Goal: Transaction & Acquisition: Purchase product/service

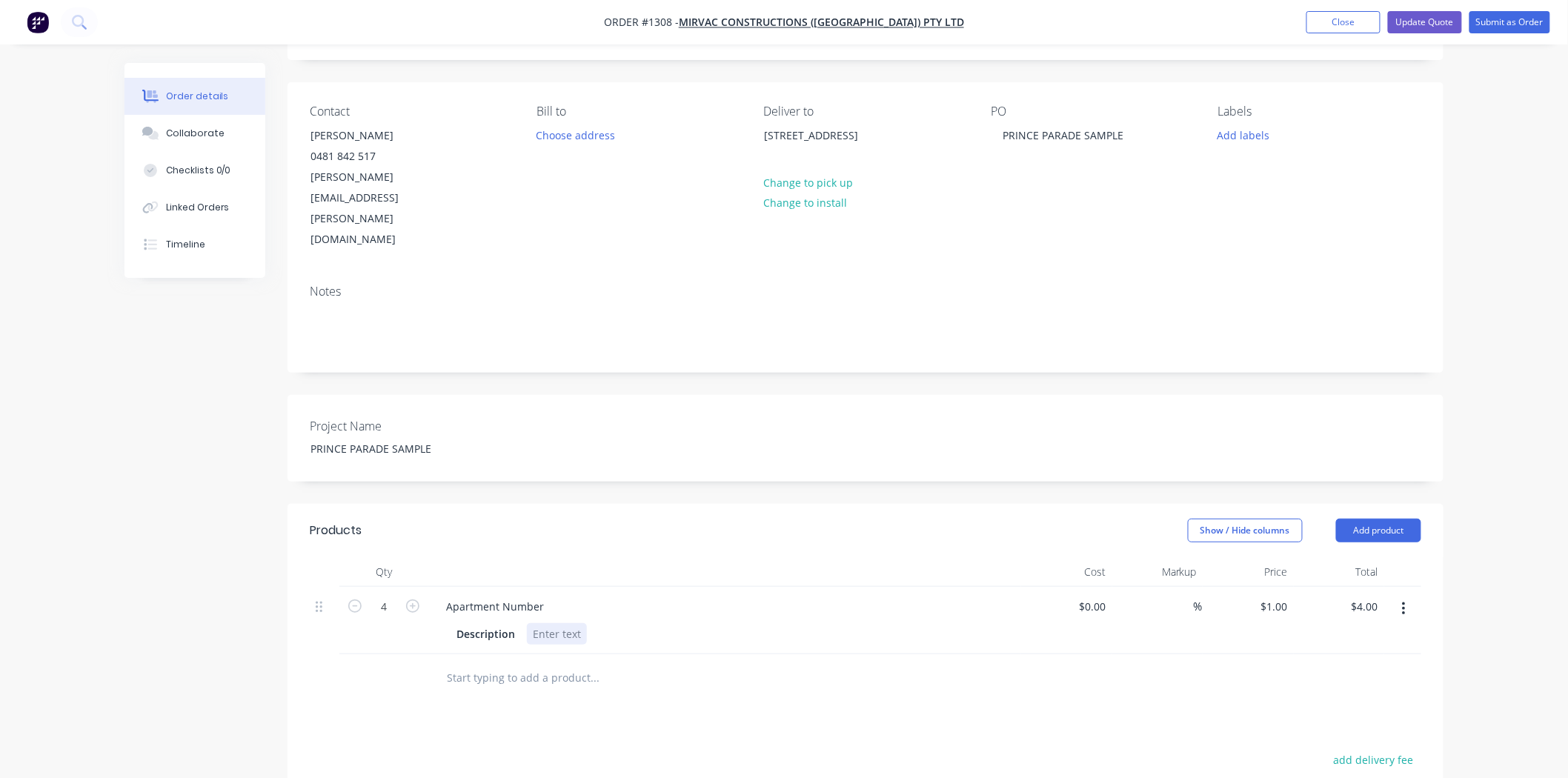
scroll to position [83, 0]
click at [546, 623] on div at bounding box center [557, 634] width 60 height 22
click at [882, 725] on div at bounding box center [695, 740] width 522 height 30
click at [1401, 596] on button "button" at bounding box center [1404, 608] width 35 height 26
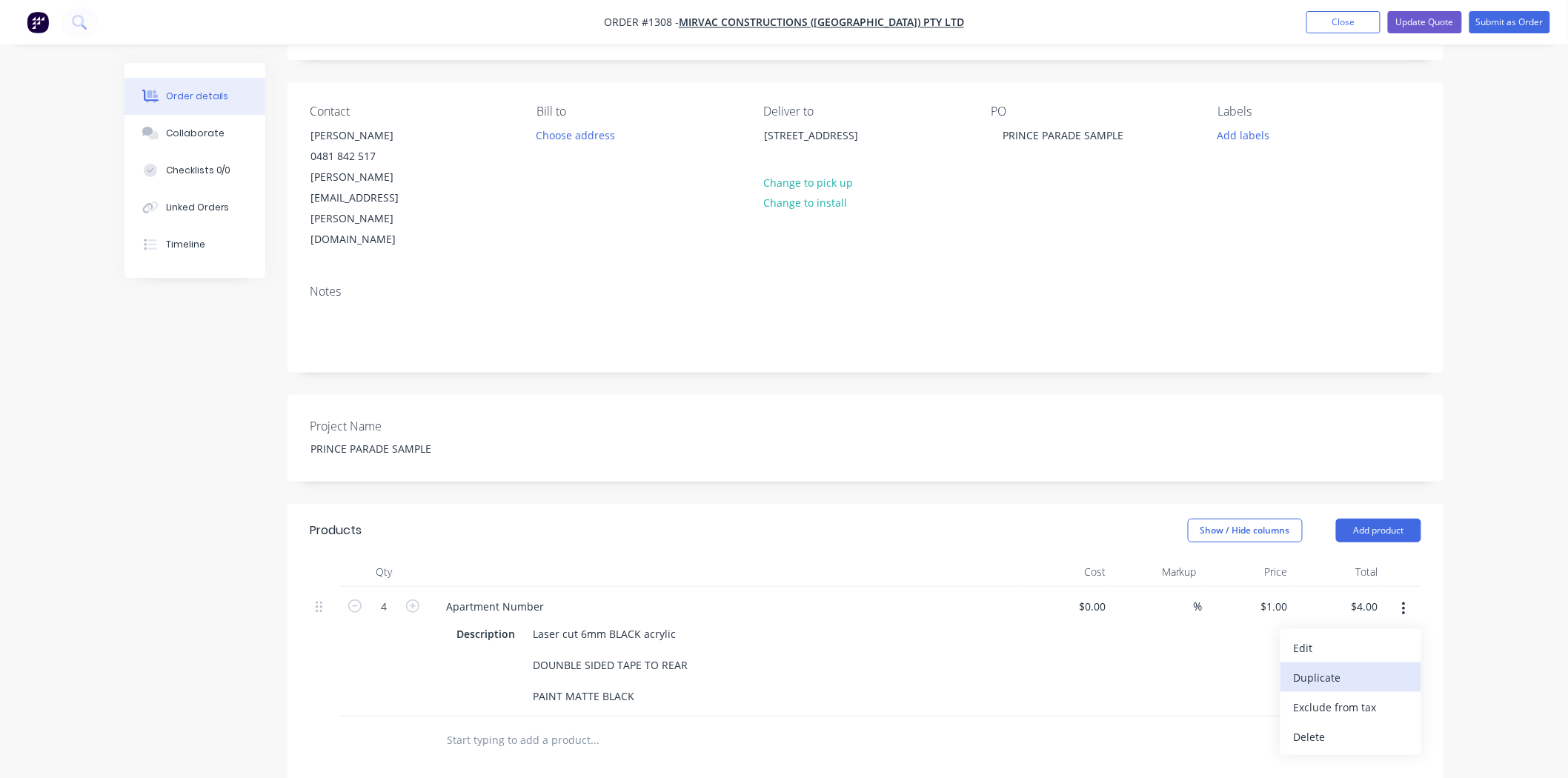
click at [1352, 667] on div "Duplicate" at bounding box center [1351, 678] width 114 height 22
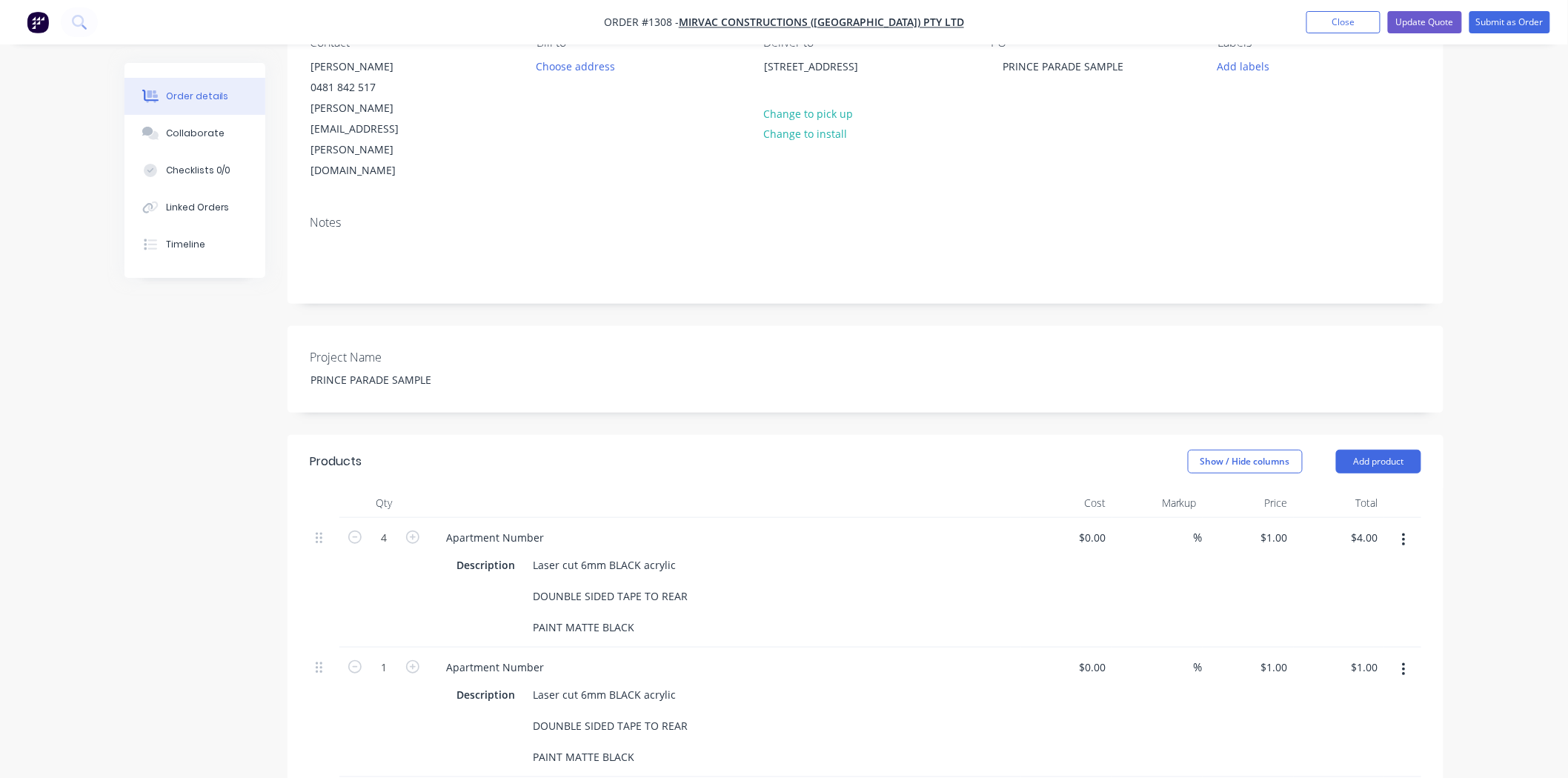
scroll to position [247, 0]
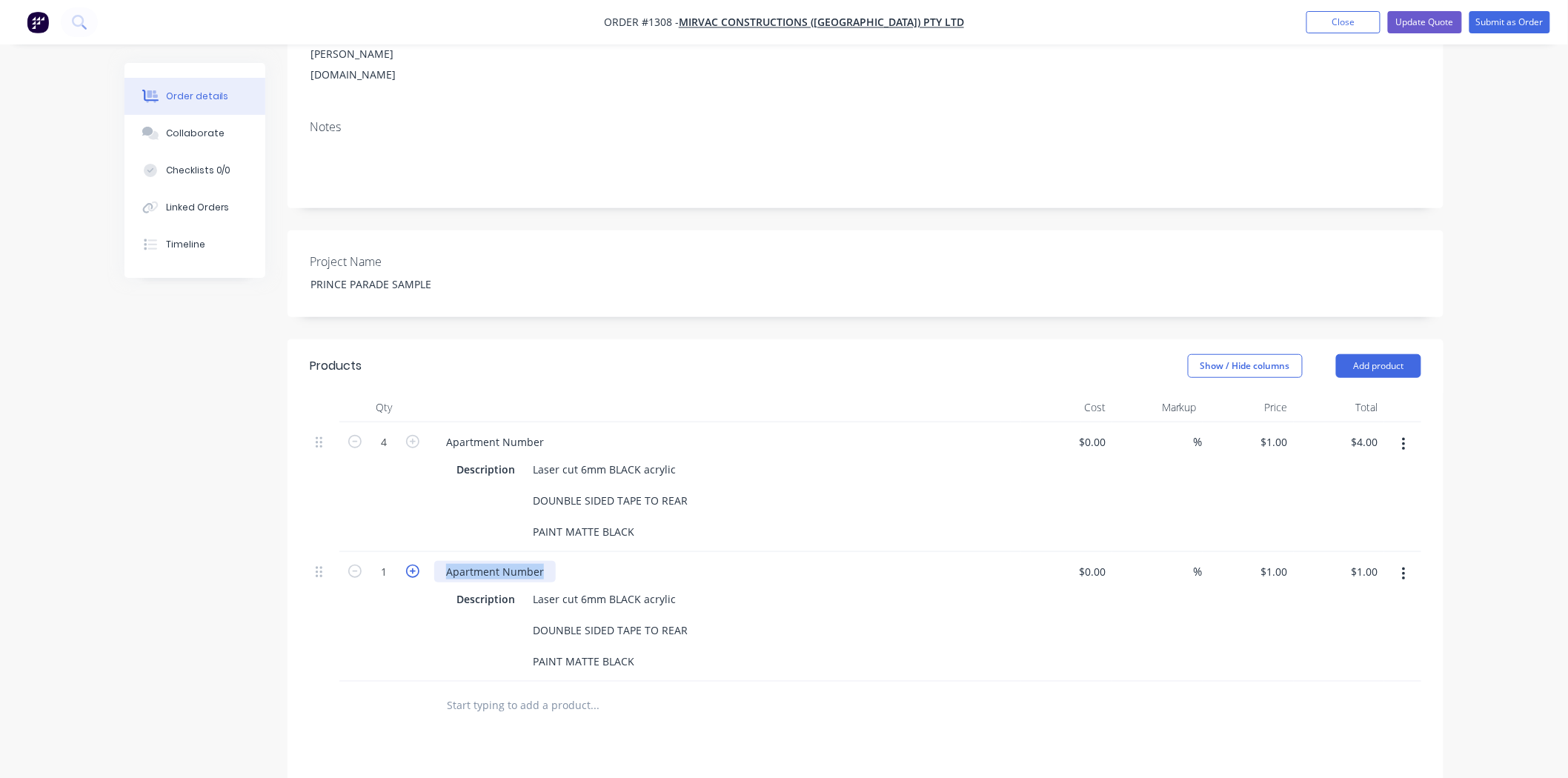
drag, startPoint x: 547, startPoint y: 513, endPoint x: 405, endPoint y: 505, distance: 142.2
click at [405, 552] on div "1 Apartment Number Description Laser cut 6mm BLACK acrylic DOUNBLE SIDED TAPE T…" at bounding box center [865, 616] width 1111 height 130
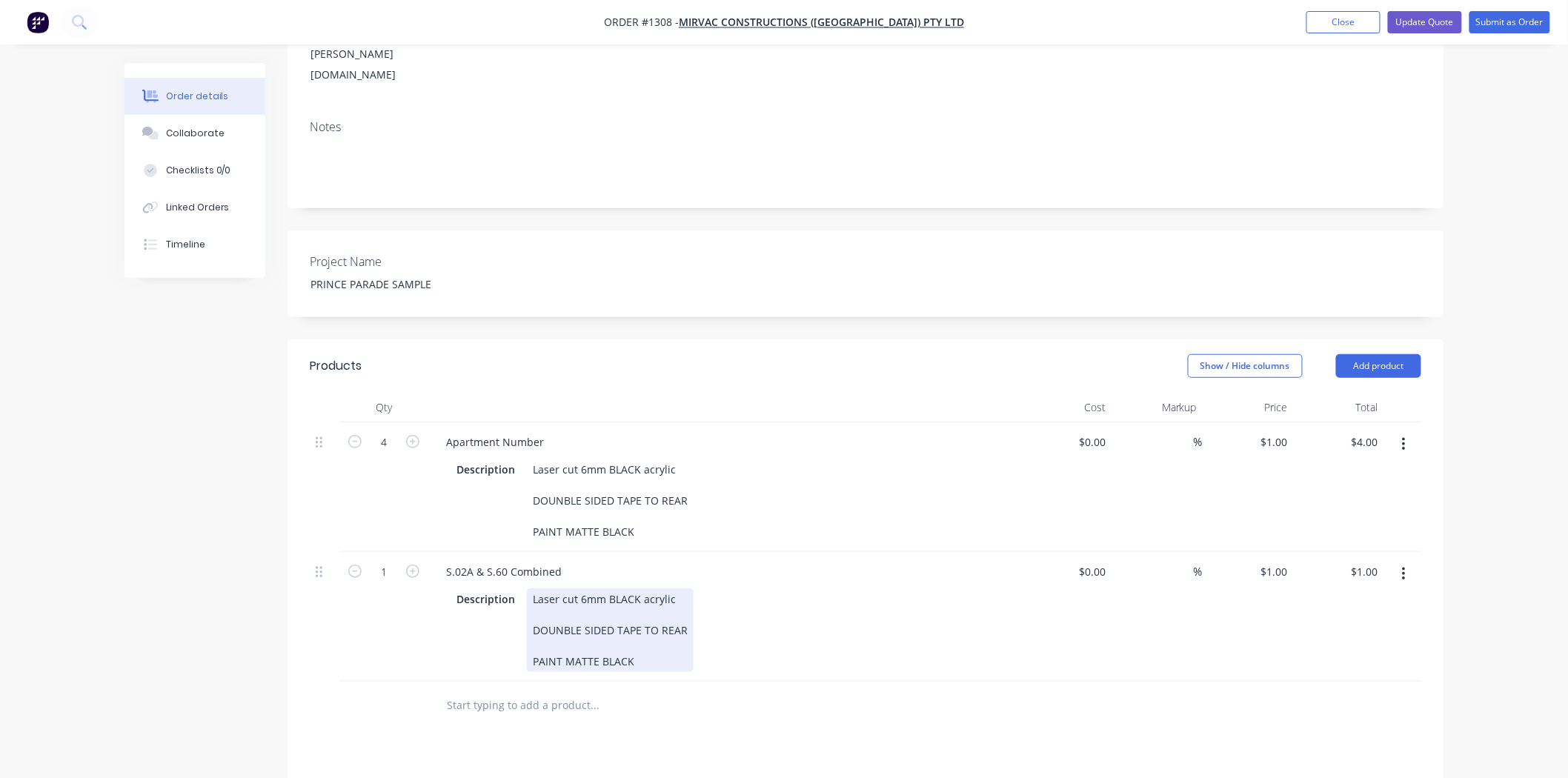
click at [587, 588] on div "Laser cut 6mm BLACK acrylic DOUNBLE SIDED TAPE TO REAR PAINT MATTE BLACK" at bounding box center [610, 630] width 167 height 84
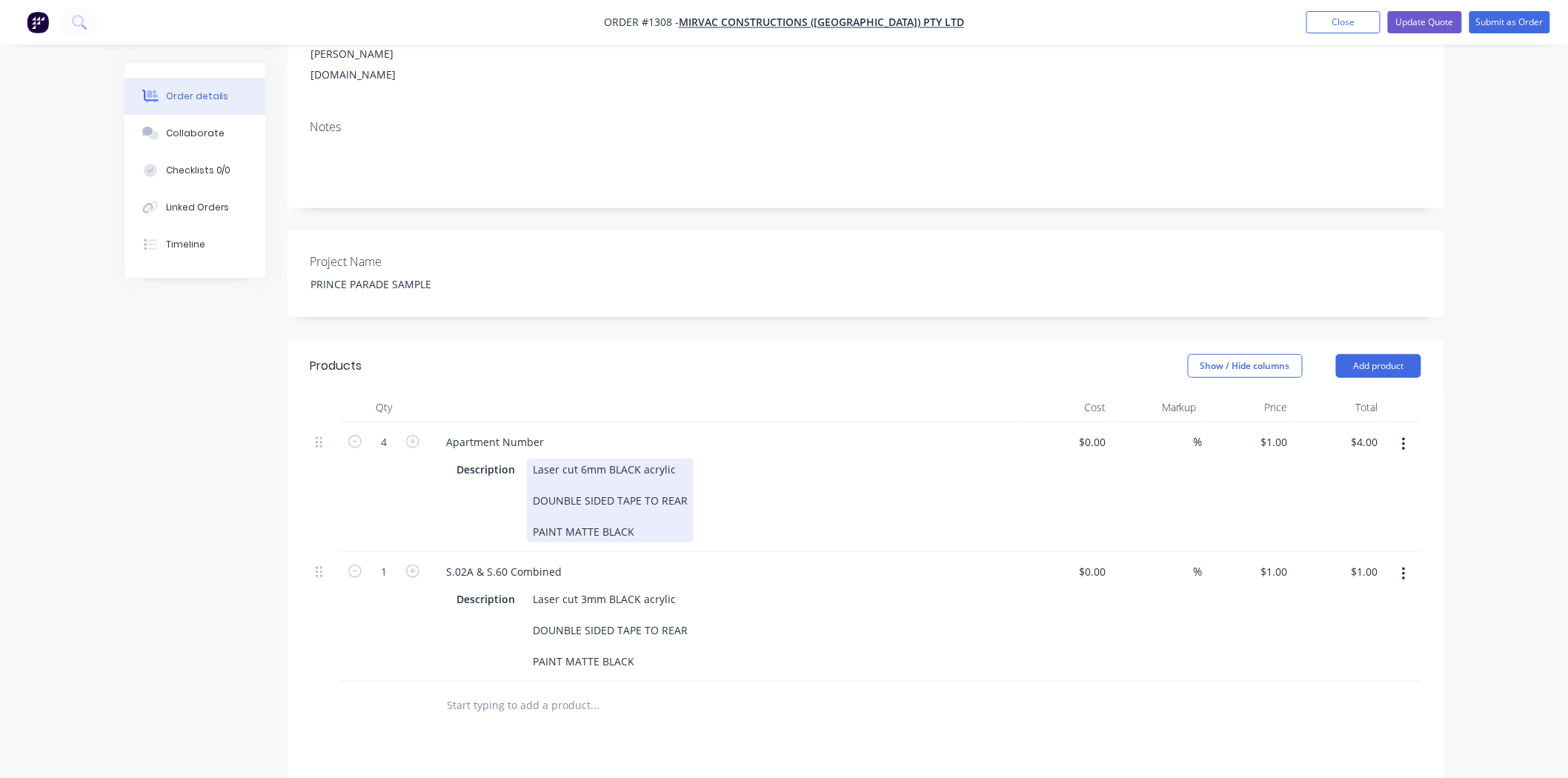
click at [558, 458] on div "Laser cut 6mm BLACK acrylic DOUNBLE SIDED TAPE TO REAR PAINT MATTE BLACK" at bounding box center [610, 500] width 167 height 84
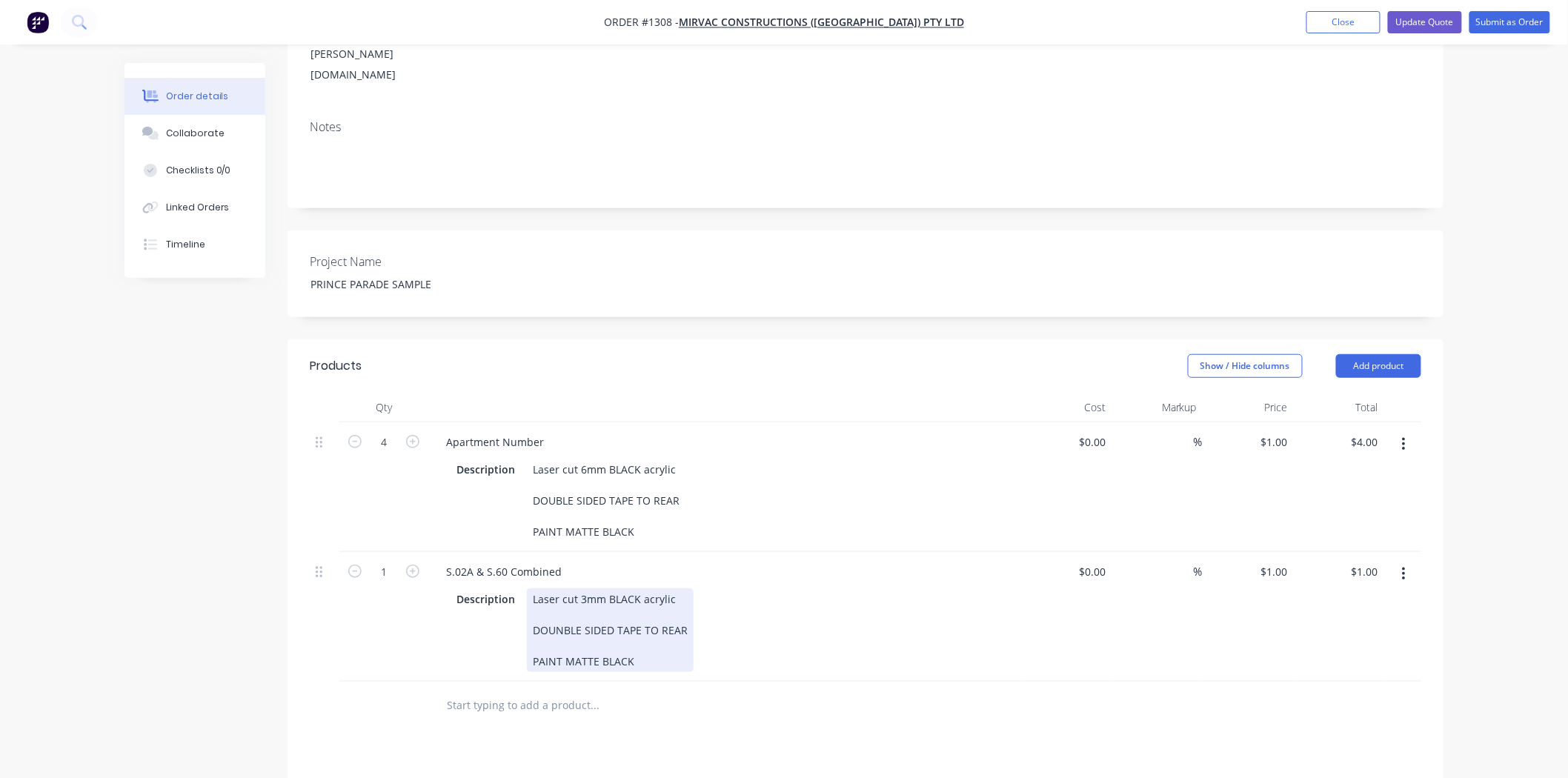
click at [680, 588] on div "Laser cut 3mm BLACK acrylic DOUNBLE SIDED TAPE TO REAR PAINT MATTE BLACK" at bounding box center [610, 630] width 167 height 84
drag, startPoint x: 532, startPoint y: 573, endPoint x: 660, endPoint y: 637, distance: 143.1
click at [660, 637] on div "Qty Cost Markup Price Total 4 Apartment Number Description Laser cut 6mm BLACK …" at bounding box center [865, 569] width 1156 height 352
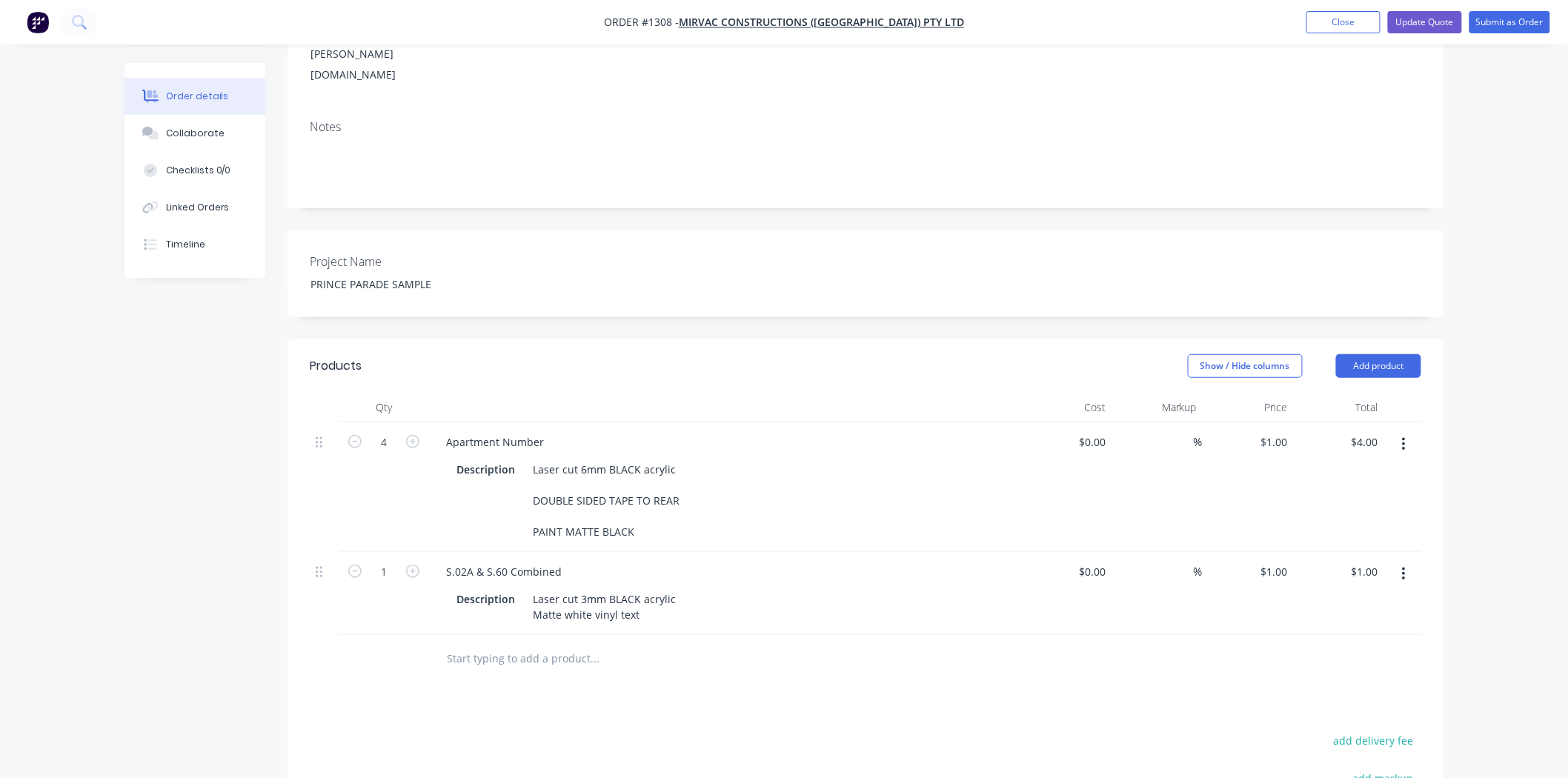
click at [788, 642] on div "Products Show / Hide columns Add product Qty Cost Markup Price Total 4 Apartmen…" at bounding box center [865, 689] width 1156 height 699
drag, startPoint x: 550, startPoint y: 684, endPoint x: 236, endPoint y: 647, distance: 316.2
click at [1405, 566] on icon "button" at bounding box center [1404, 575] width 4 height 16
click at [1366, 632] on div "Duplicate" at bounding box center [1351, 643] width 114 height 22
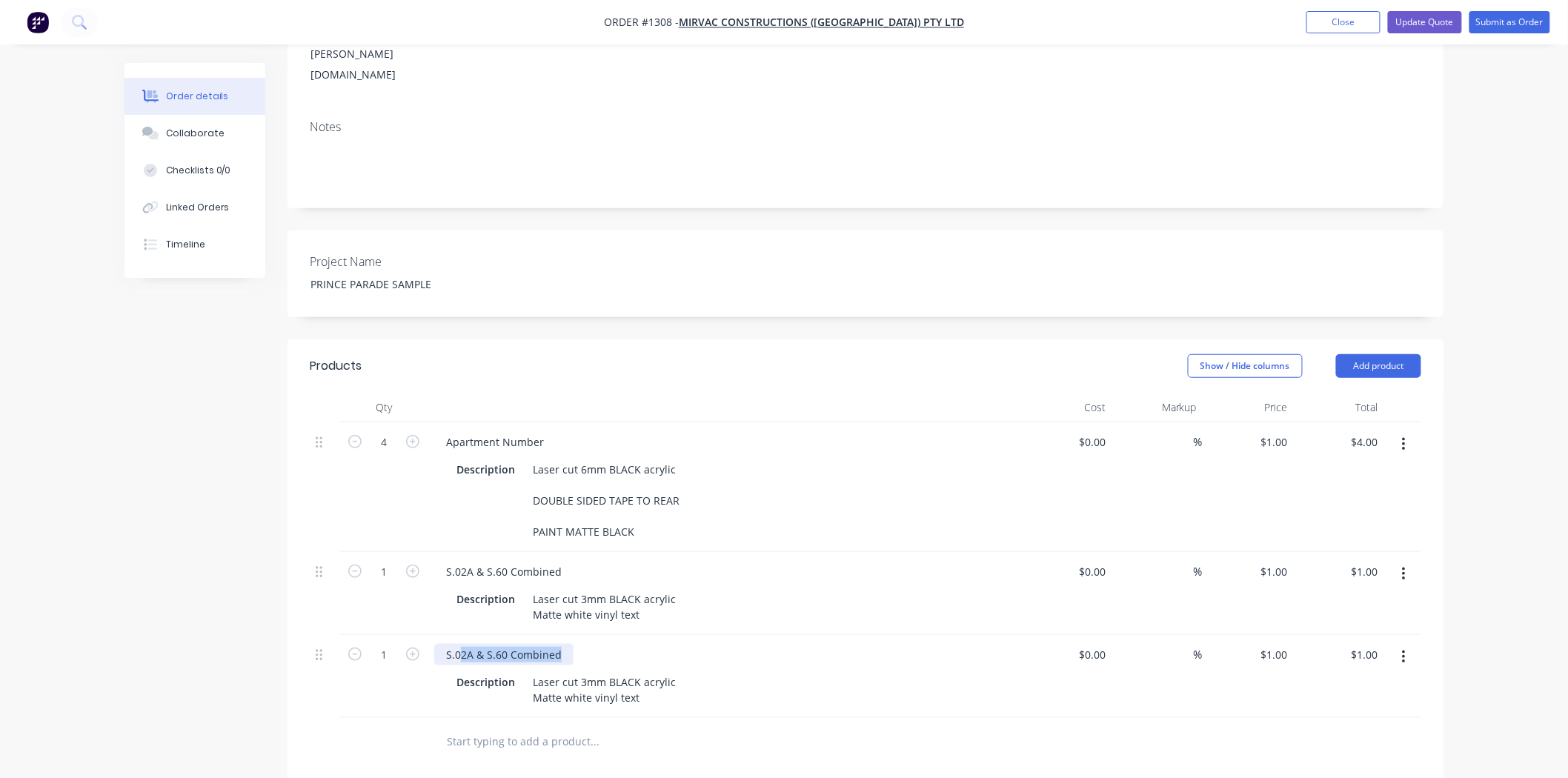
drag, startPoint x: 460, startPoint y: 589, endPoint x: 590, endPoint y: 596, distance: 130.2
click at [590, 644] on div "S.02A & S.60 Combined" at bounding box center [725, 655] width 581 height 22
drag, startPoint x: 461, startPoint y: 591, endPoint x: 477, endPoint y: 590, distance: 16.0
click at [477, 644] on div "S.03" at bounding box center [456, 655] width 44 height 22
drag, startPoint x: 529, startPoint y: 621, endPoint x: 676, endPoint y: 643, distance: 148.6
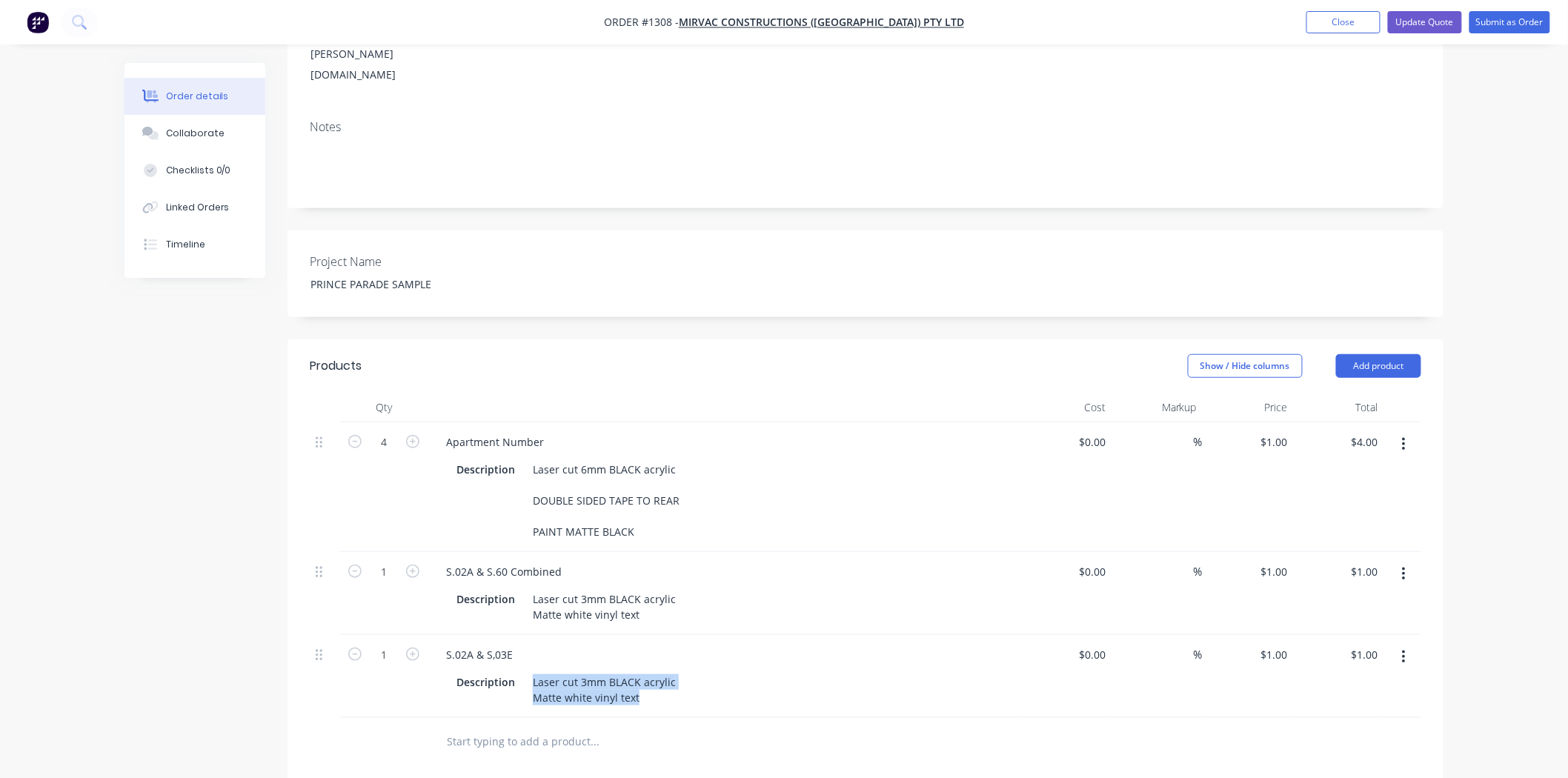
click at [676, 671] on div "Description Laser cut 3mm BLACK acrylic Matte white vinyl text" at bounding box center [721, 689] width 542 height 37
drag, startPoint x: 586, startPoint y: 624, endPoint x: 573, endPoint y: 626, distance: 13.2
click at [587, 671] on div "Laser cut 3mm BLACK acrylic Matte white vinyl text" at bounding box center [604, 689] width 155 height 37
click at [996, 668] on div "Description Alumin panels Acrylic panels Refer artwork" at bounding box center [725, 704] width 581 height 71
type input "0"
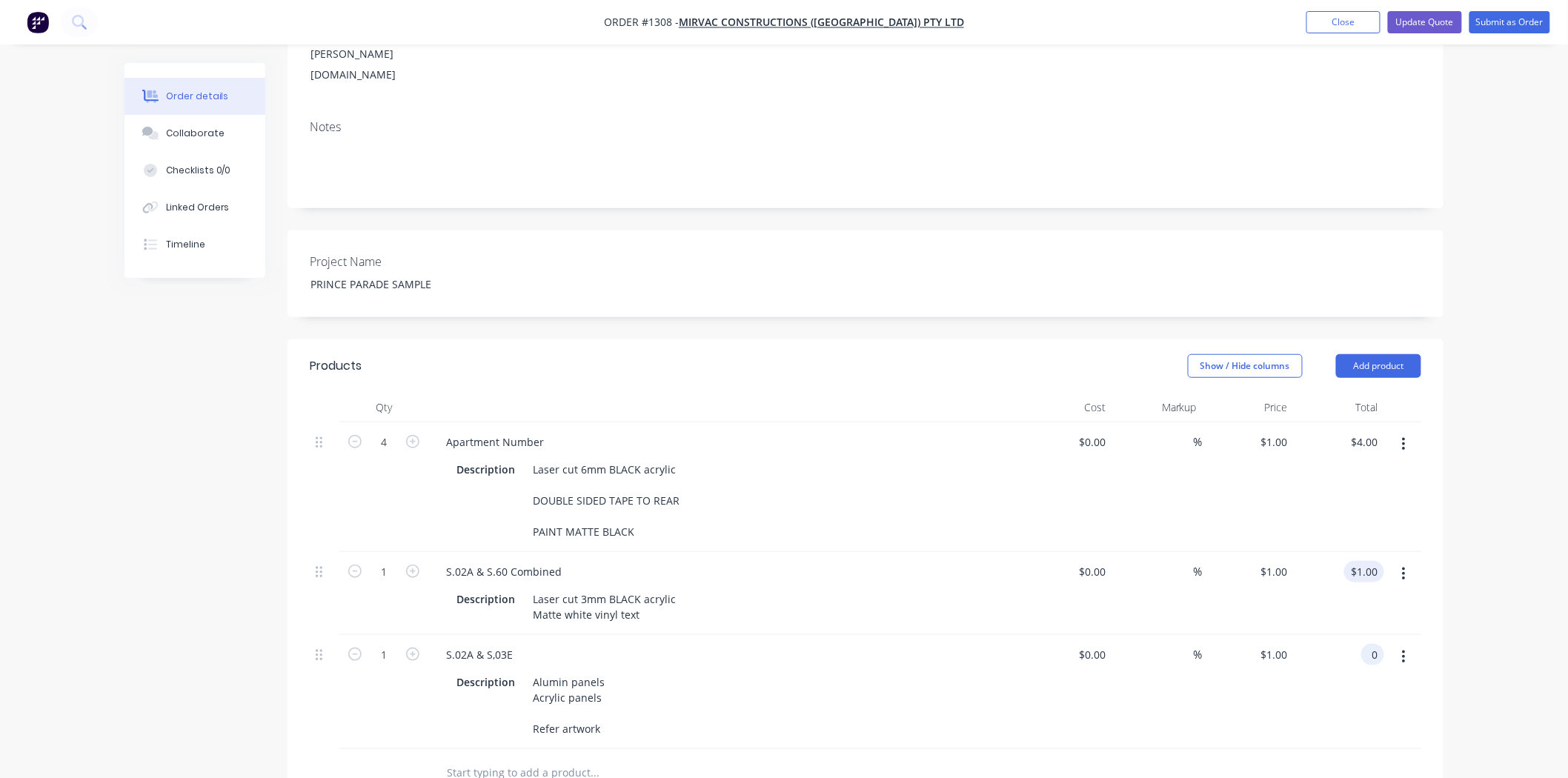
type input "1.00"
type input "$0.00"
type input "0"
type input "4.00"
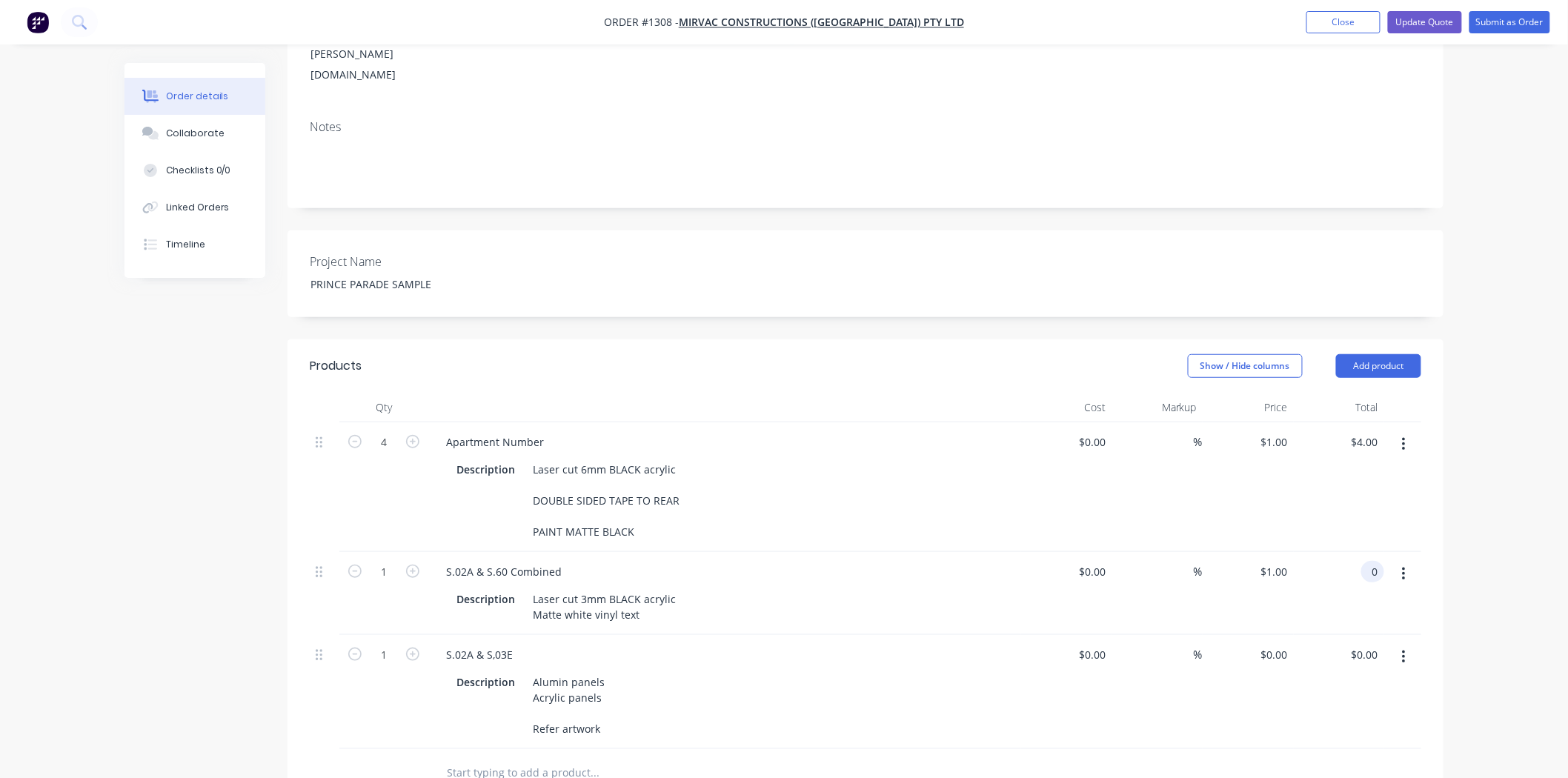
type input "$0.00"
drag, startPoint x: 1354, startPoint y: 375, endPoint x: 1403, endPoint y: 368, distance: 49.5
click at [1403, 422] on div "4 Apartment Number Description Laser cut 6mm BLACK acrylic DOUBLE SIDED TAPE TO…" at bounding box center [865, 487] width 1111 height 130
type input "0"
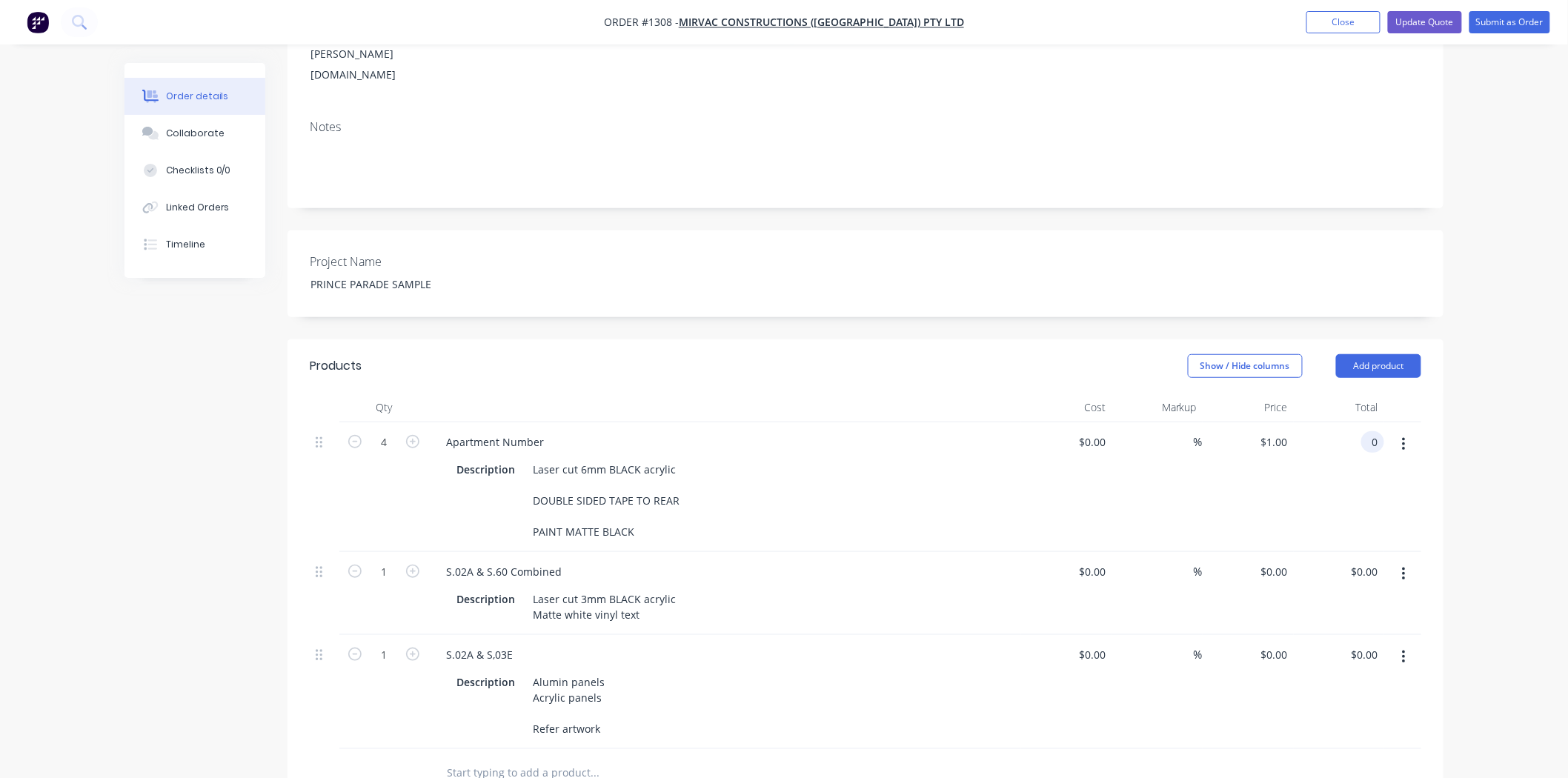
type input "$0.00"
click at [1300, 449] on div "$0.00 0" at bounding box center [1339, 487] width 91 height 130
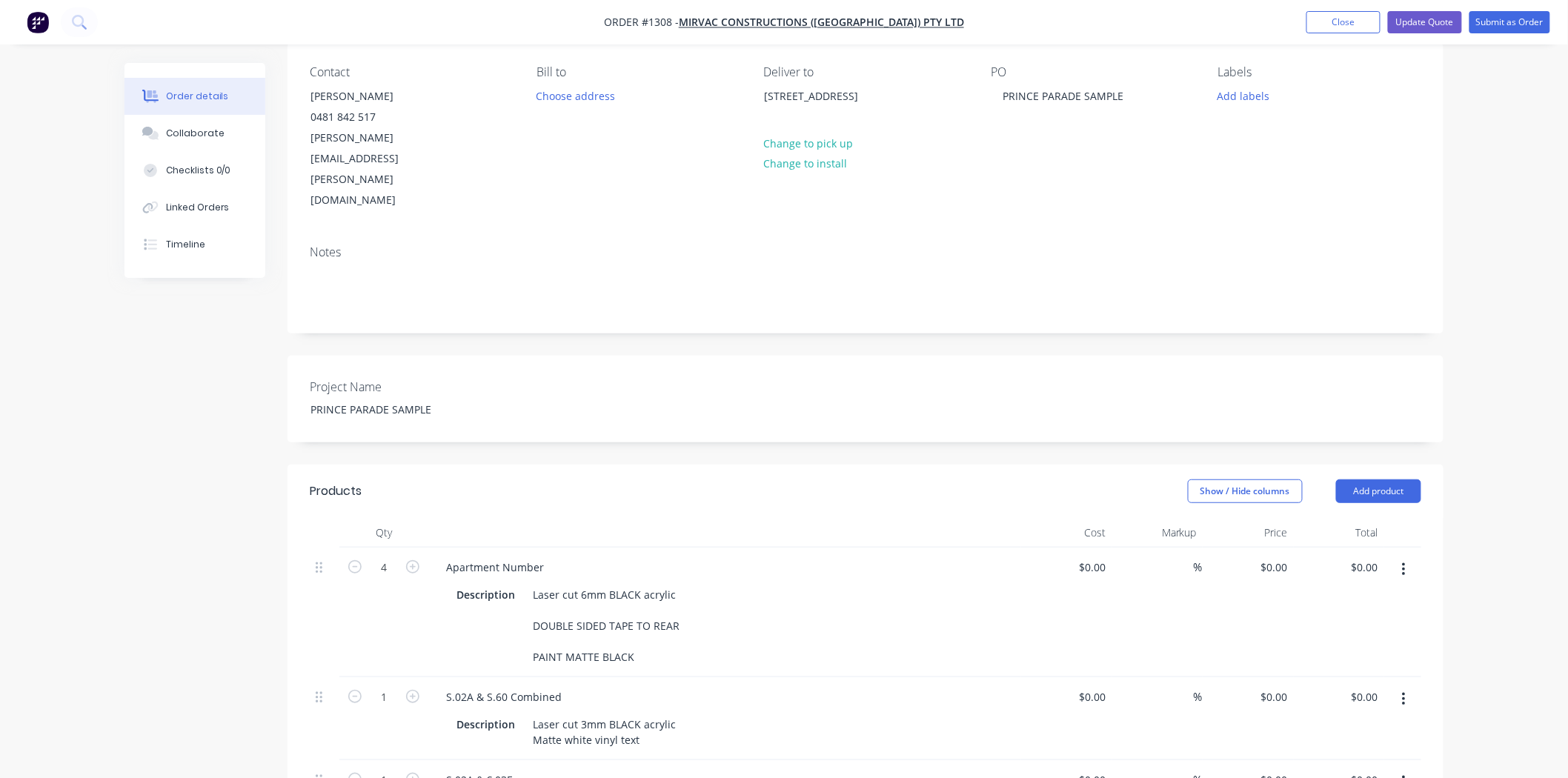
scroll to position [0, 0]
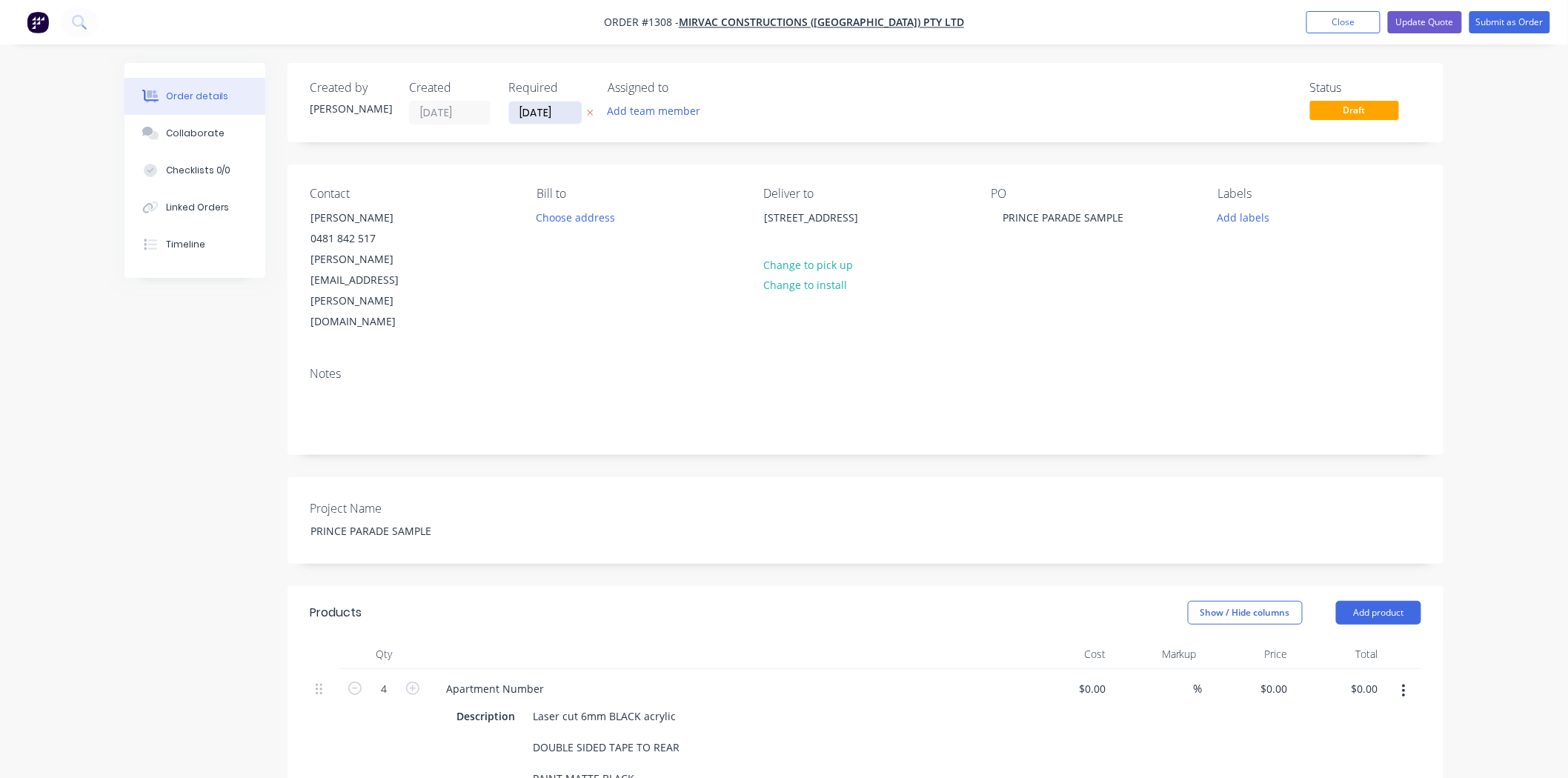
click at [544, 111] on input "[DATE]" at bounding box center [546, 113] width 73 height 22
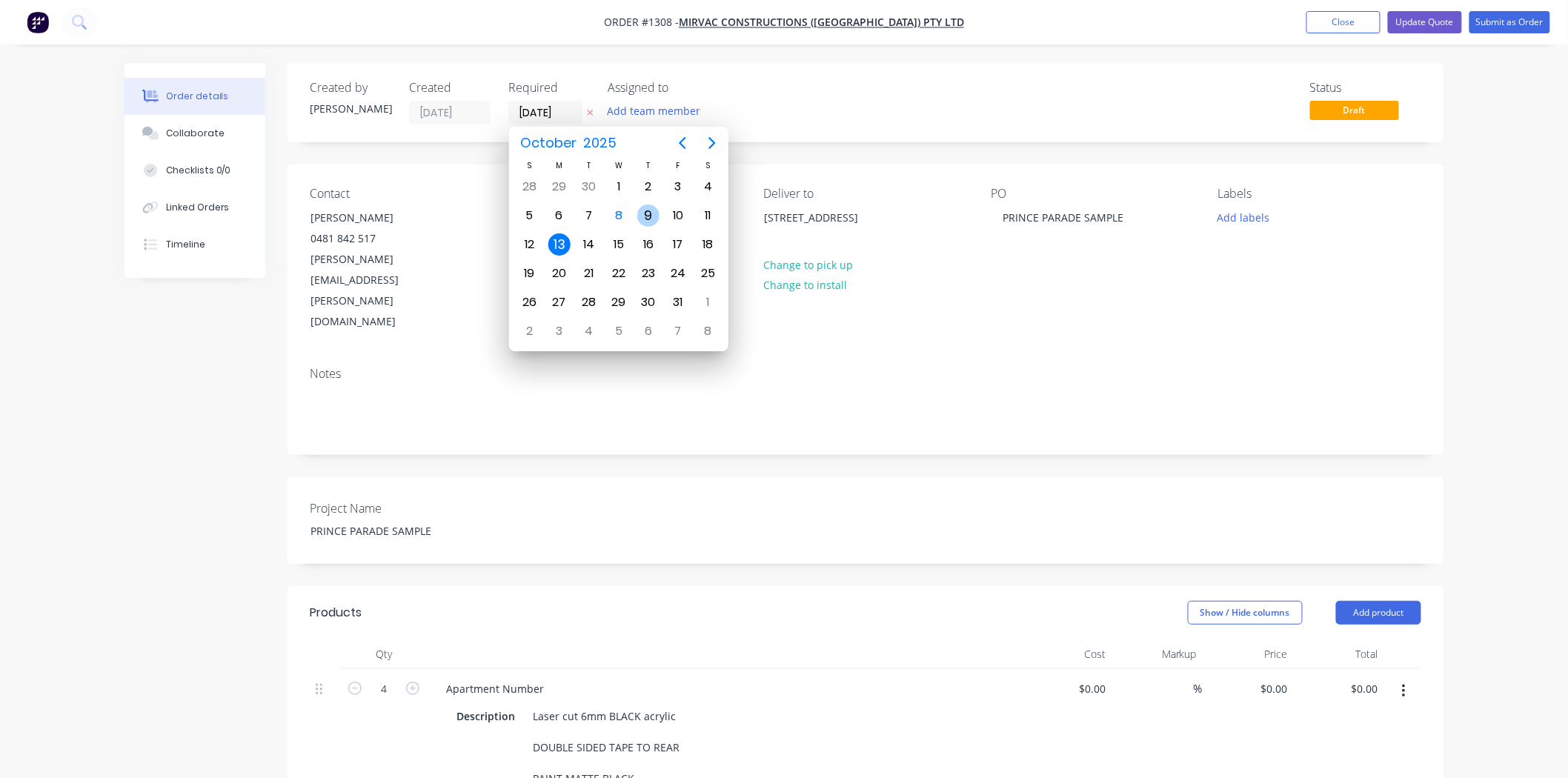
click at [658, 217] on div "9" at bounding box center [648, 215] width 30 height 28
type input "[DATE]"
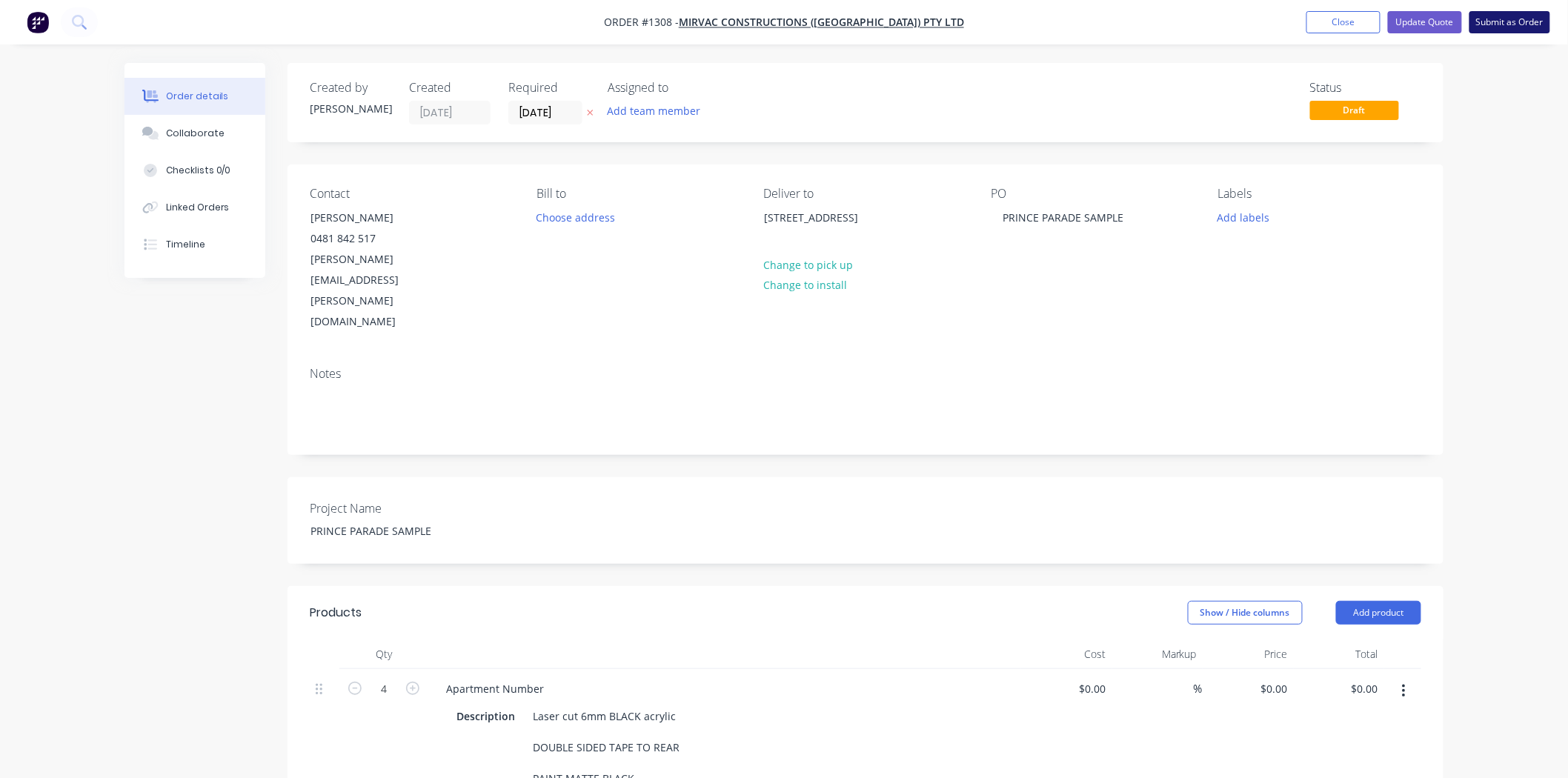
click at [1514, 28] on button "Submit as Order" at bounding box center [1509, 22] width 81 height 22
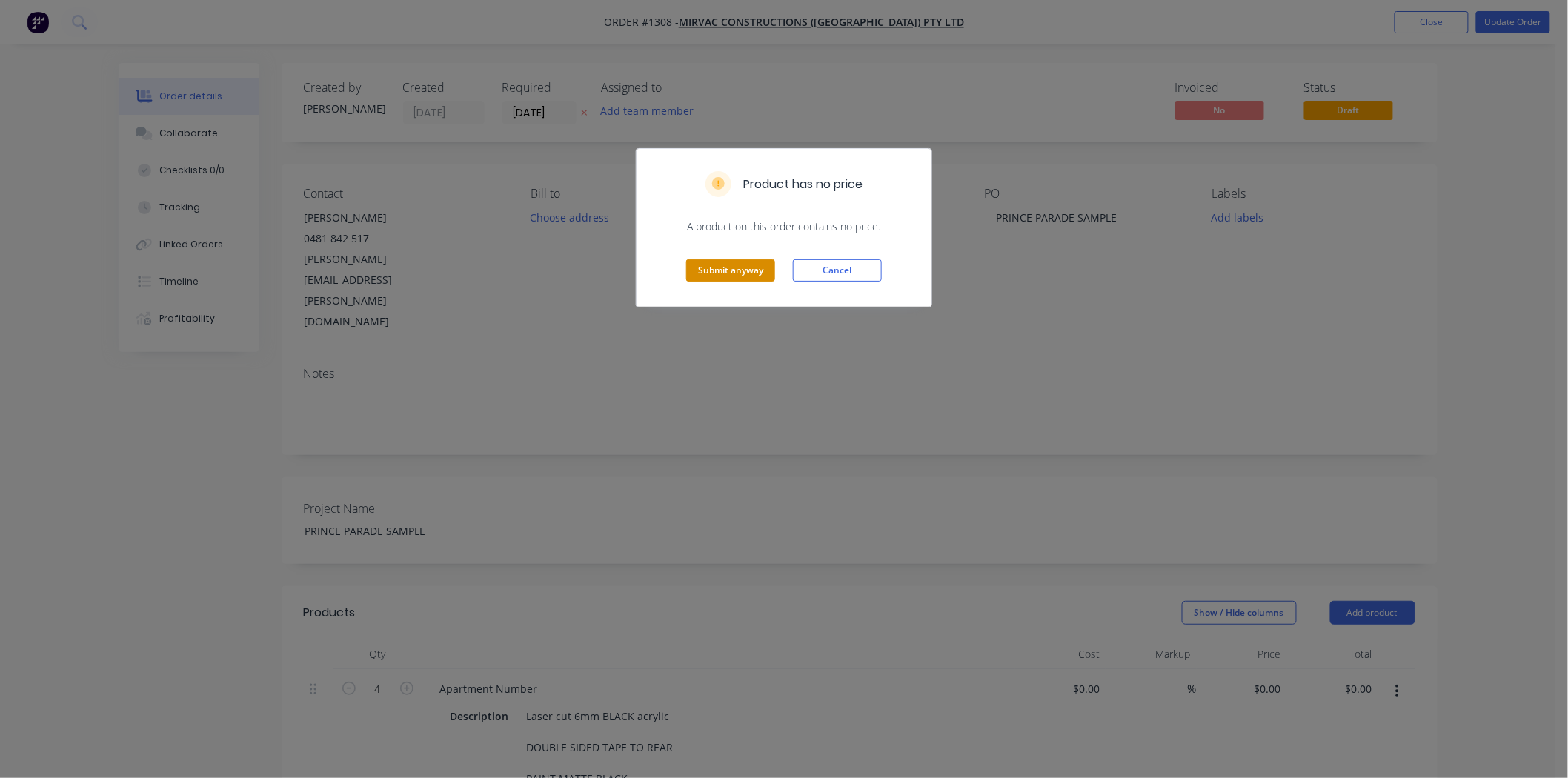
click at [740, 271] on button "Submit anyway" at bounding box center [731, 271] width 89 height 22
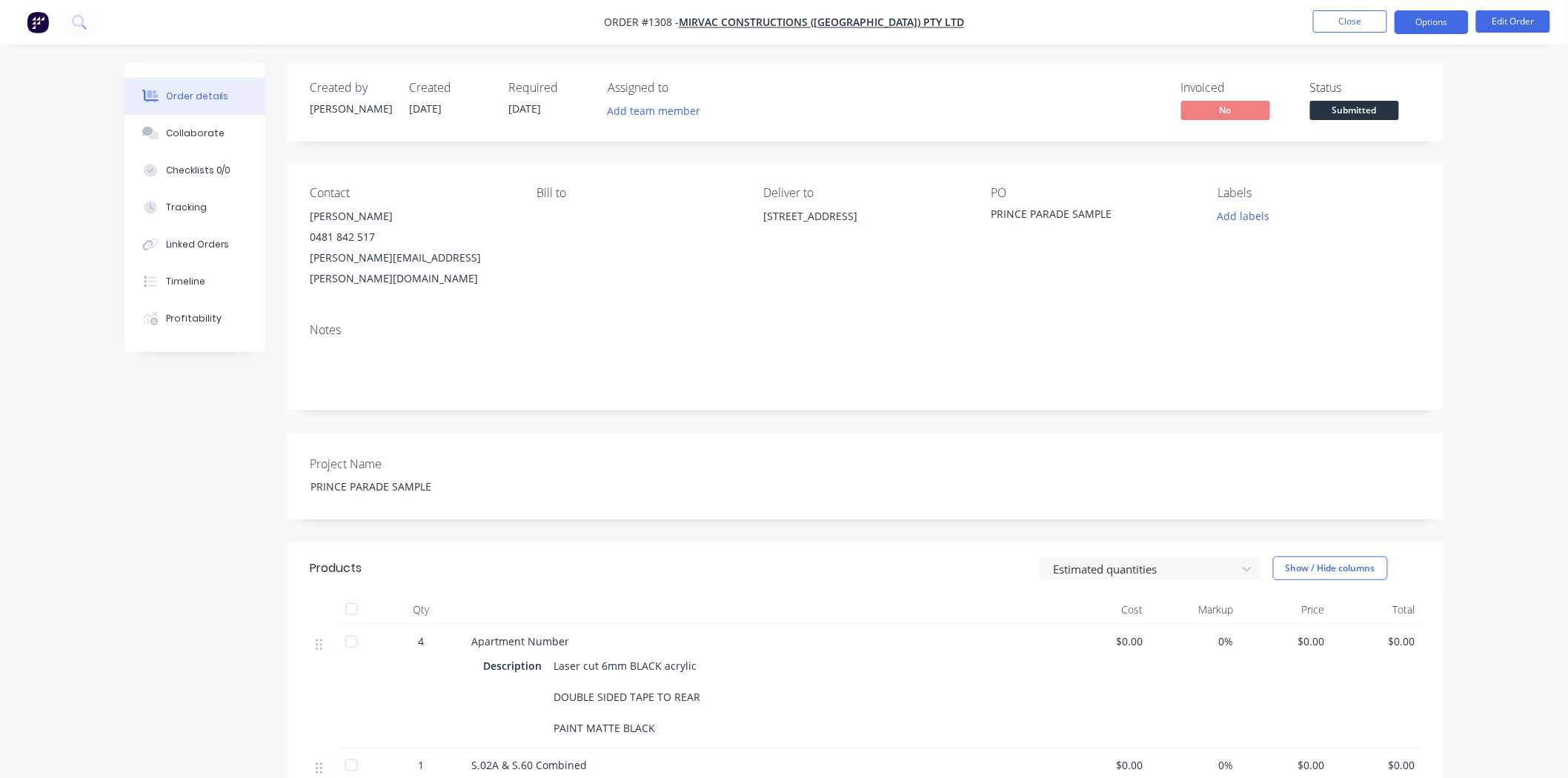
click at [1444, 26] on button "Options" at bounding box center [1432, 22] width 74 height 24
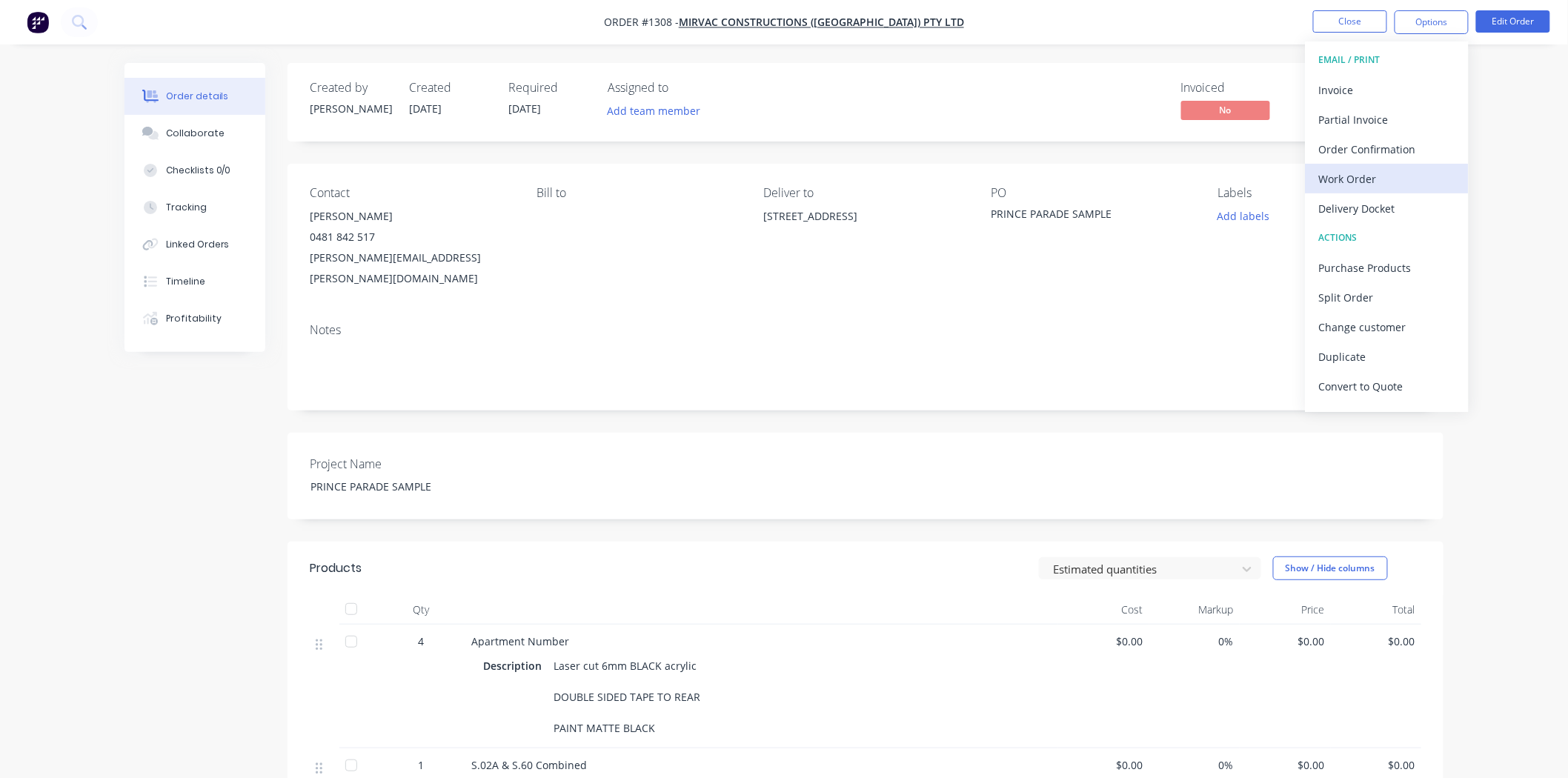
click at [1372, 178] on div "Work Order" at bounding box center [1387, 179] width 136 height 22
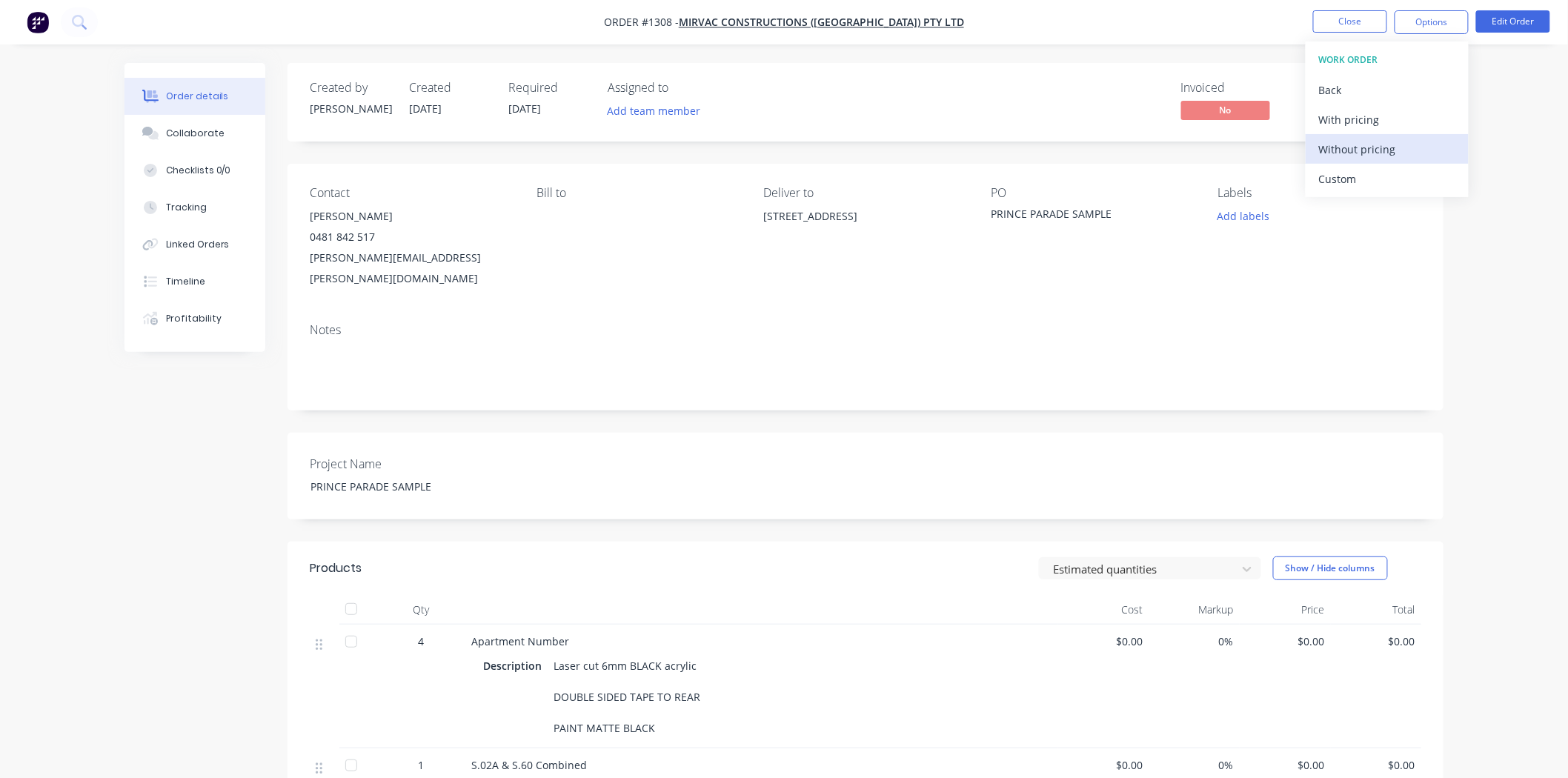
click at [1371, 159] on div "Without pricing" at bounding box center [1387, 150] width 136 height 22
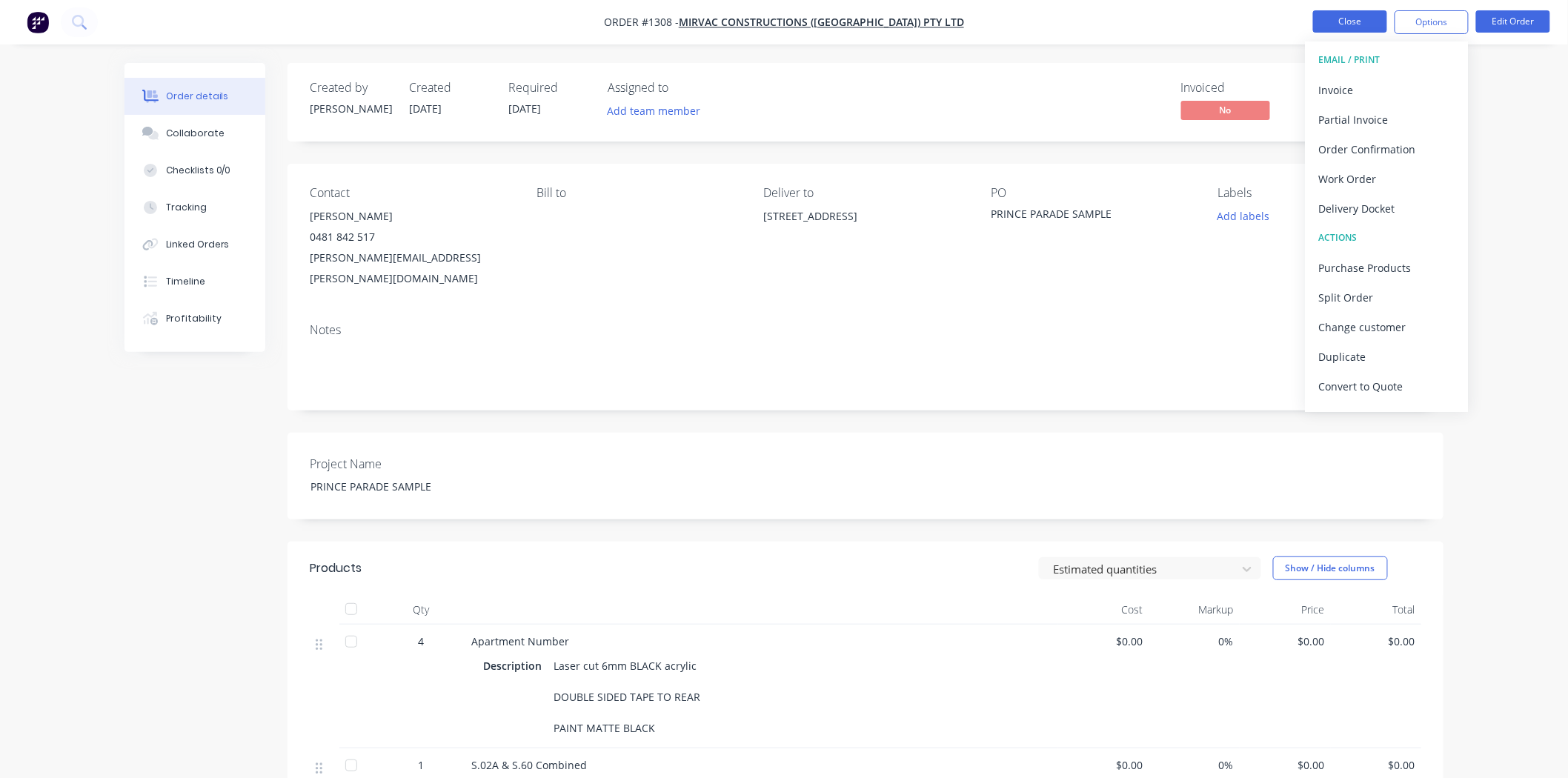
click at [1337, 16] on button "Close" at bounding box center [1350, 21] width 74 height 22
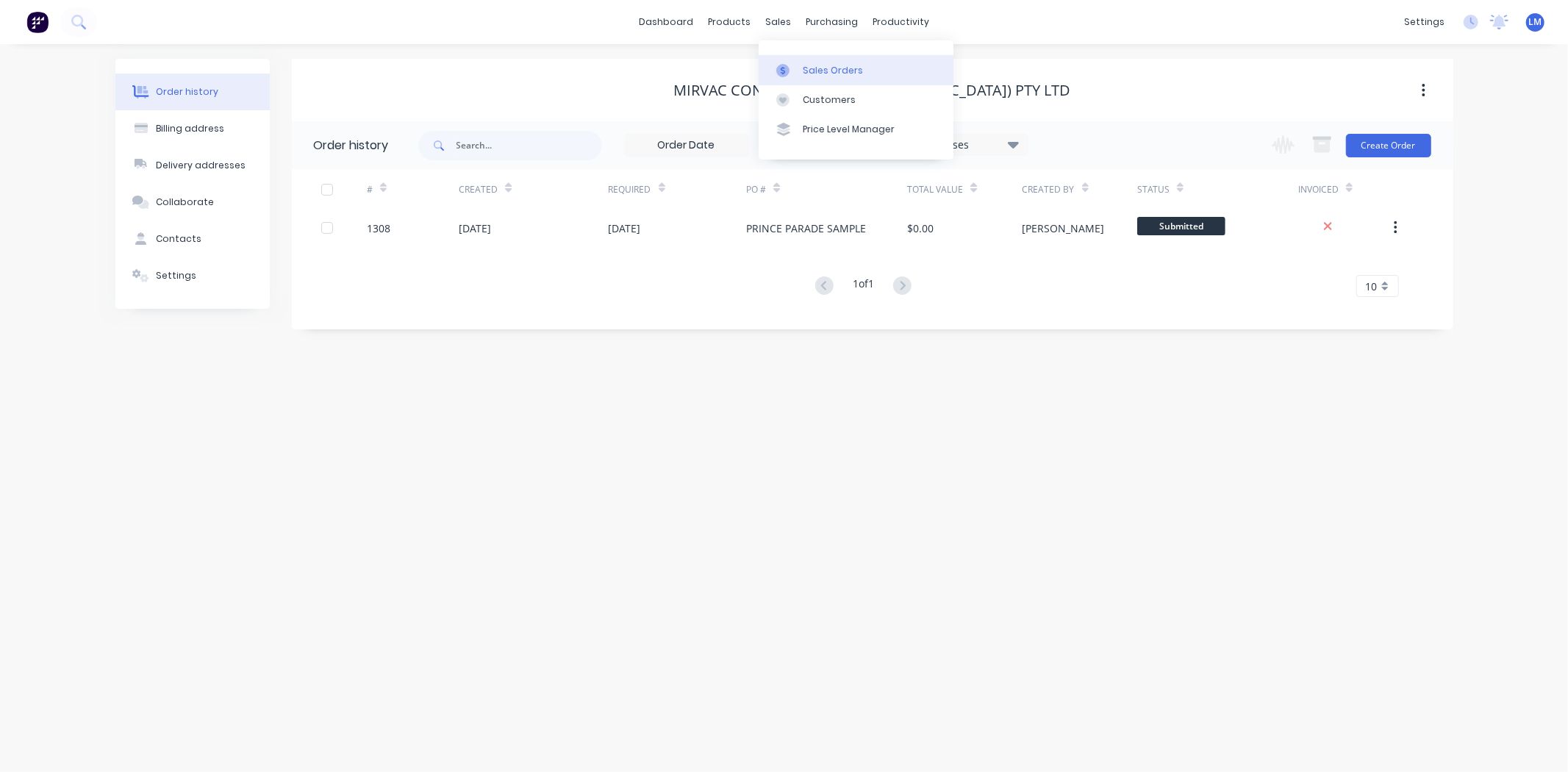
click at [811, 65] on div "Sales Orders" at bounding box center [832, 70] width 60 height 14
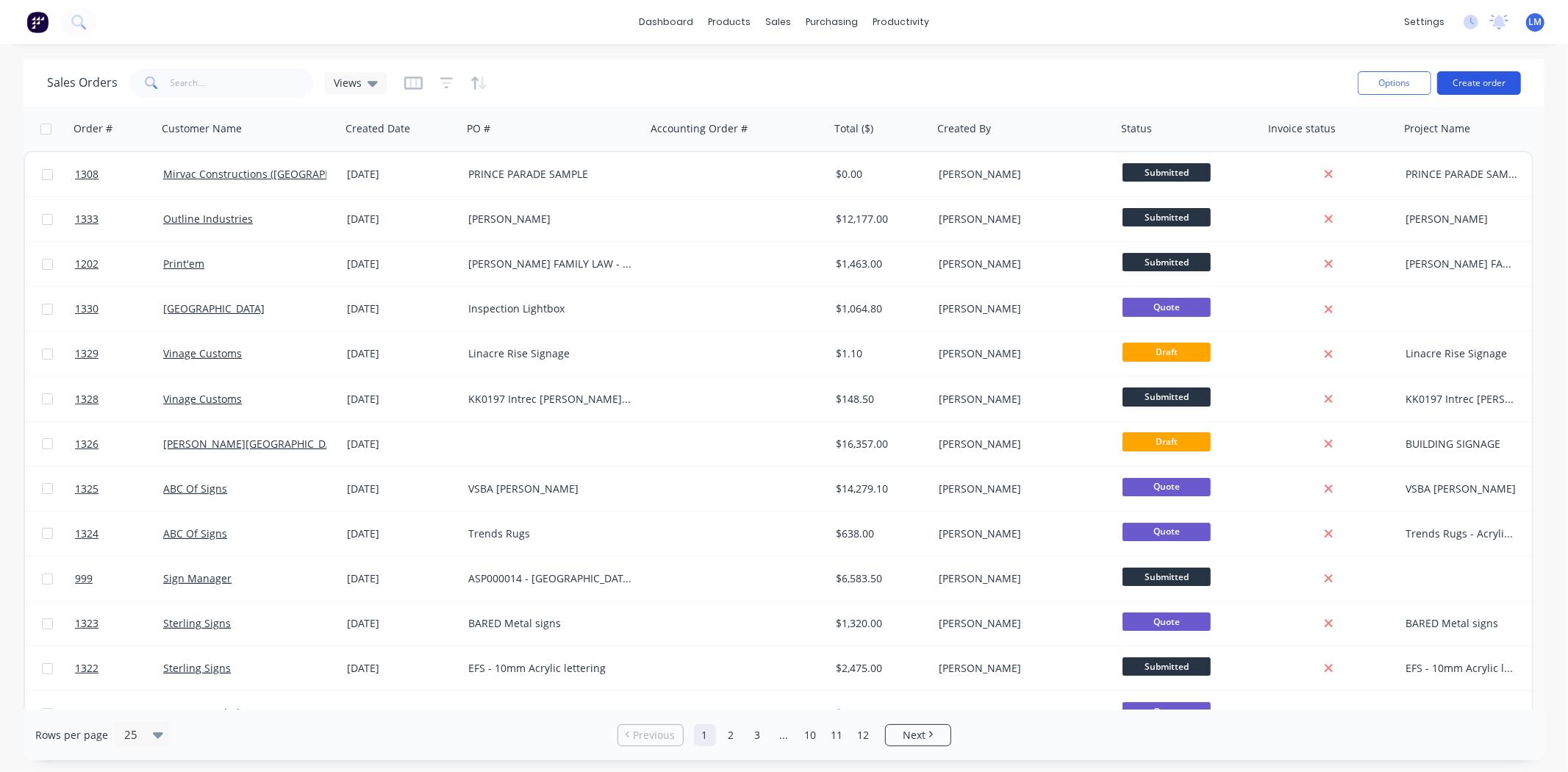
click at [1461, 85] on button "Create order" at bounding box center [1479, 83] width 84 height 23
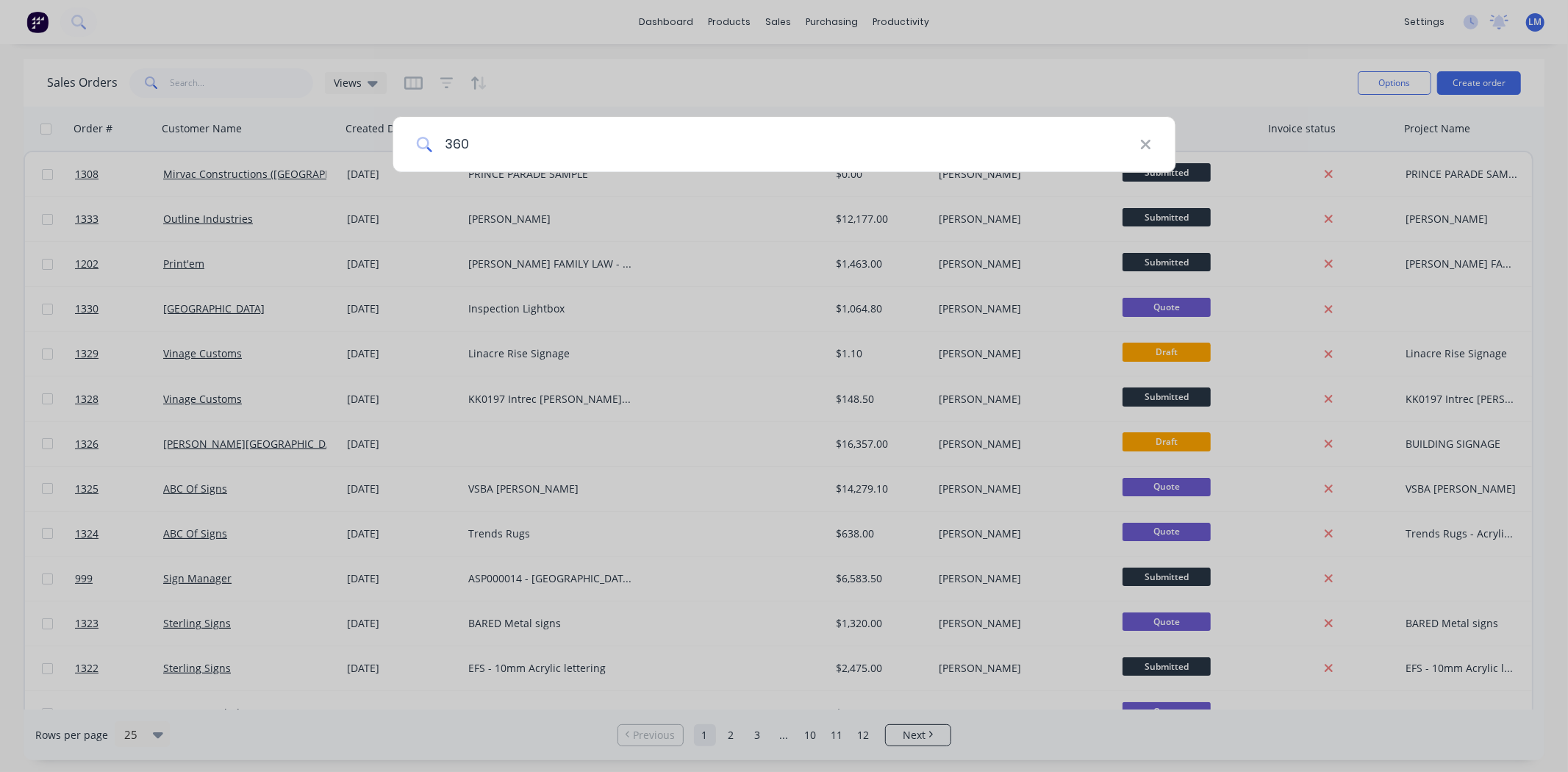
type input "360"
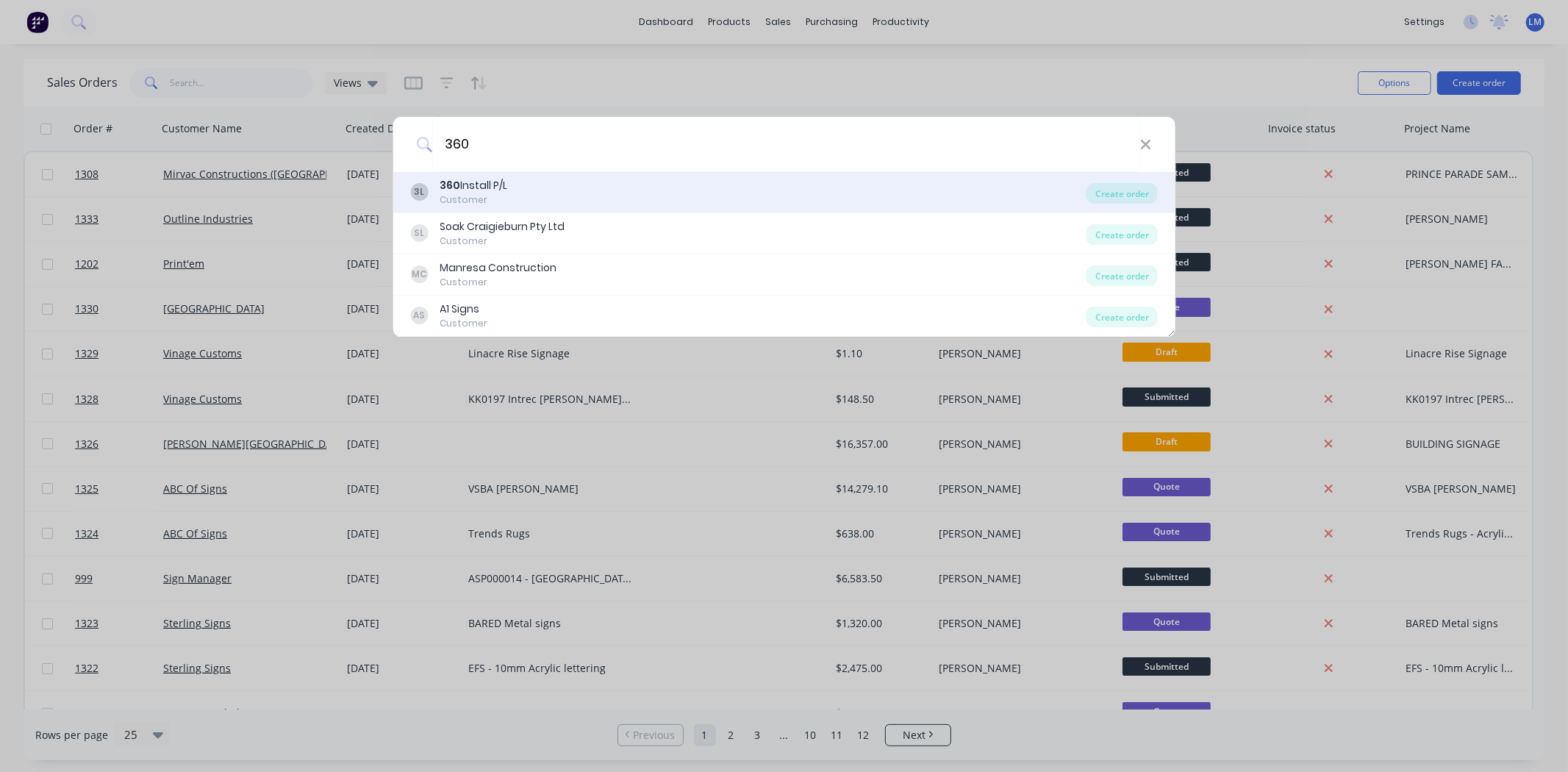
click at [535, 180] on div "3L 360 Install P/L Customer" at bounding box center [748, 193] width 676 height 29
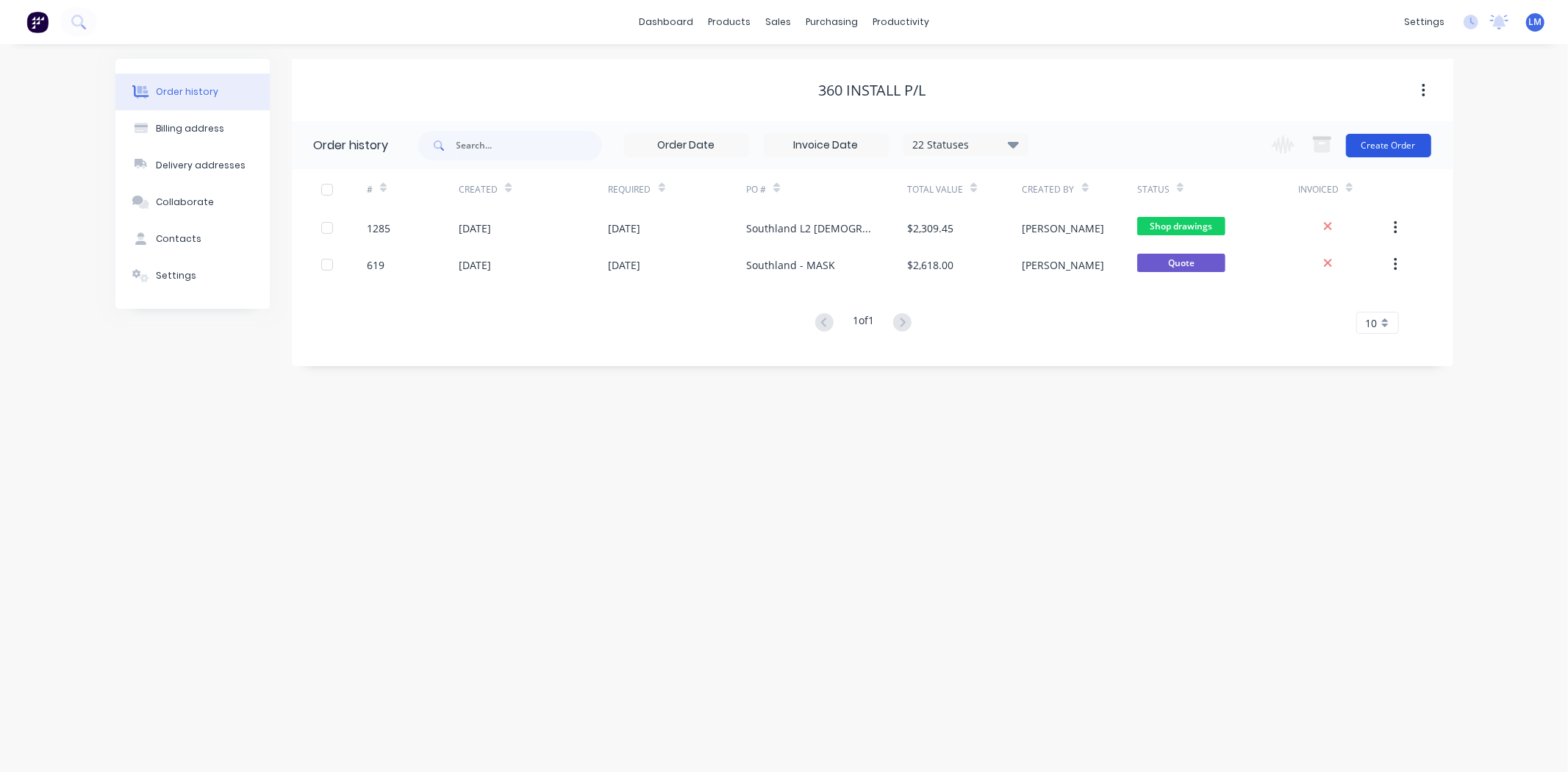
click at [1392, 140] on button "Create Order" at bounding box center [1388, 146] width 86 height 23
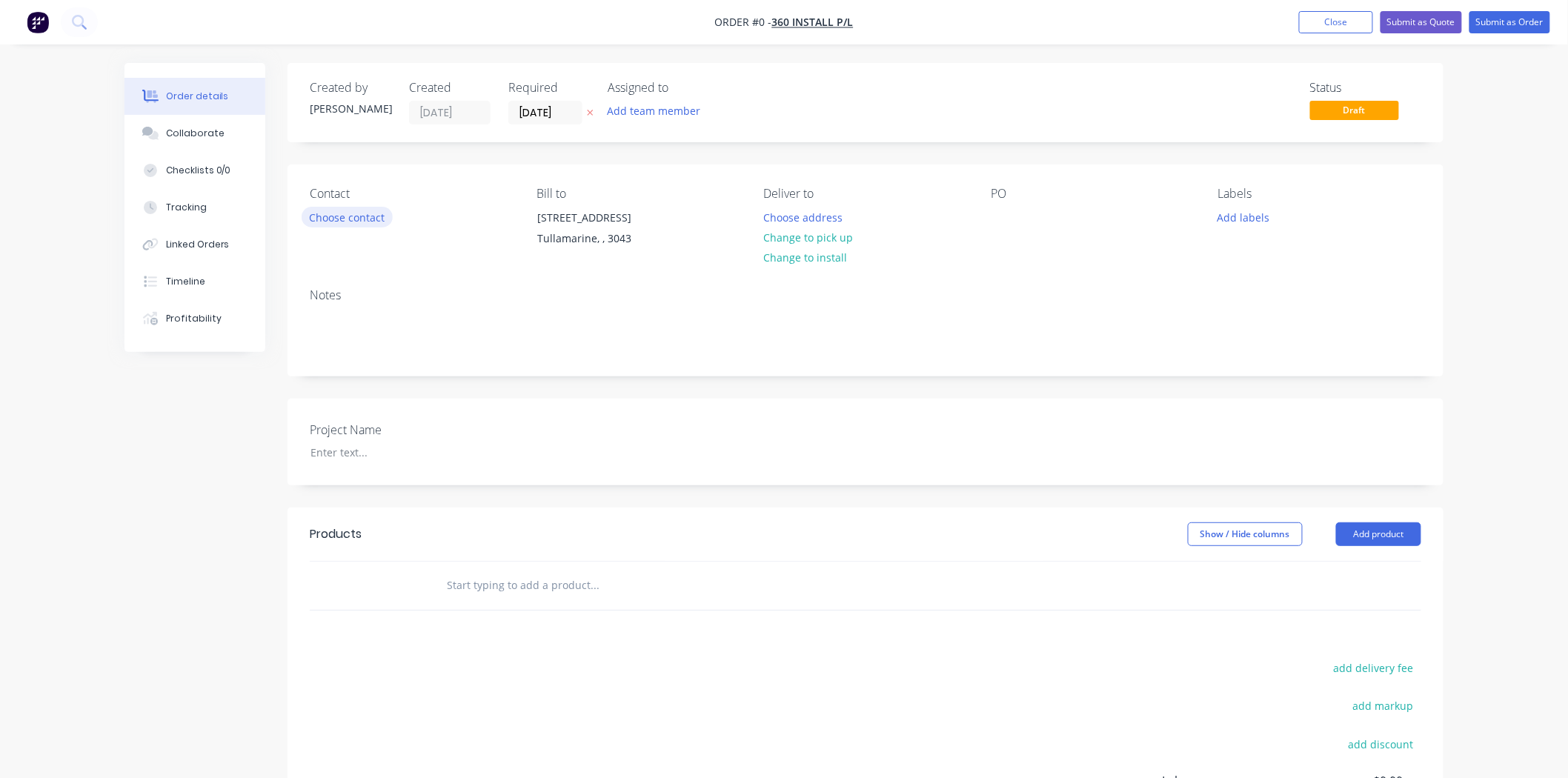
click at [356, 217] on button "Choose contact" at bounding box center [347, 217] width 91 height 20
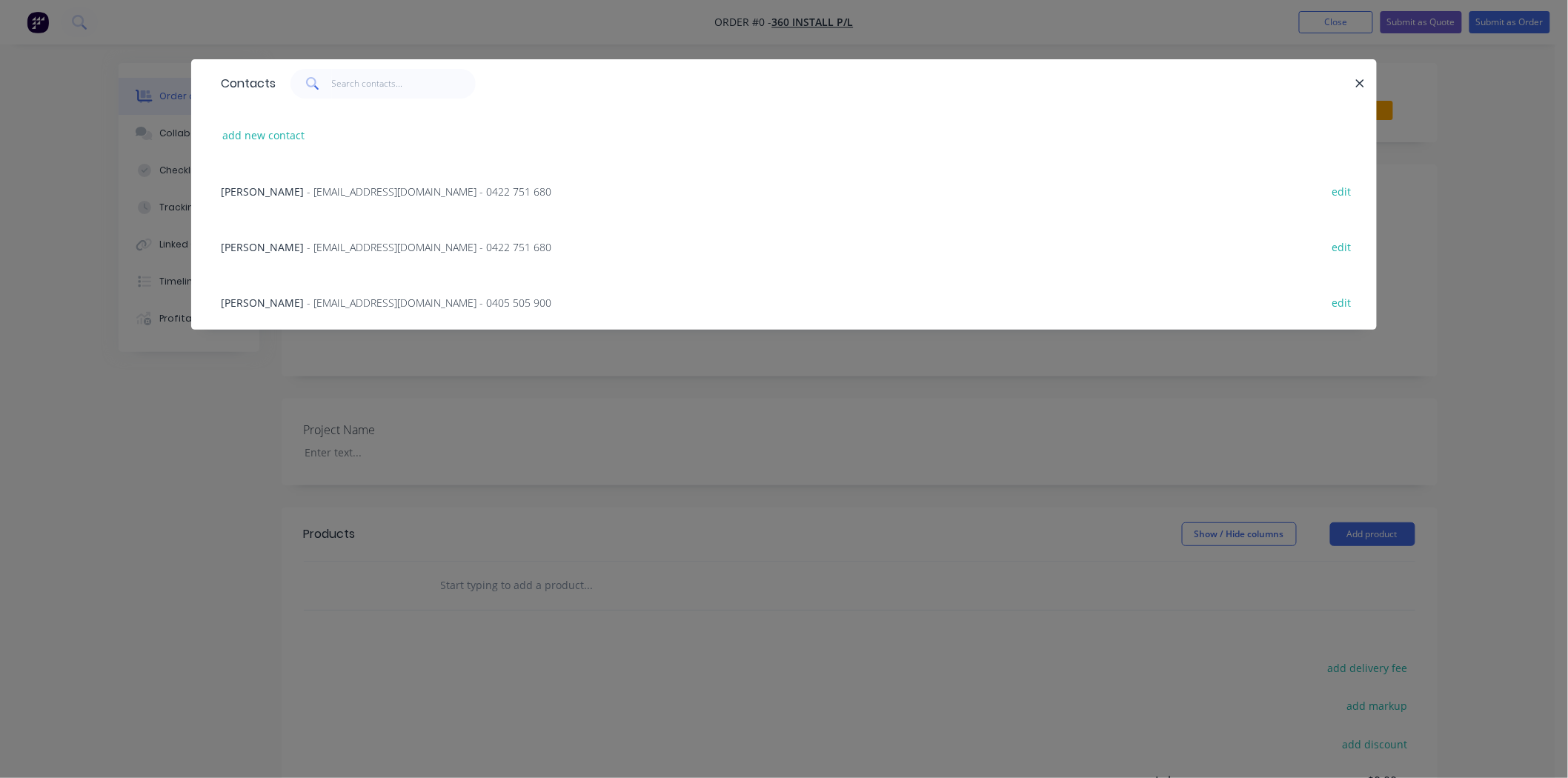
click at [350, 190] on span "- [EMAIL_ADDRESS][DOMAIN_NAME] - 0422 751 680" at bounding box center [429, 192] width 244 height 15
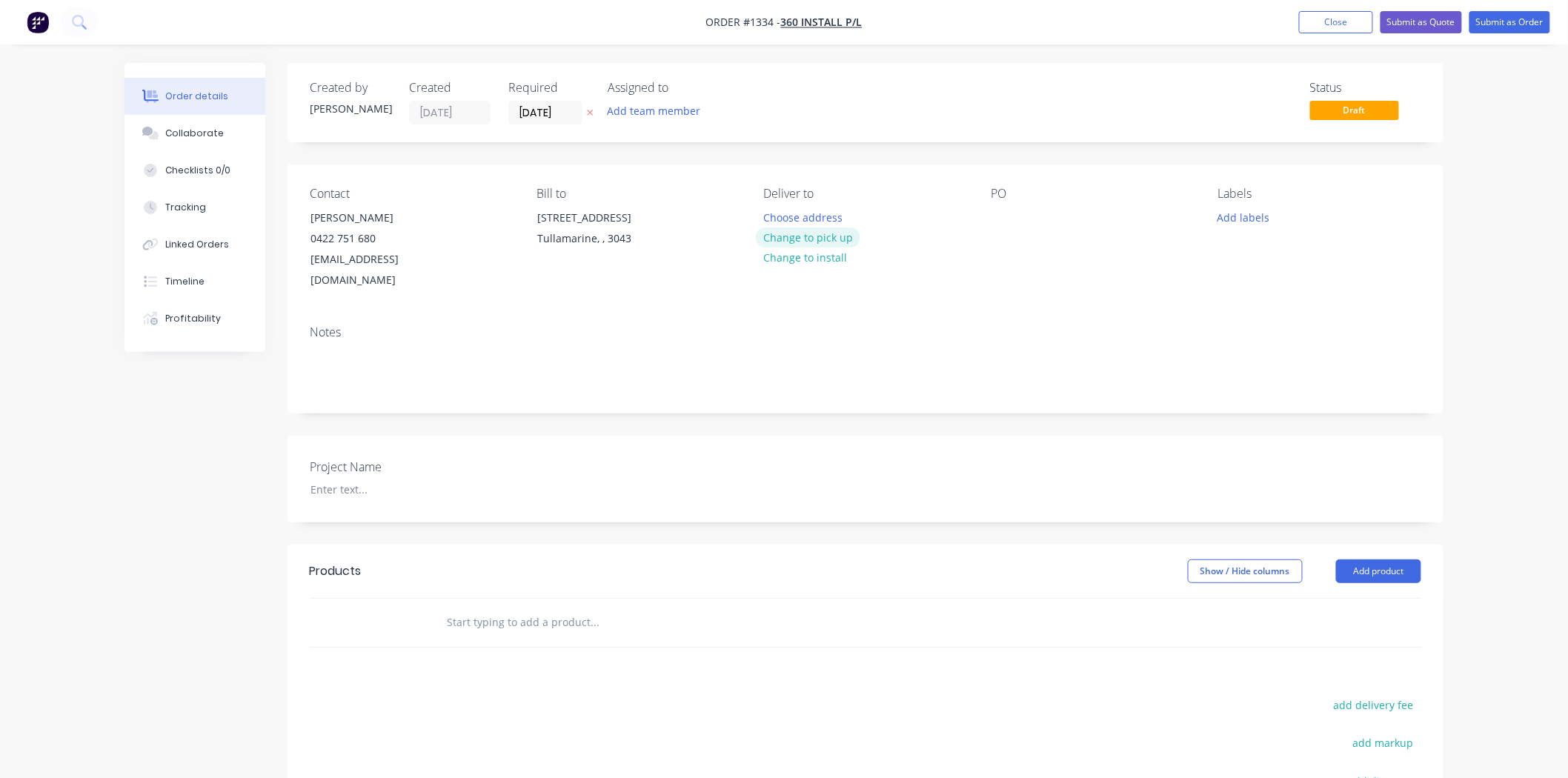
click at [818, 241] on button "Change to pick up" at bounding box center [808, 238] width 105 height 20
click at [1001, 218] on div at bounding box center [1002, 218] width 24 height 22
click at [369, 478] on div at bounding box center [392, 489] width 185 height 22
click at [1054, 218] on div "Pool sign" at bounding box center [1024, 218] width 68 height 22
click at [1001, 215] on div "Pool sign" at bounding box center [1024, 218] width 68 height 22
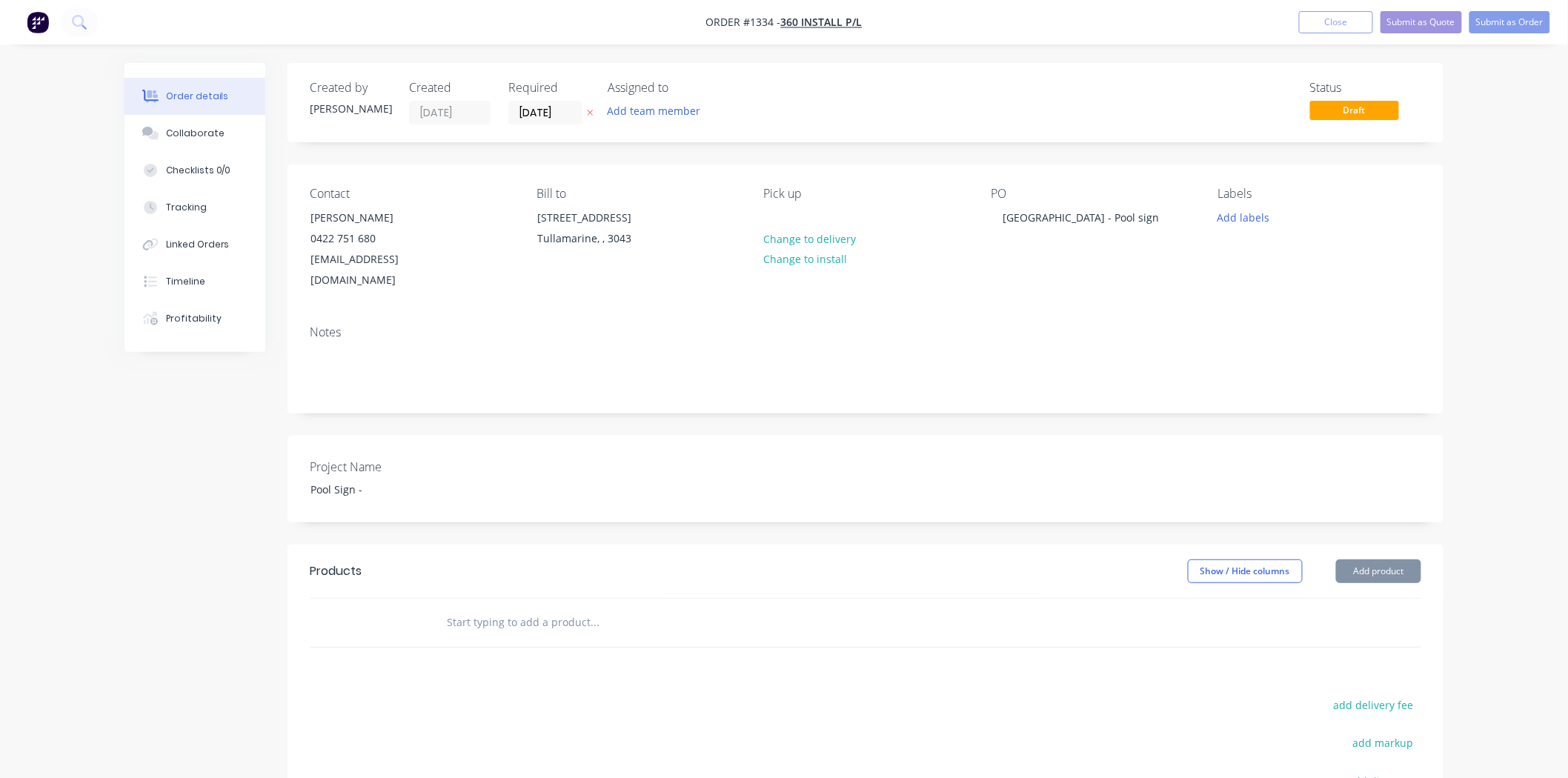
click at [556, 607] on input "text" at bounding box center [594, 622] width 296 height 30
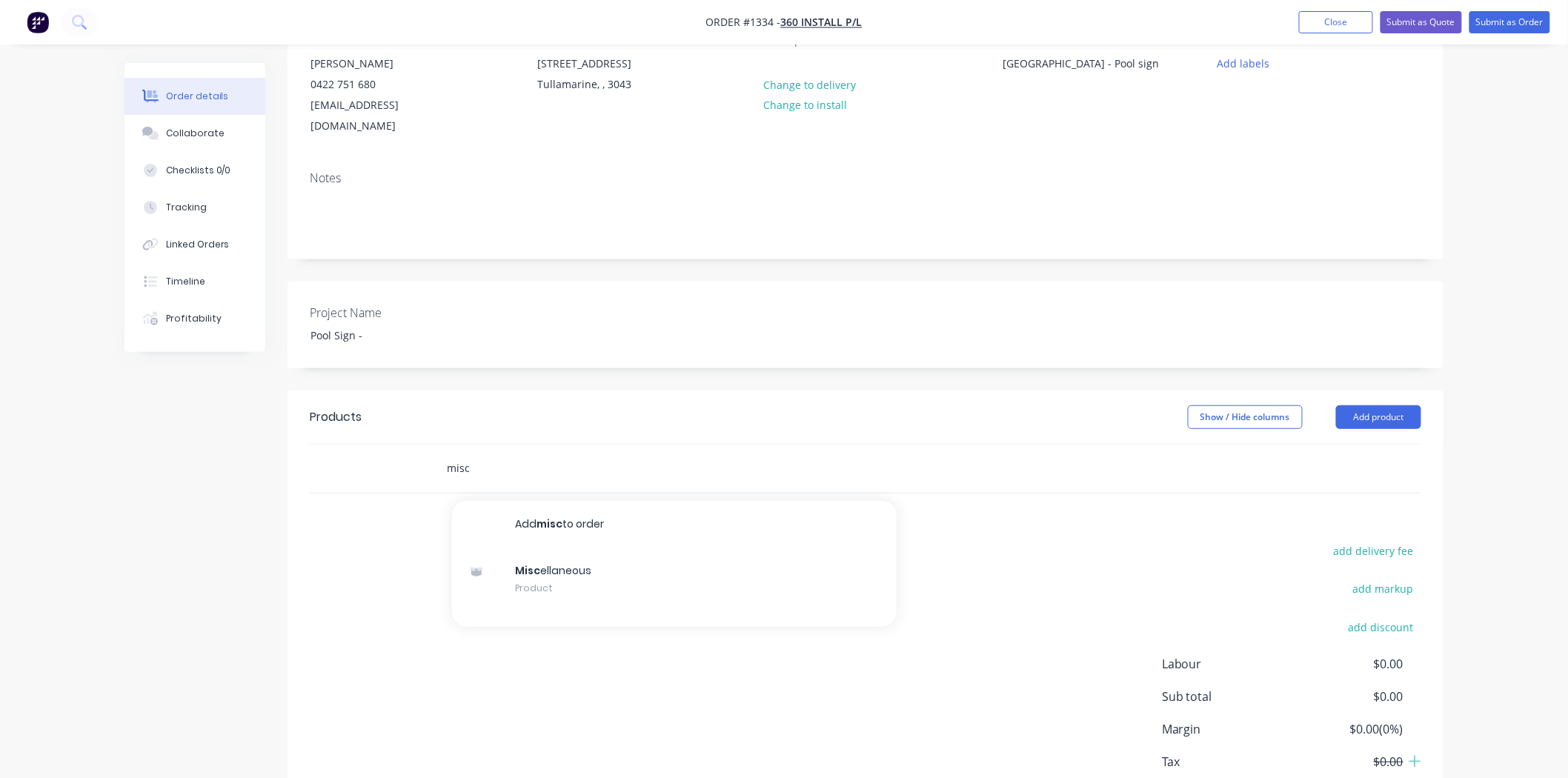
scroll to position [164, 0]
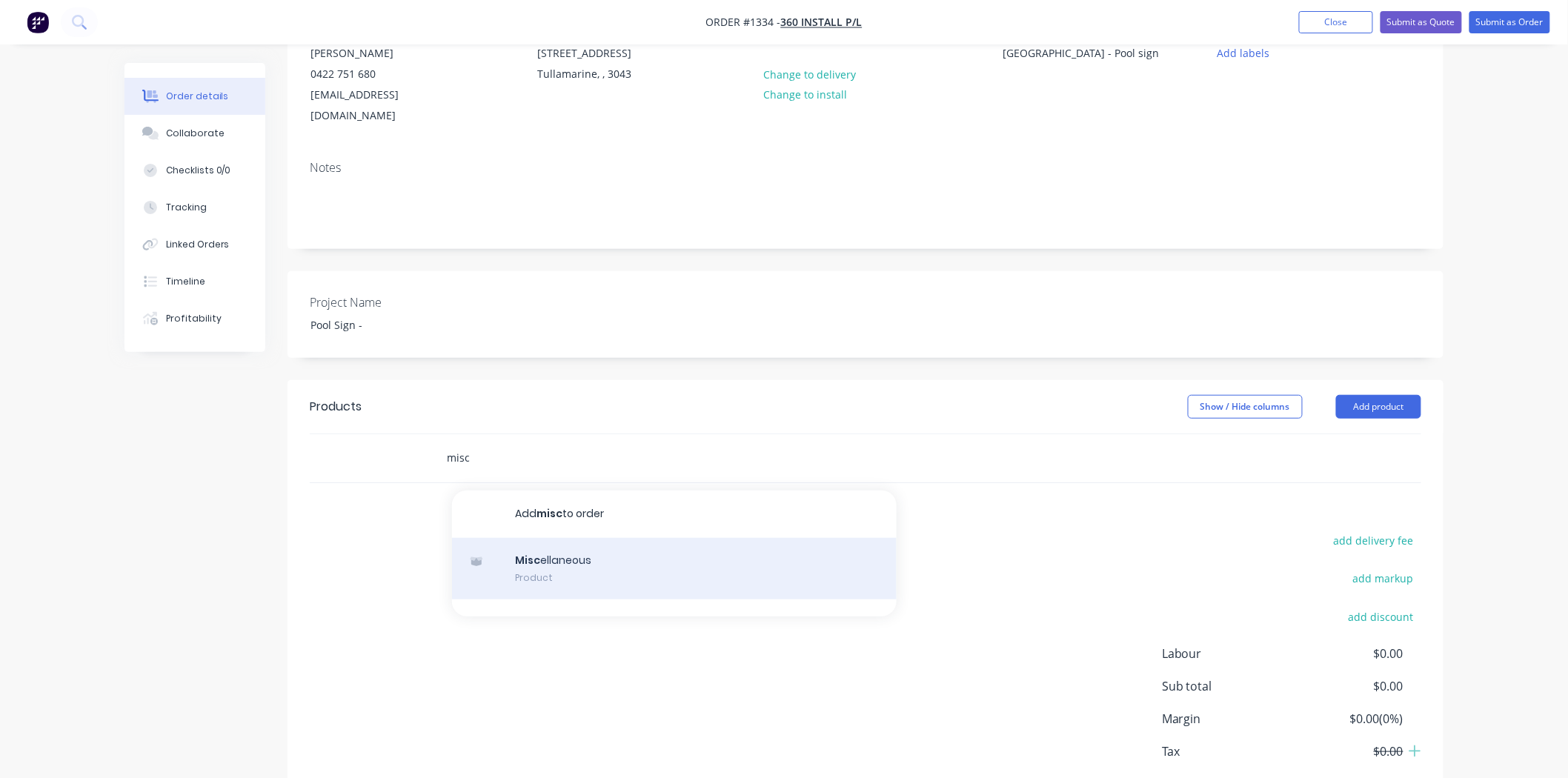
type input "misc"
click at [549, 554] on div "Misc ellaneous Product" at bounding box center [675, 569] width 445 height 63
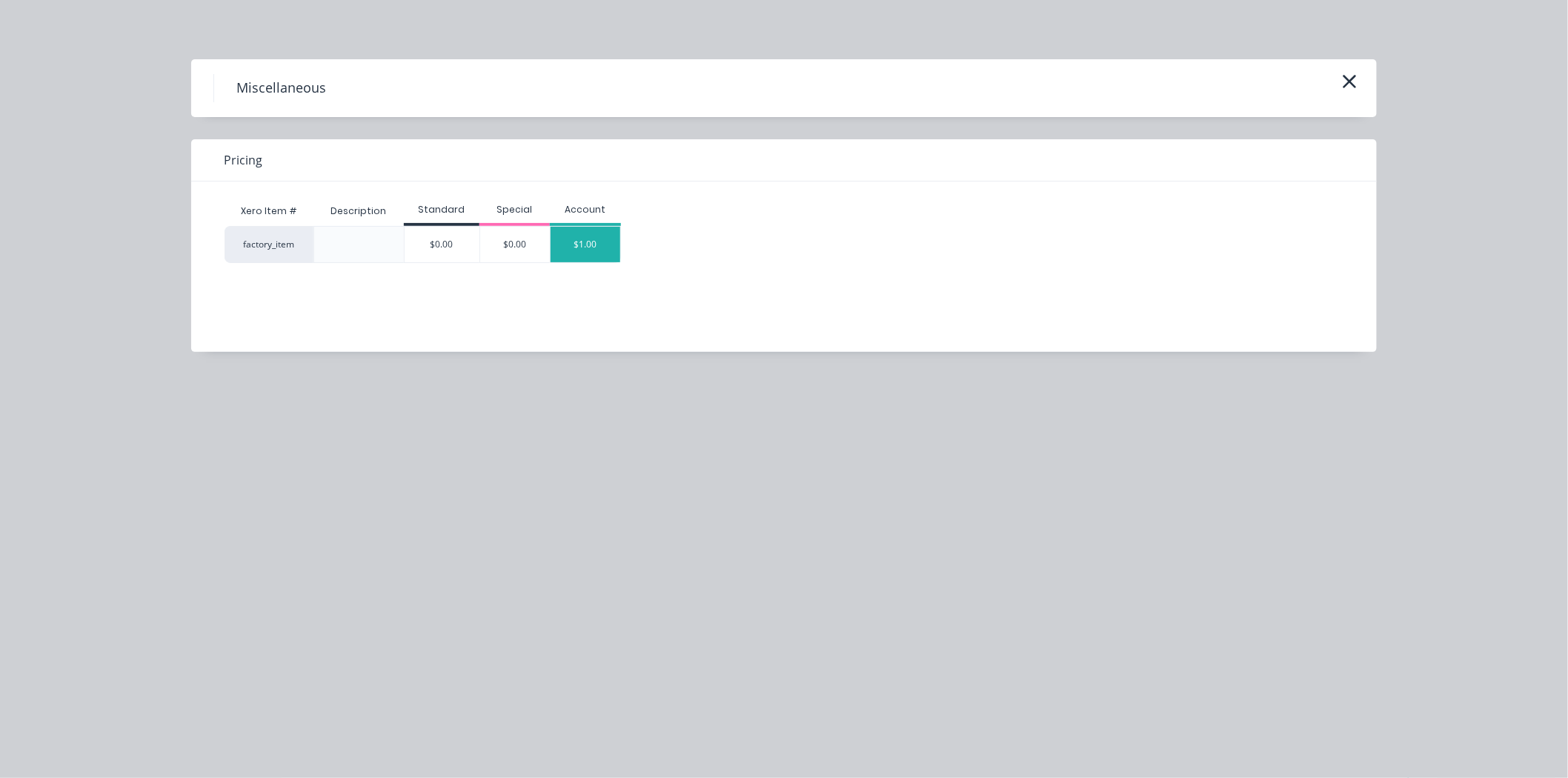
click at [590, 251] on div "$1.00" at bounding box center [585, 244] width 70 height 35
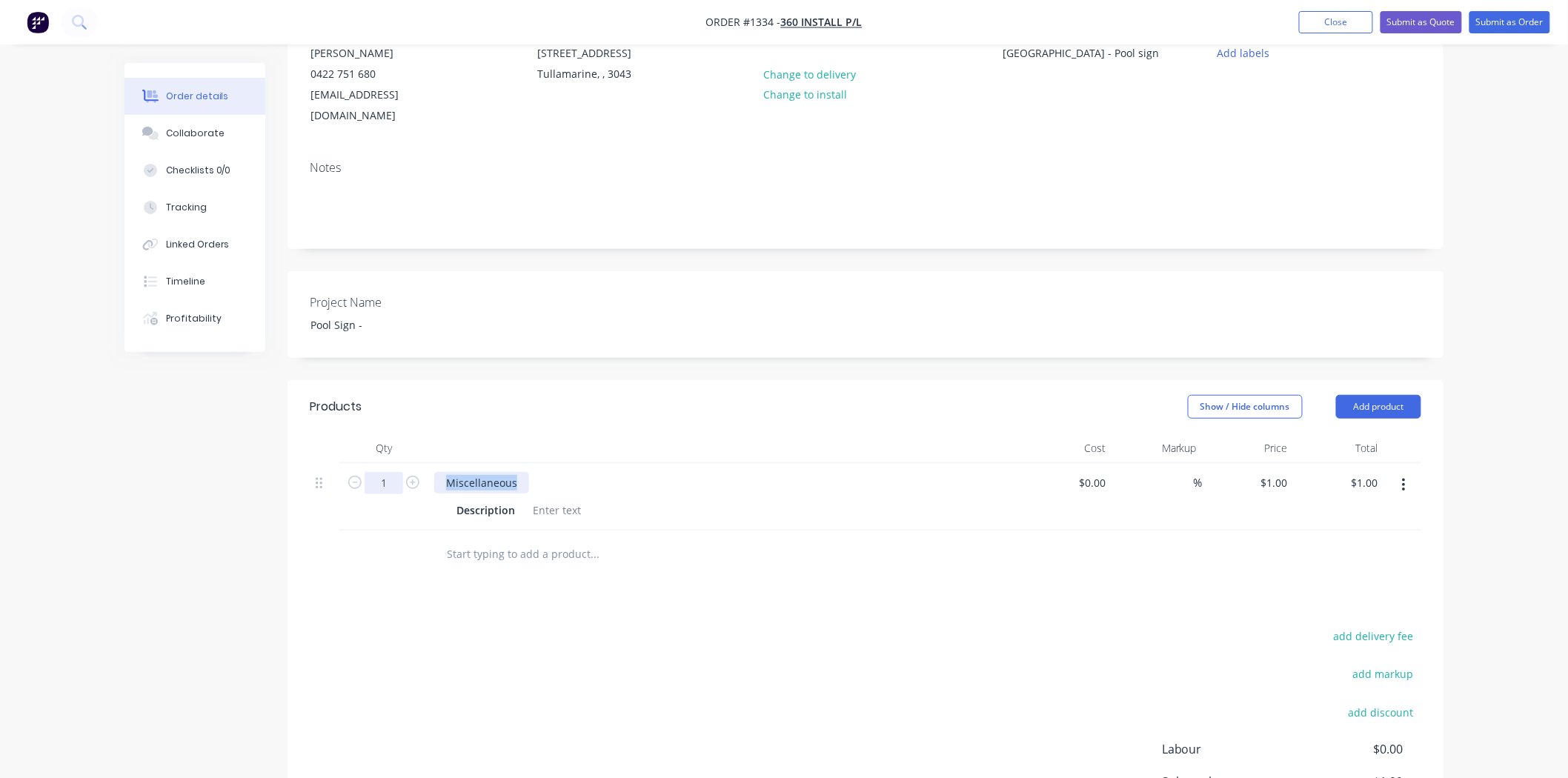
drag, startPoint x: 439, startPoint y: 459, endPoint x: 372, endPoint y: 459, distance: 67.0
click at [372, 463] on div "1 Miscellaneous Description $0.00 $0.00 % $1.00 $1.00 $1.00 $1.00" at bounding box center [865, 497] width 1111 height 67
click at [529, 499] on div at bounding box center [557, 510] width 60 height 22
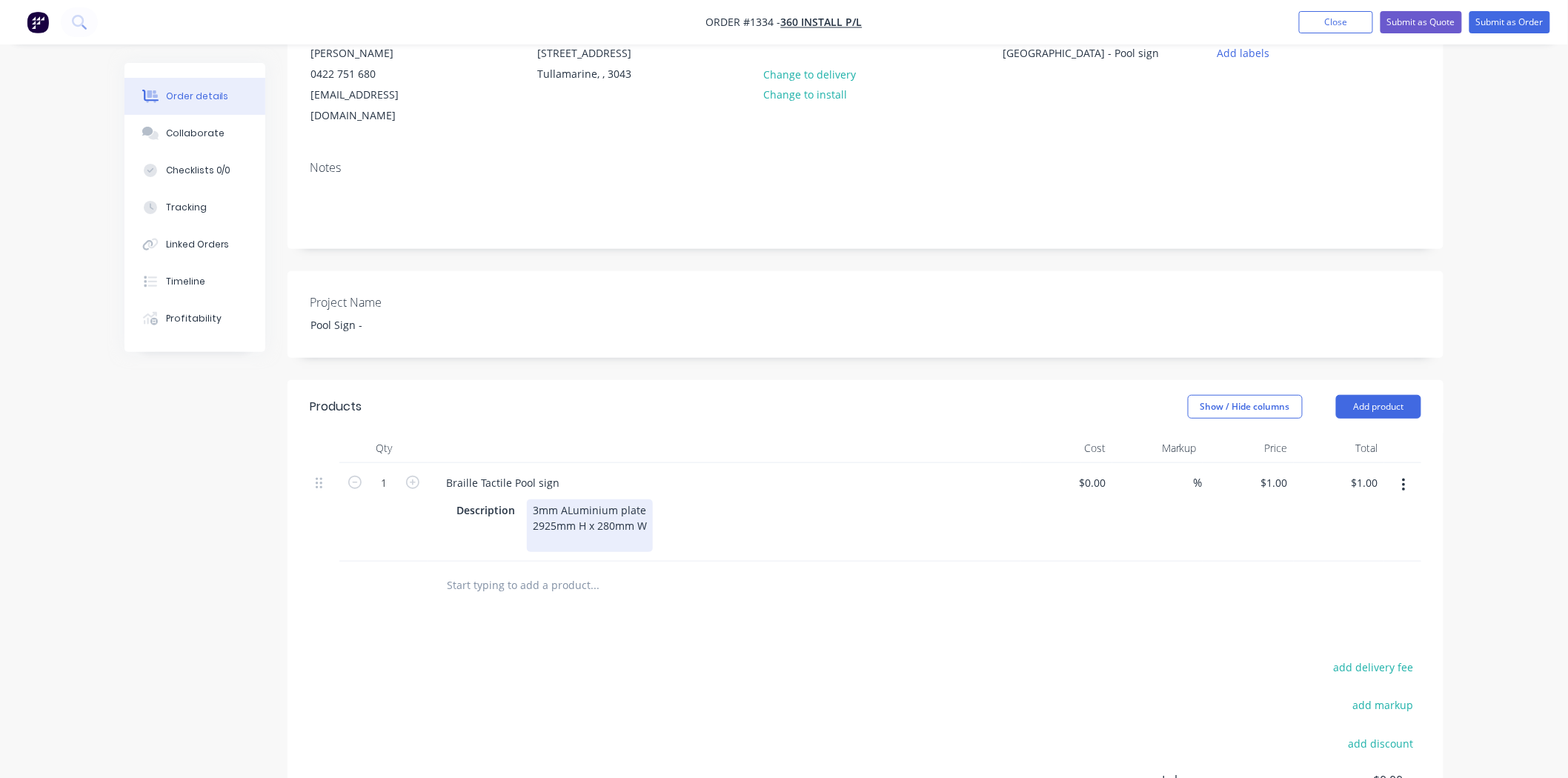
click at [649, 501] on div "3mm ALuminium plate 2925mm H x 280mm W" at bounding box center [589, 526] width 126 height 53
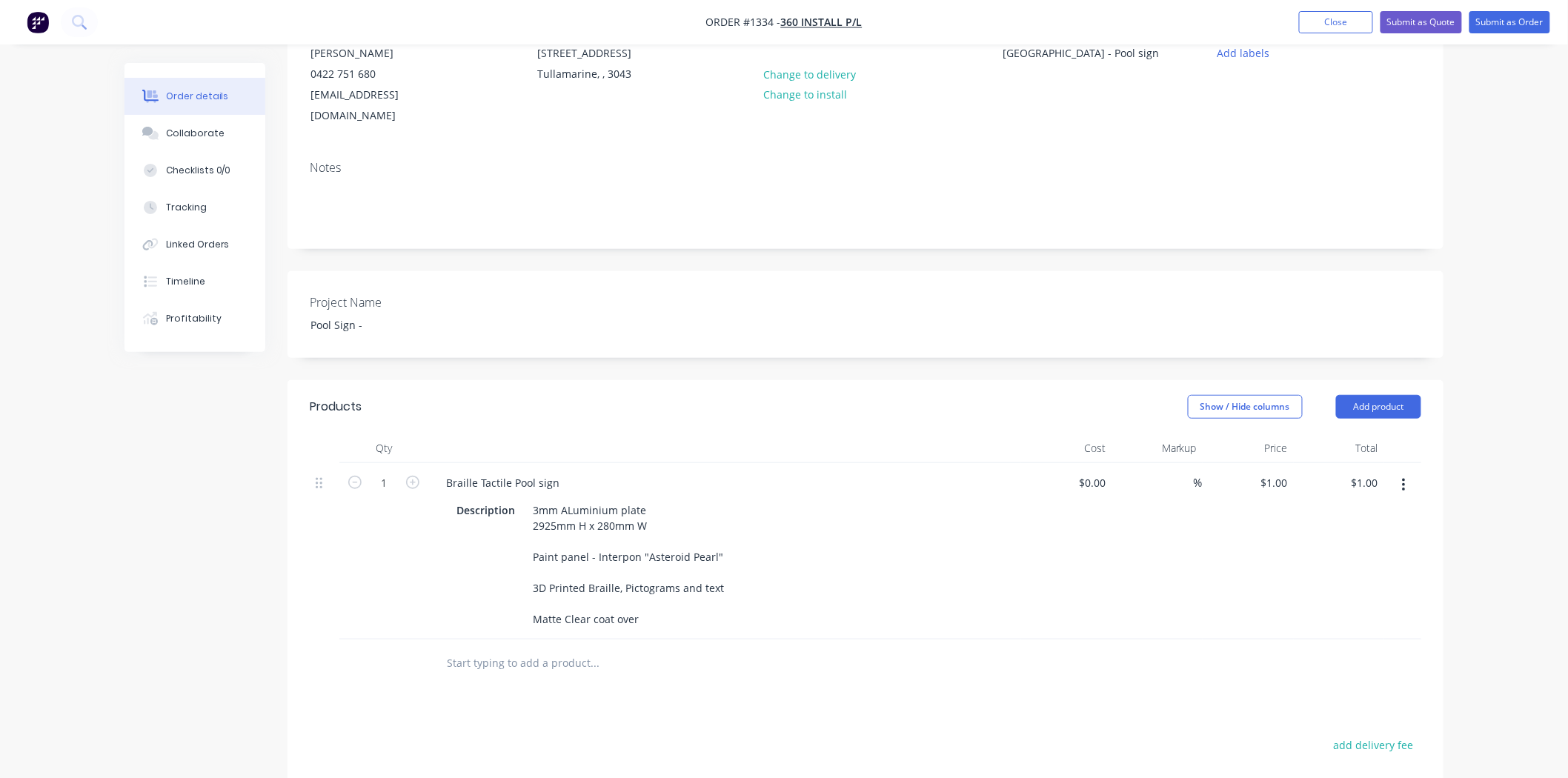
click at [789, 665] on div at bounding box center [656, 663] width 445 height 30
click at [1179, 472] on input at bounding box center [1185, 483] width 17 height 22
type input "60"
type input "$0.00"
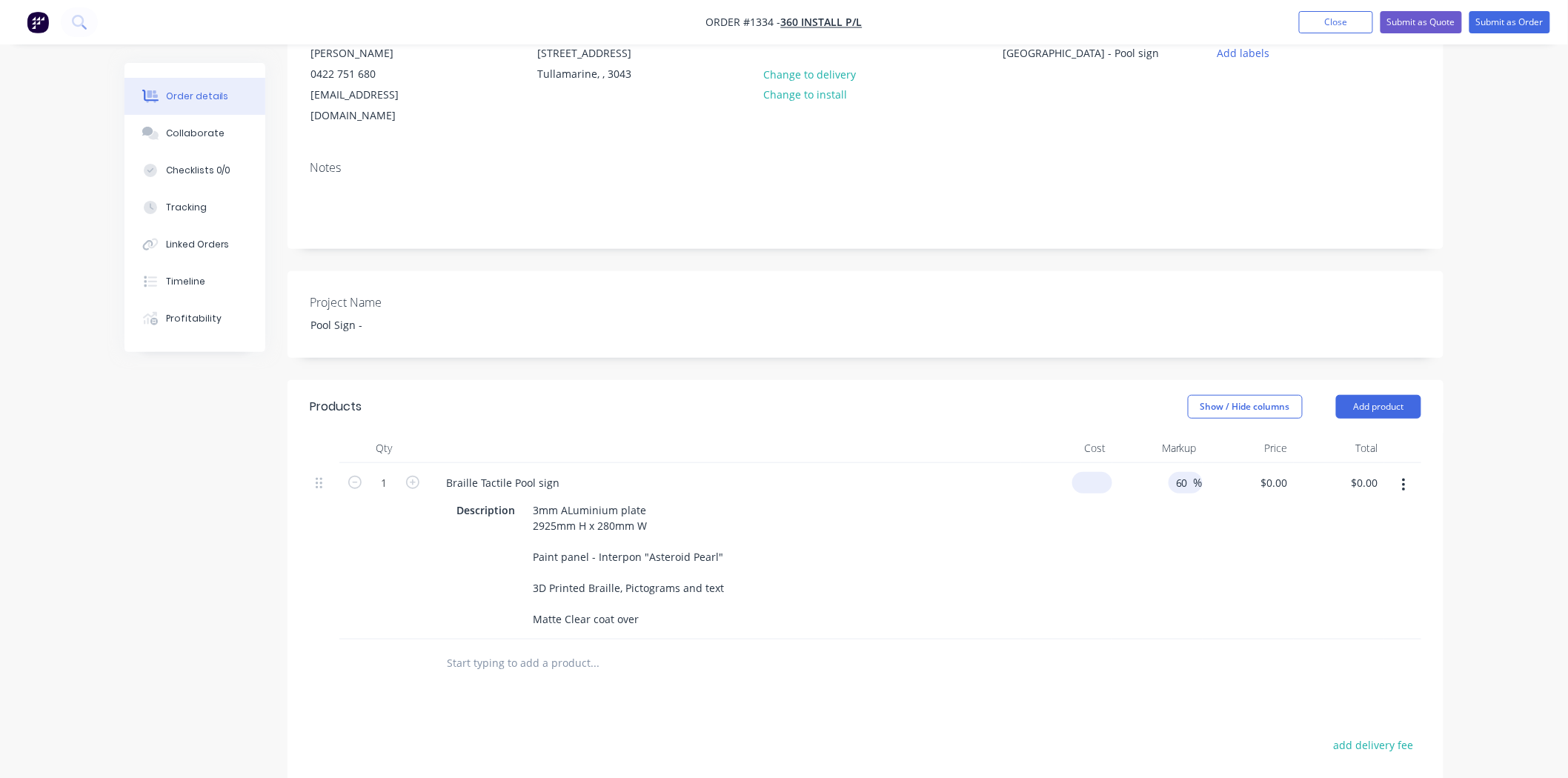
click at [1086, 467] on div "$0.00" at bounding box center [1067, 551] width 91 height 176
type input "$600.00"
type input "$960.00"
click at [1075, 581] on div "$600.00 $600.00" at bounding box center [1067, 551] width 91 height 176
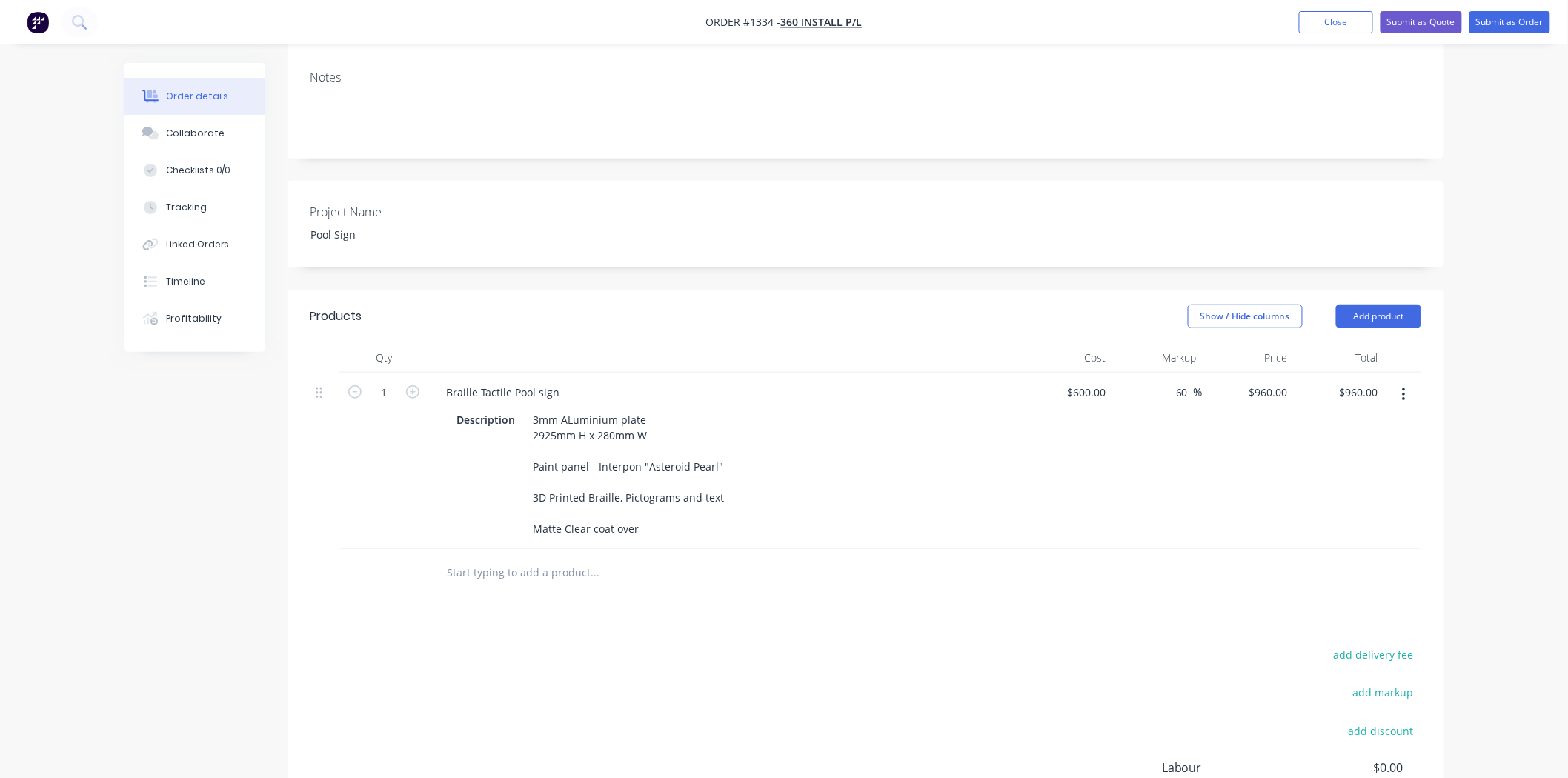
scroll to position [0, 0]
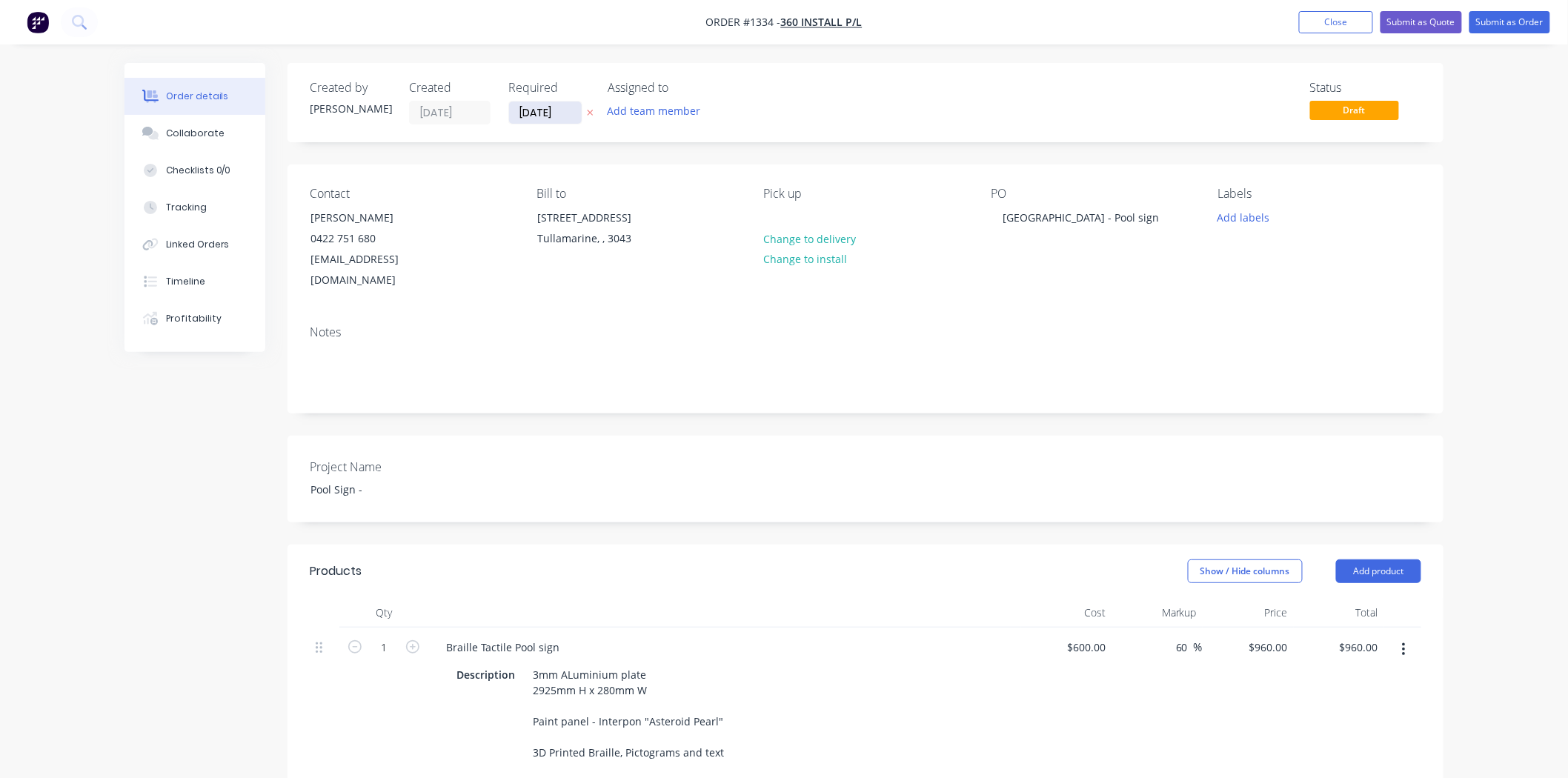
click at [542, 113] on input "[DATE]" at bounding box center [546, 113] width 73 height 22
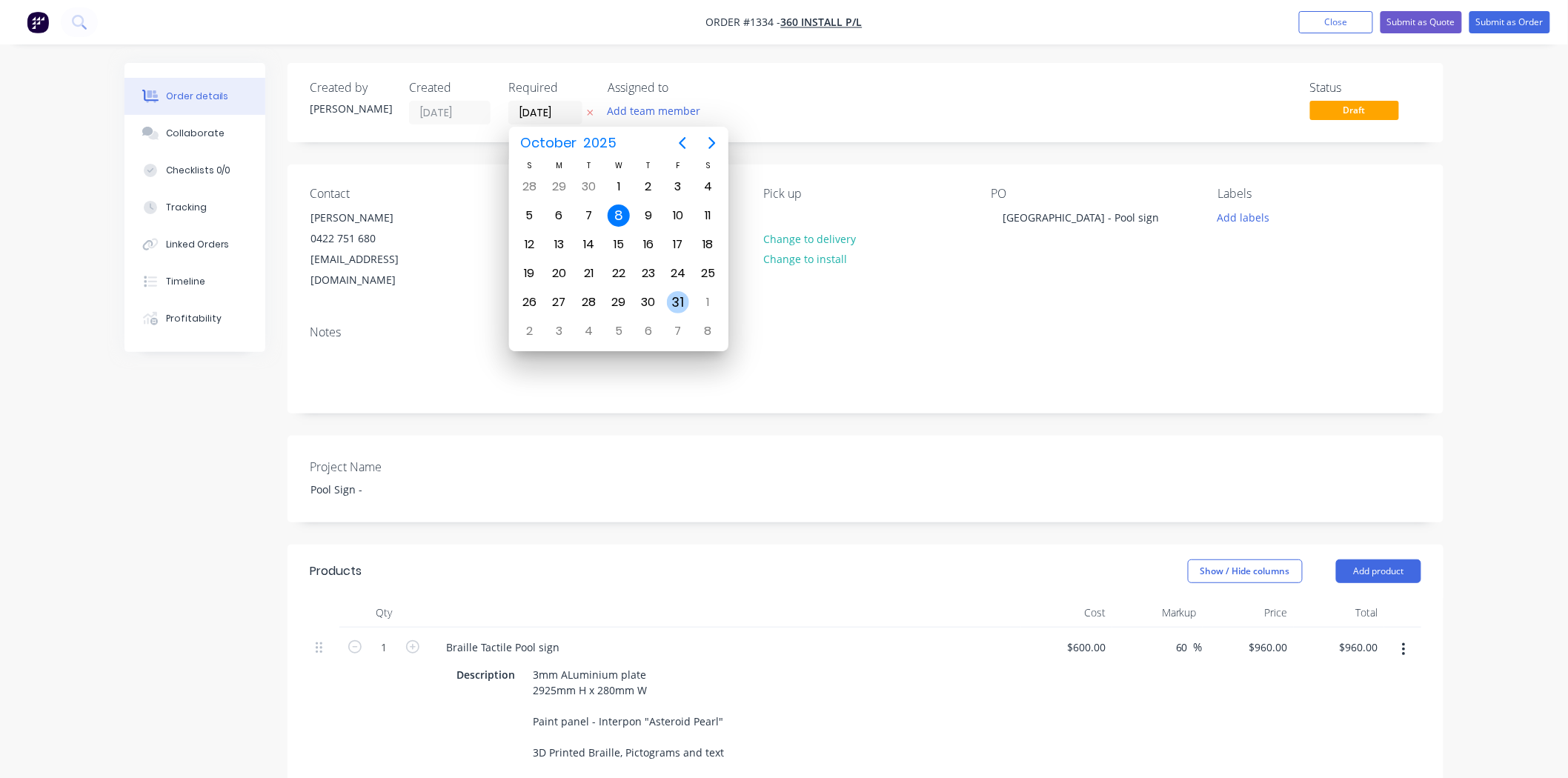
click at [679, 291] on div "31" at bounding box center [678, 302] width 22 height 22
type input "[DATE]"
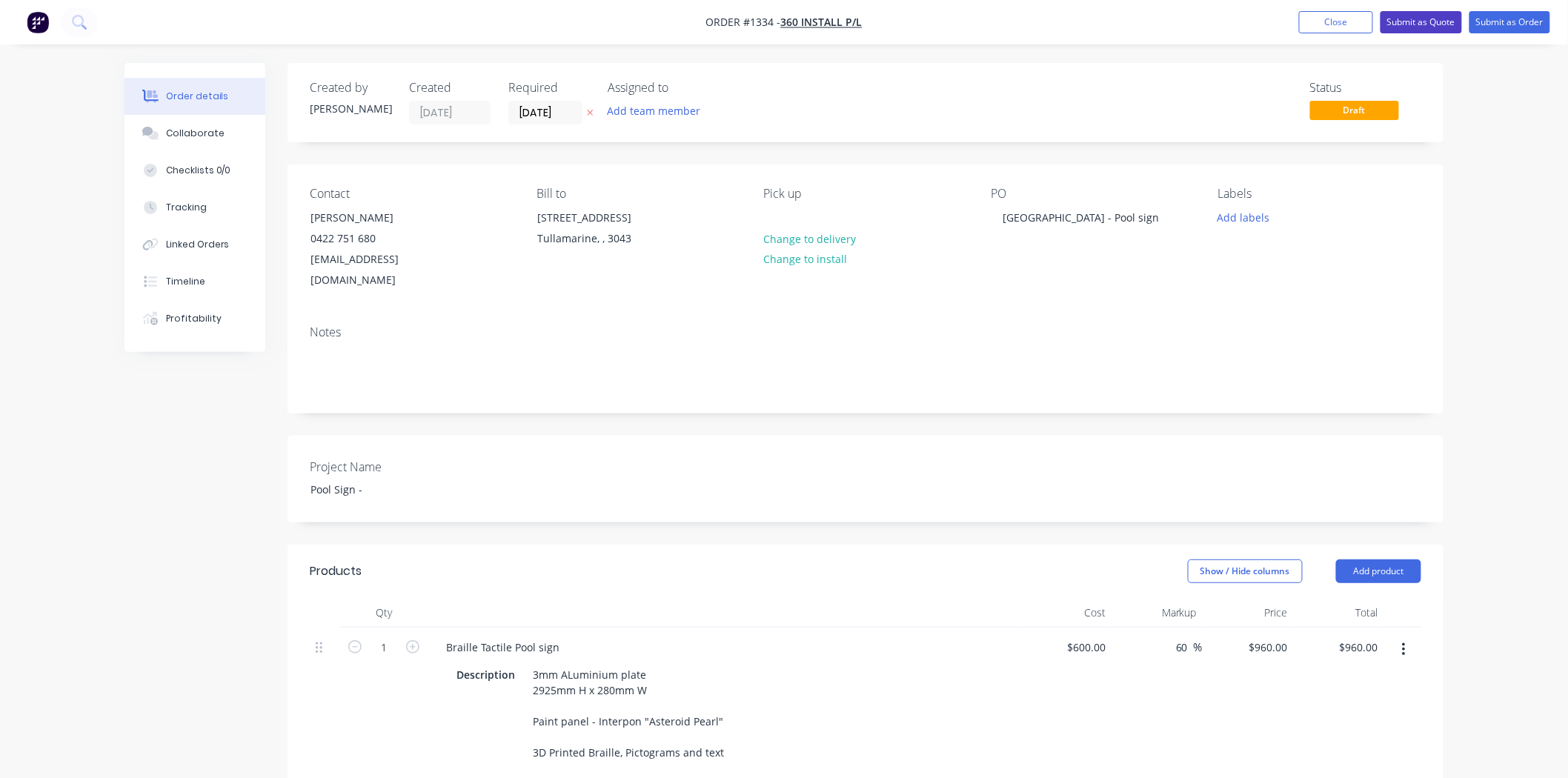
click at [1424, 18] on button "Submit as Quote" at bounding box center [1421, 22] width 82 height 22
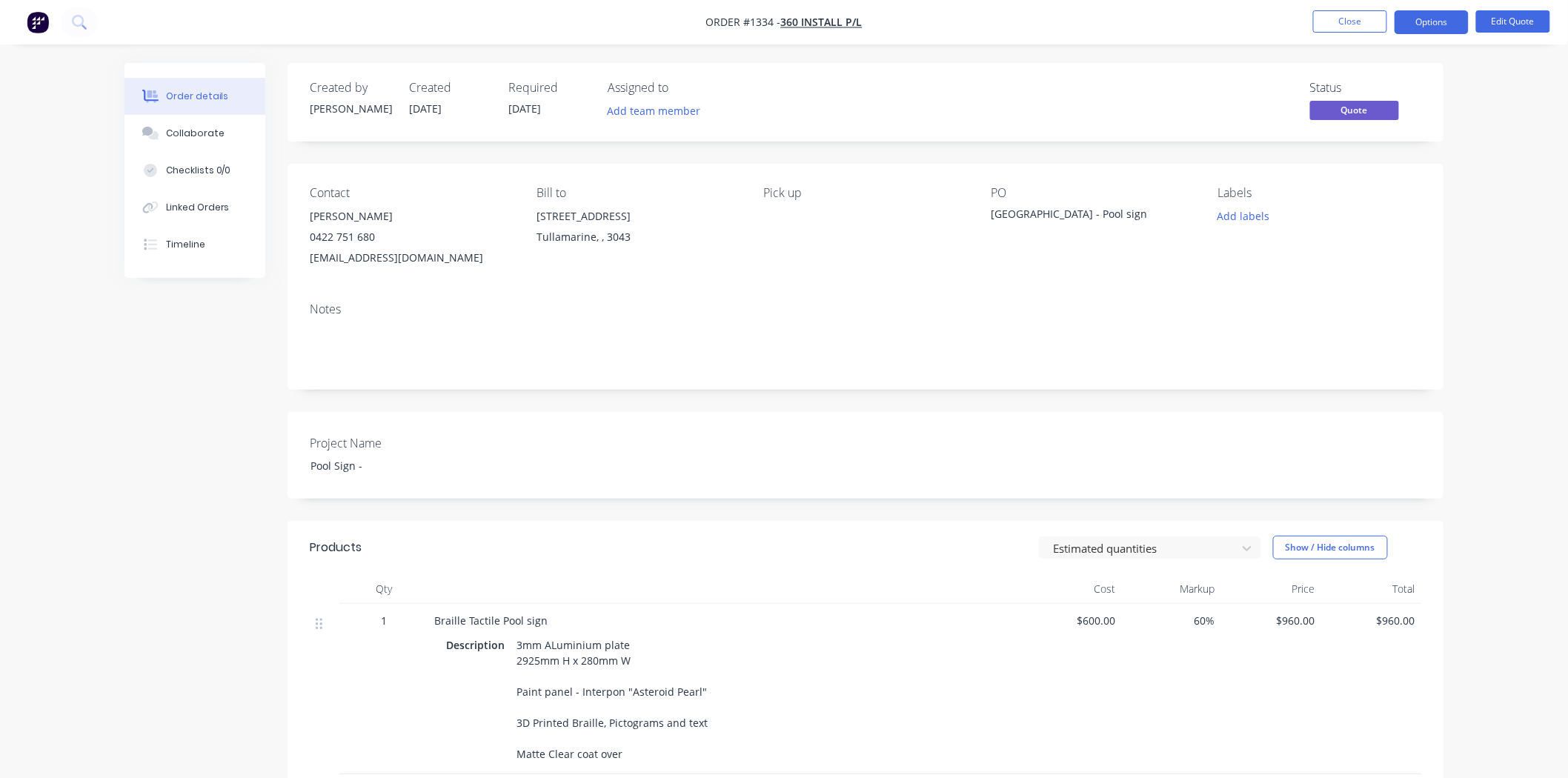
click at [1424, 18] on button "Options" at bounding box center [1432, 22] width 74 height 24
click at [1386, 85] on div "Quote" at bounding box center [1387, 90] width 136 height 22
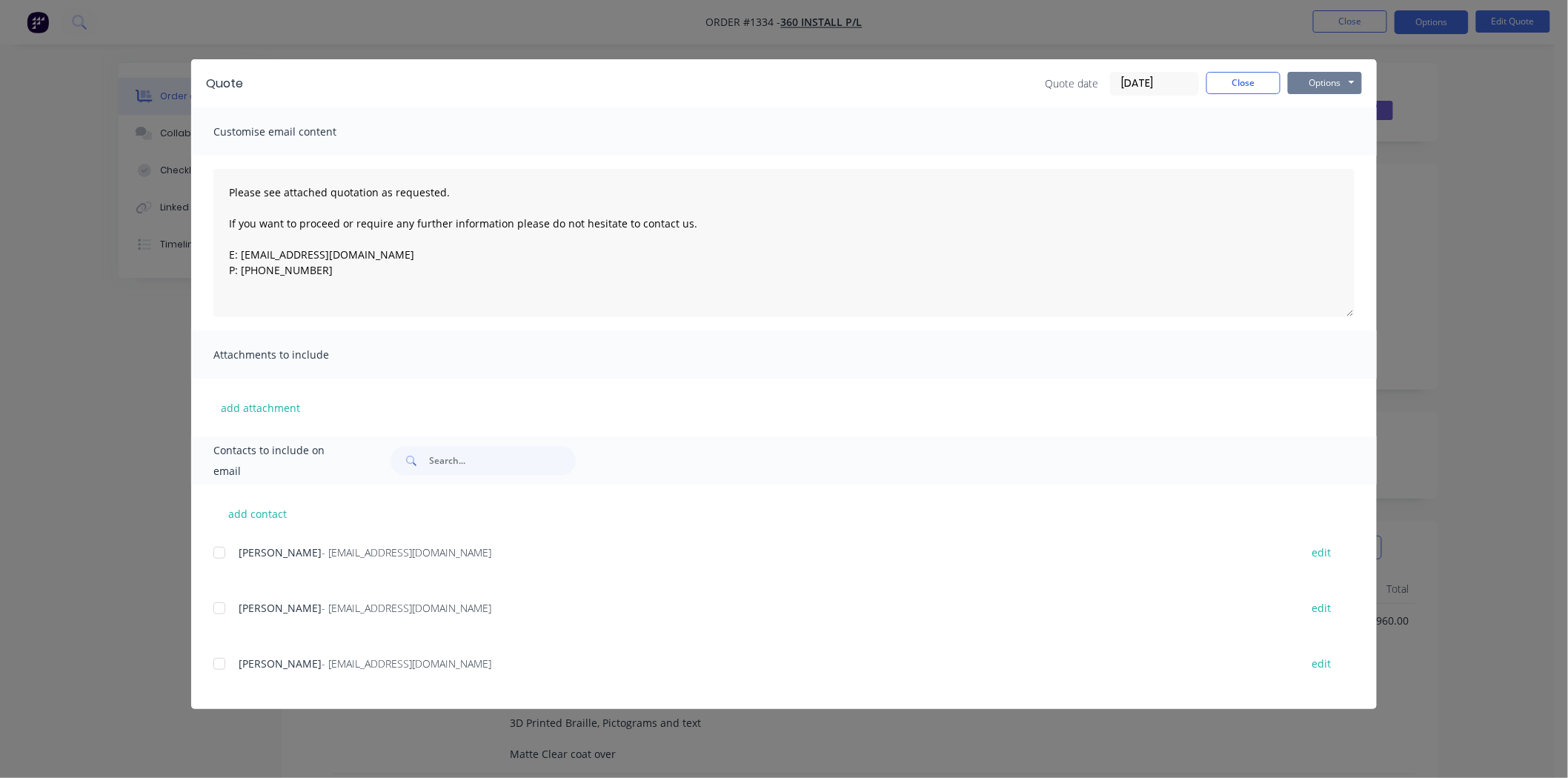
click at [1336, 84] on button "Options" at bounding box center [1325, 83] width 74 height 22
click at [1324, 135] on button "Print" at bounding box center [1335, 133] width 94 height 25
click at [1256, 87] on button "Close" at bounding box center [1244, 83] width 74 height 22
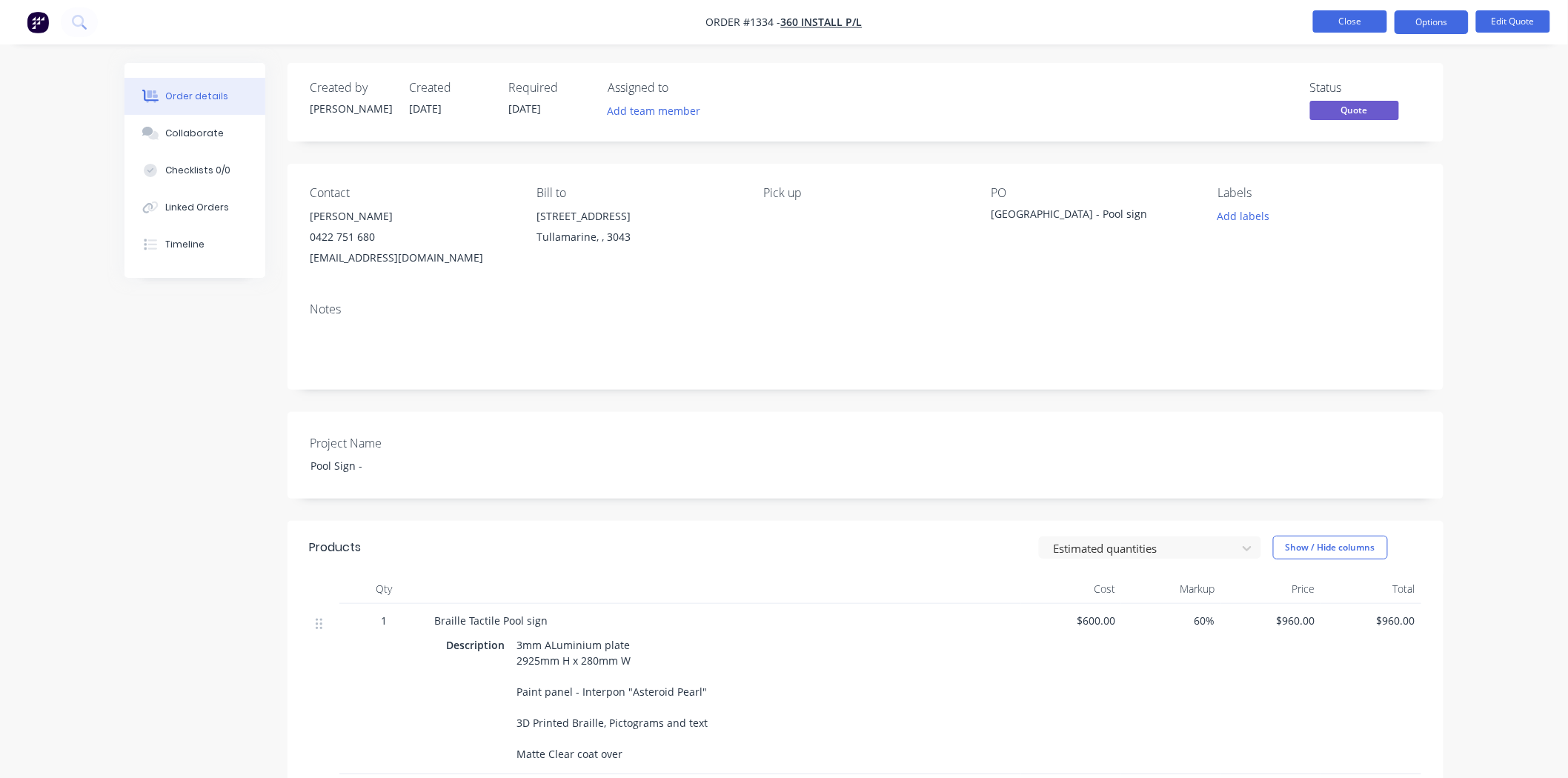
click at [1340, 25] on button "Close" at bounding box center [1350, 21] width 74 height 22
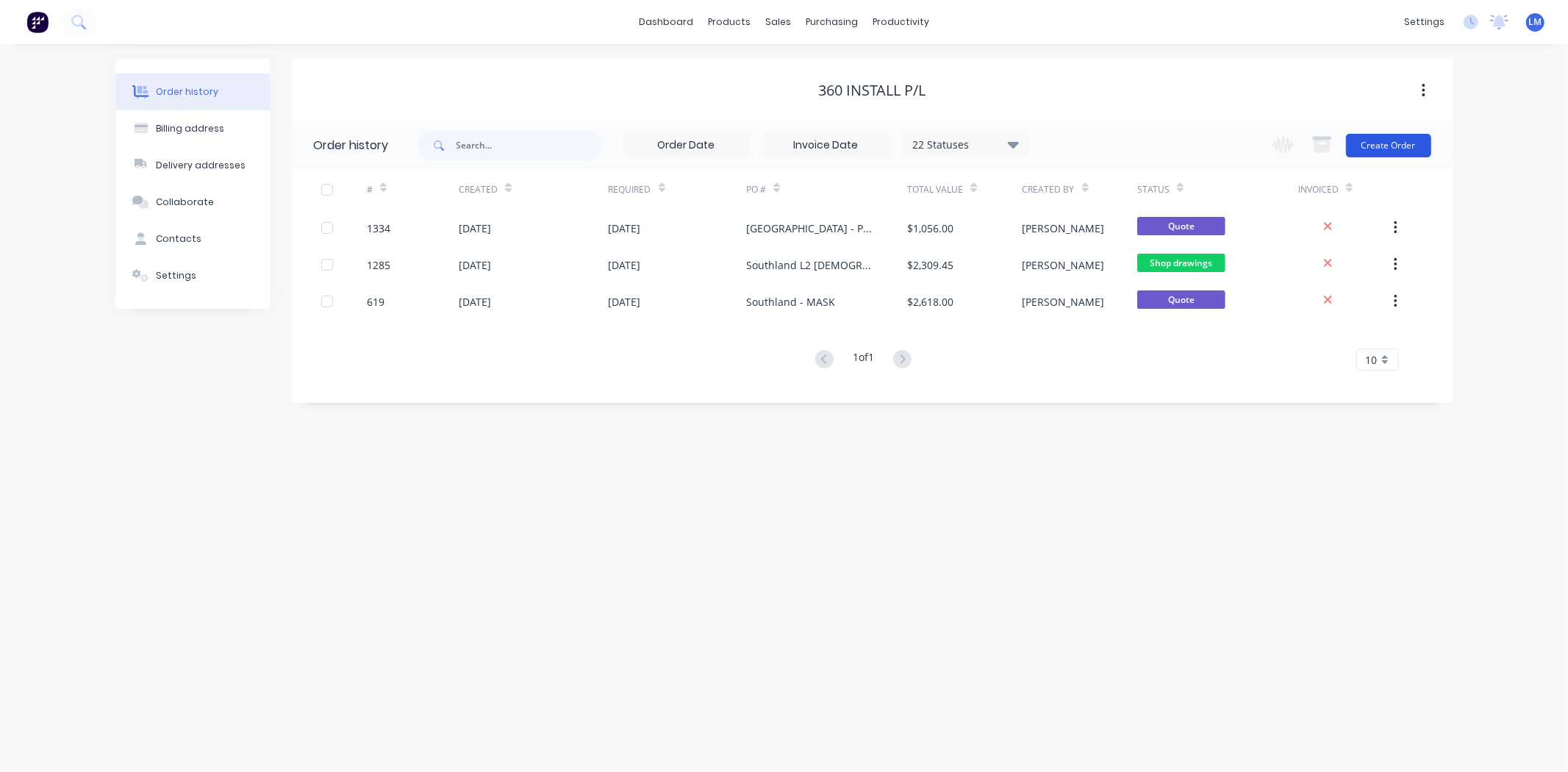
click at [1391, 141] on button "Create Order" at bounding box center [1388, 146] width 86 height 23
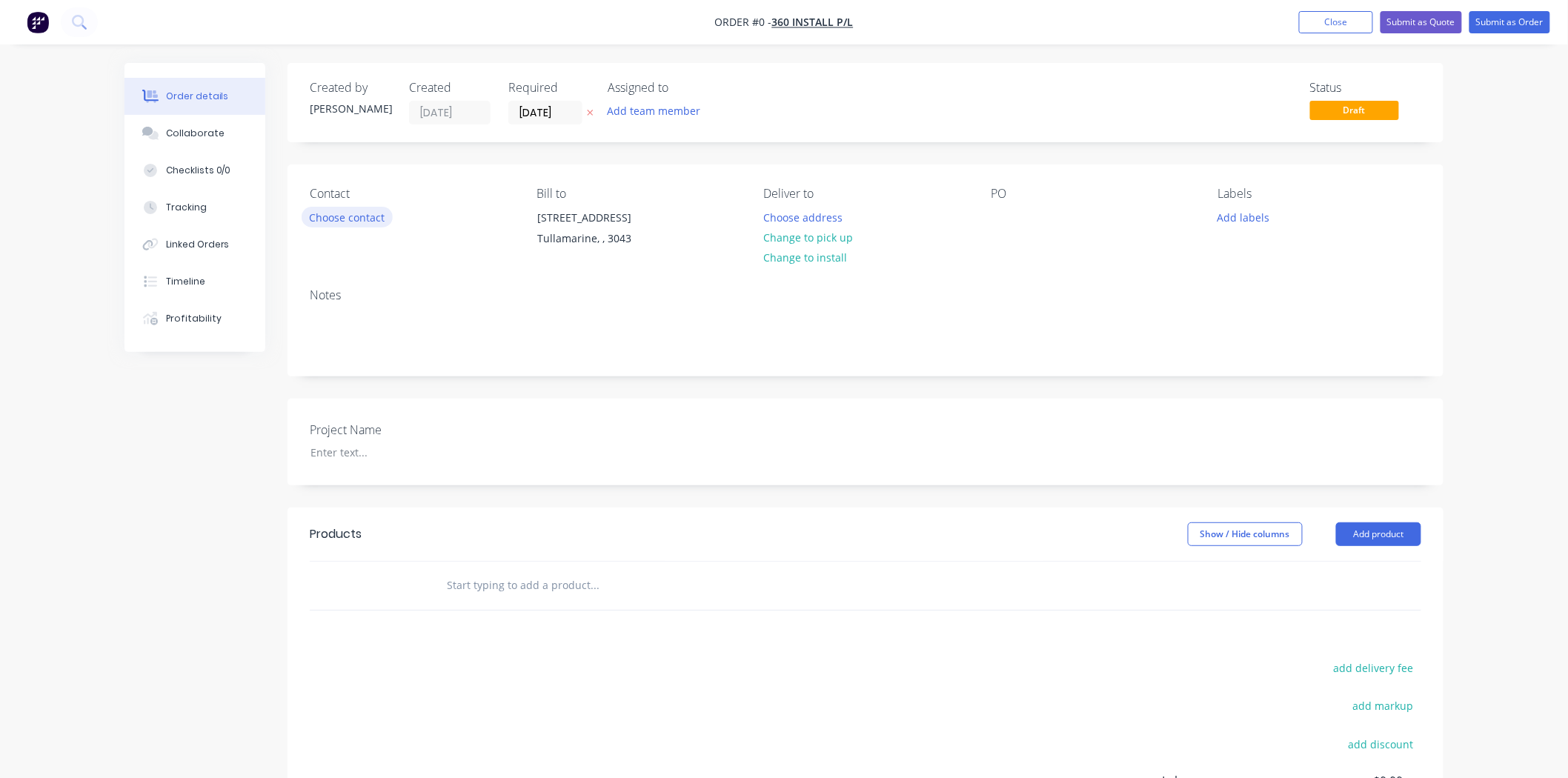
click at [330, 218] on button "Choose contact" at bounding box center [347, 217] width 91 height 20
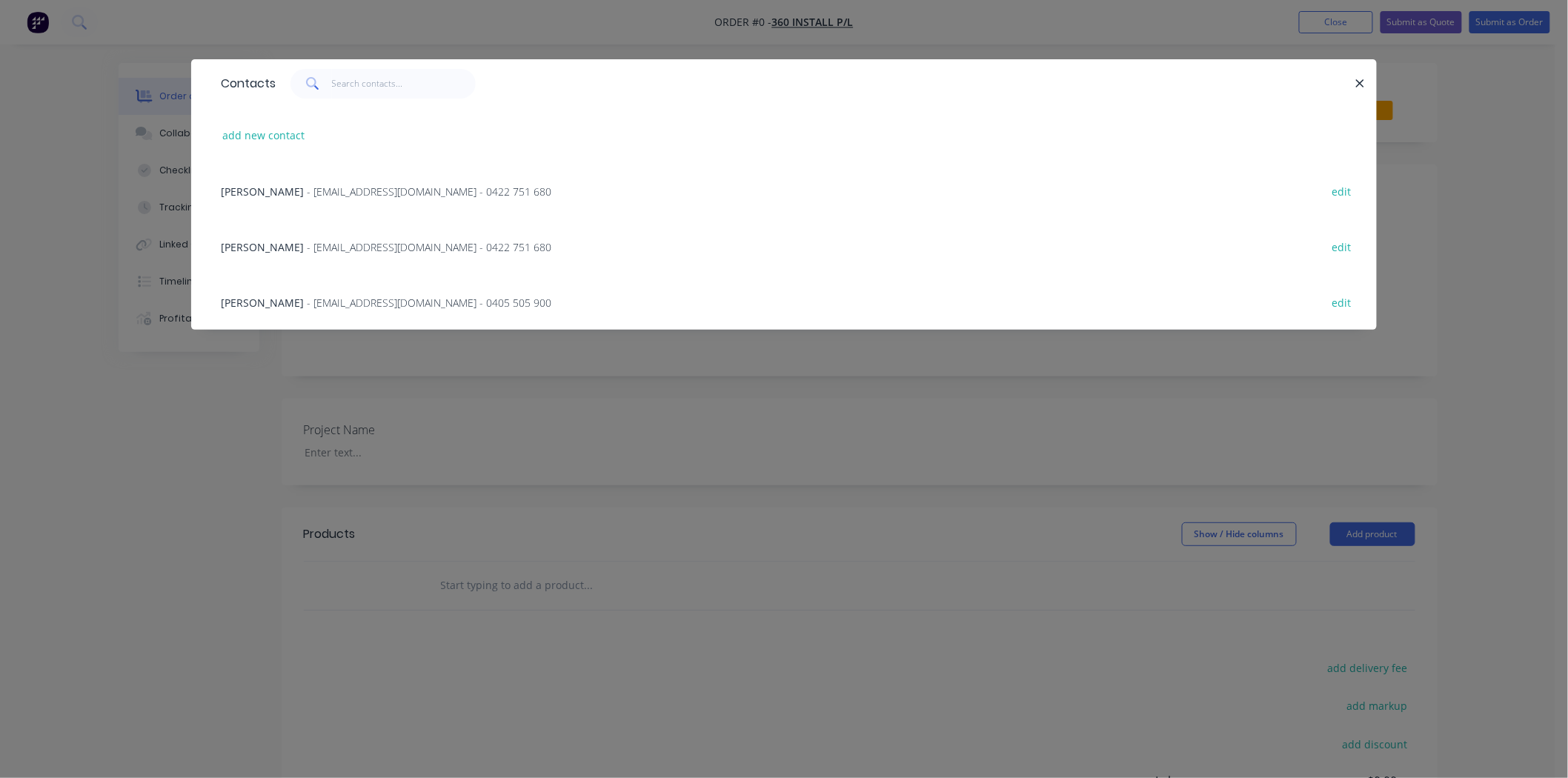
click at [329, 194] on span "- [EMAIL_ADDRESS][DOMAIN_NAME] - 0422 751 680" at bounding box center [429, 192] width 244 height 15
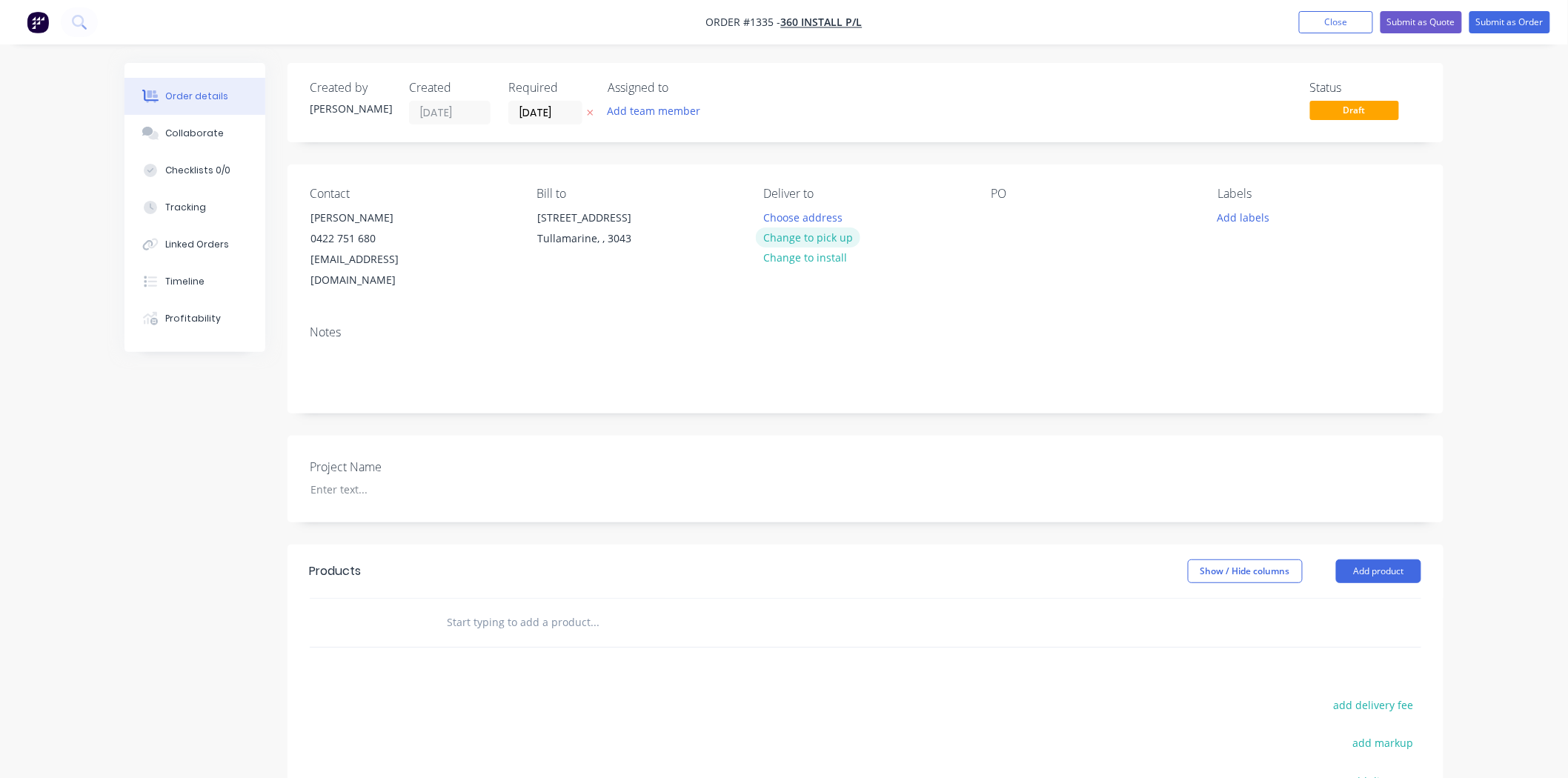
click at [837, 234] on button "Change to pick up" at bounding box center [808, 238] width 105 height 20
click at [1012, 212] on div at bounding box center [1002, 218] width 24 height 22
drag, startPoint x: 1090, startPoint y: 212, endPoint x: 983, endPoint y: 219, distance: 107.2
click at [983, 219] on div "Contact [PERSON_NAME] [PHONE_NUMBER] [EMAIL_ADDRESS][DOMAIN_NAME] Bill to [STRE…" at bounding box center [865, 239] width 1156 height 149
copy div "Regulatory Signs"
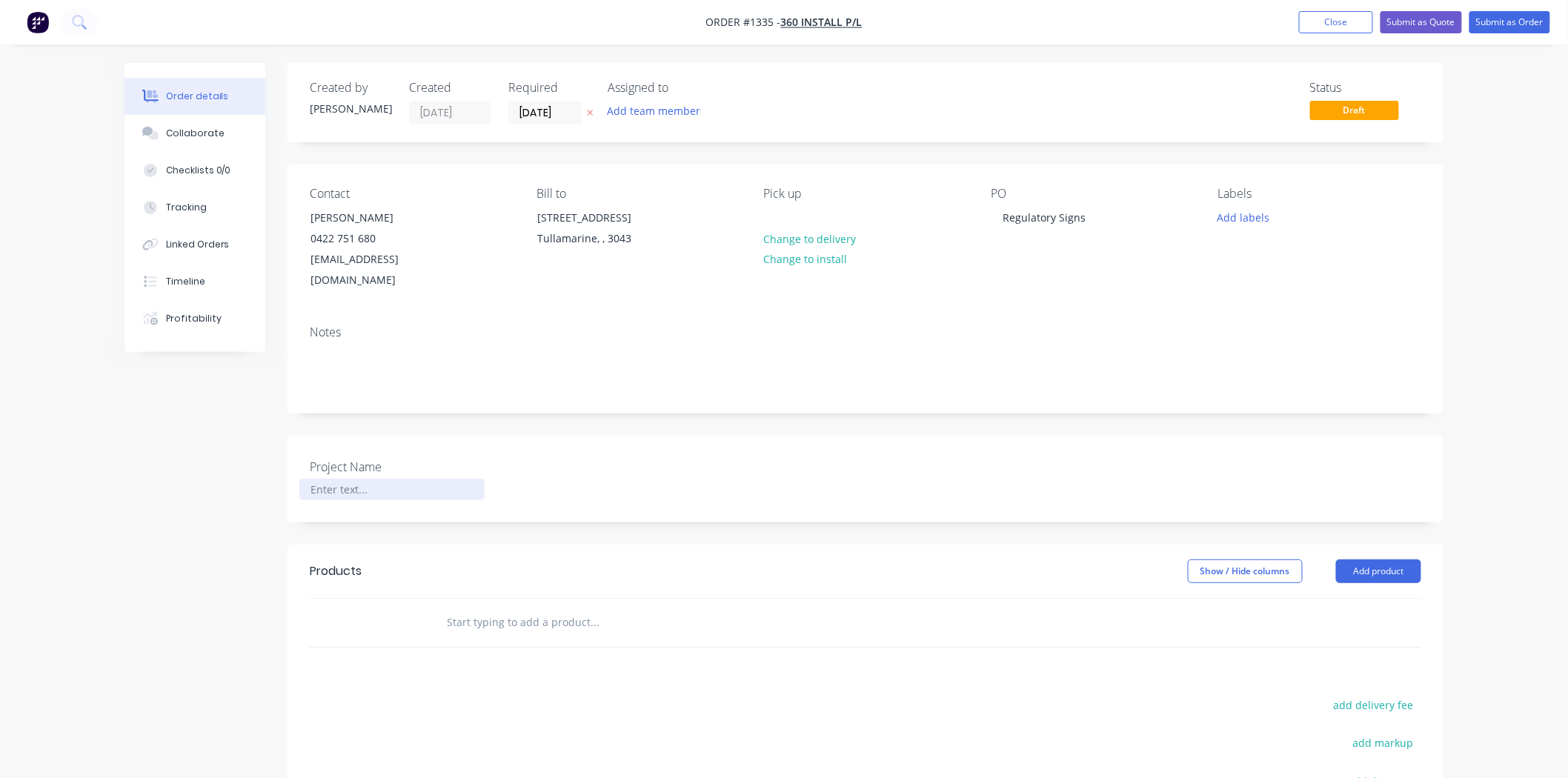
click at [359, 478] on div at bounding box center [392, 489] width 185 height 22
paste div
click at [489, 607] on input "text" at bounding box center [594, 622] width 296 height 30
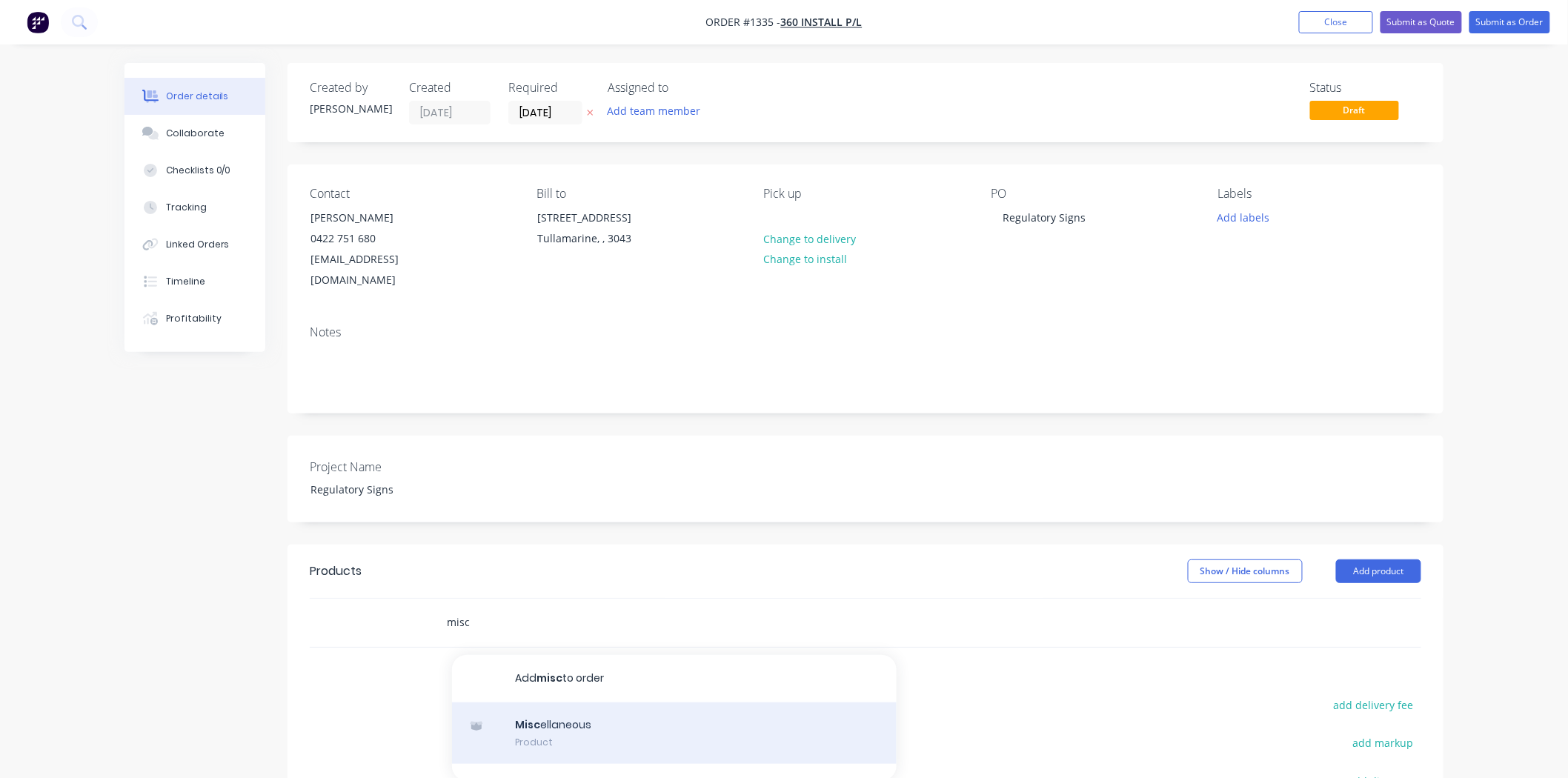
type input "misc"
click at [529, 715] on div "Misc ellaneous Product" at bounding box center [675, 734] width 445 height 63
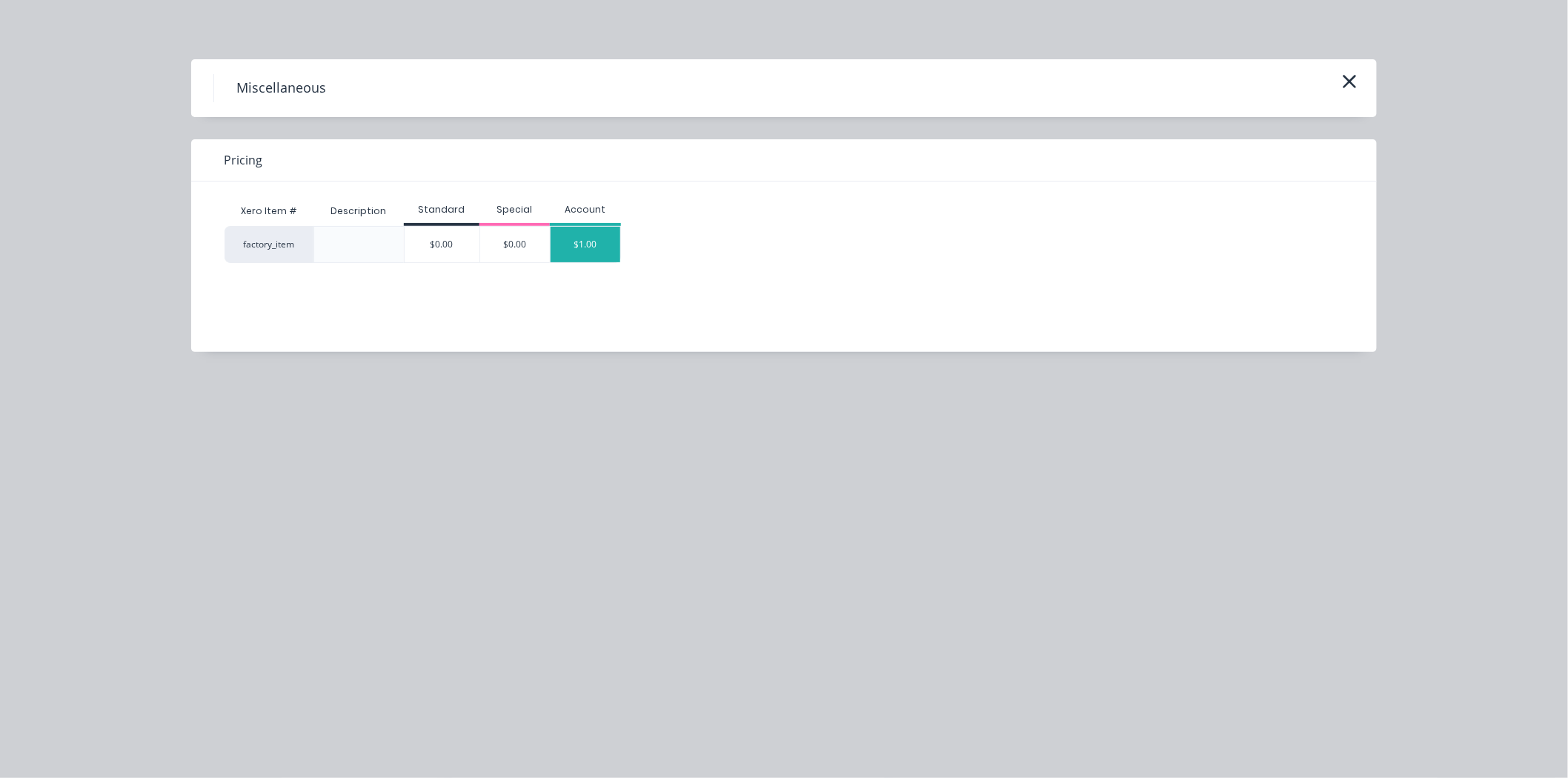
click at [595, 254] on div "$1.00" at bounding box center [585, 244] width 70 height 35
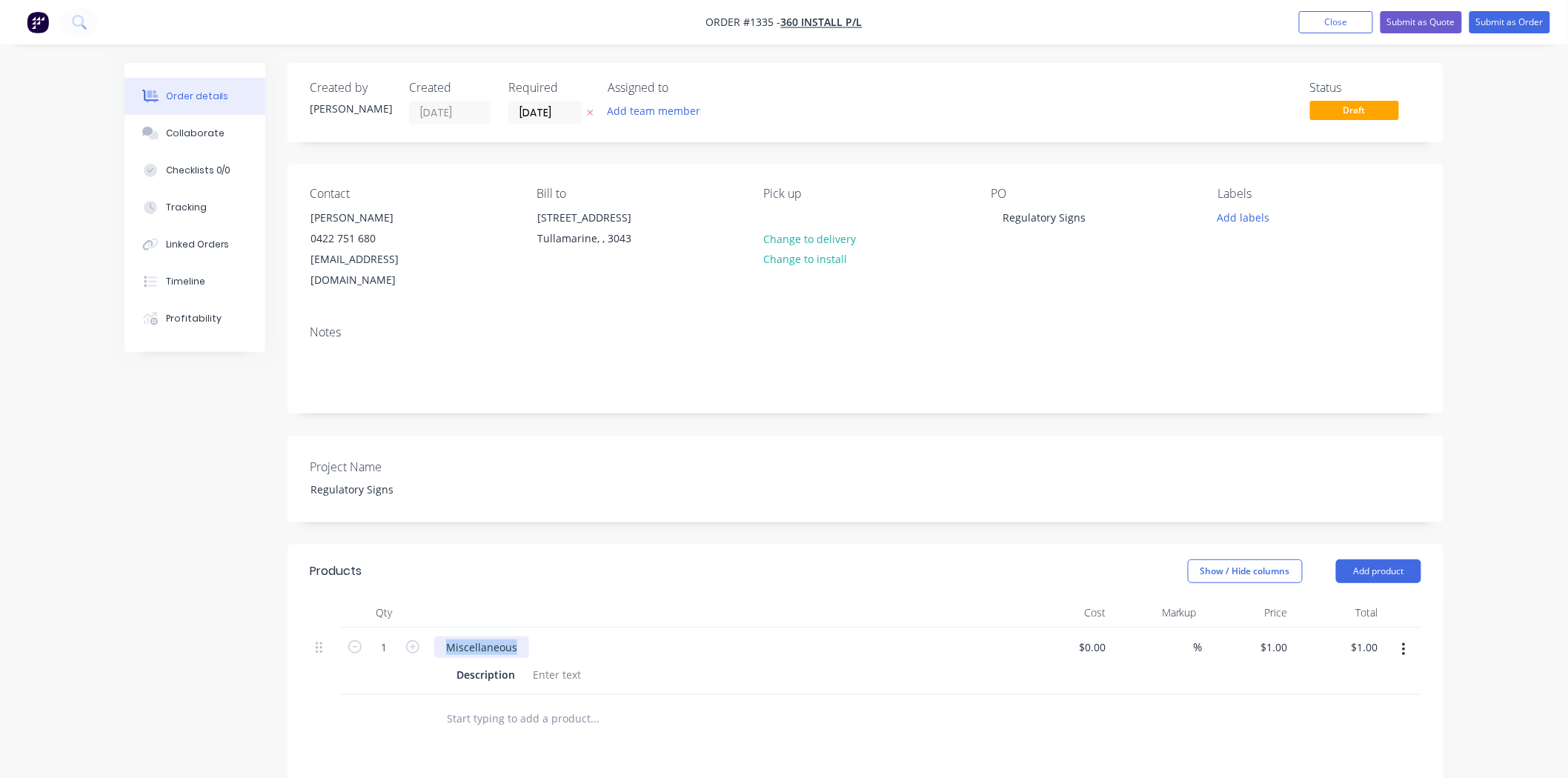
drag, startPoint x: 520, startPoint y: 623, endPoint x: 431, endPoint y: 618, distance: 89.1
click at [431, 627] on div "Miscellaneous Description" at bounding box center [725, 661] width 593 height 67
paste div
click at [738, 706] on input "text" at bounding box center [594, 718] width 296 height 30
drag, startPoint x: 1046, startPoint y: 519, endPoint x: 1167, endPoint y: 341, distance: 215.2
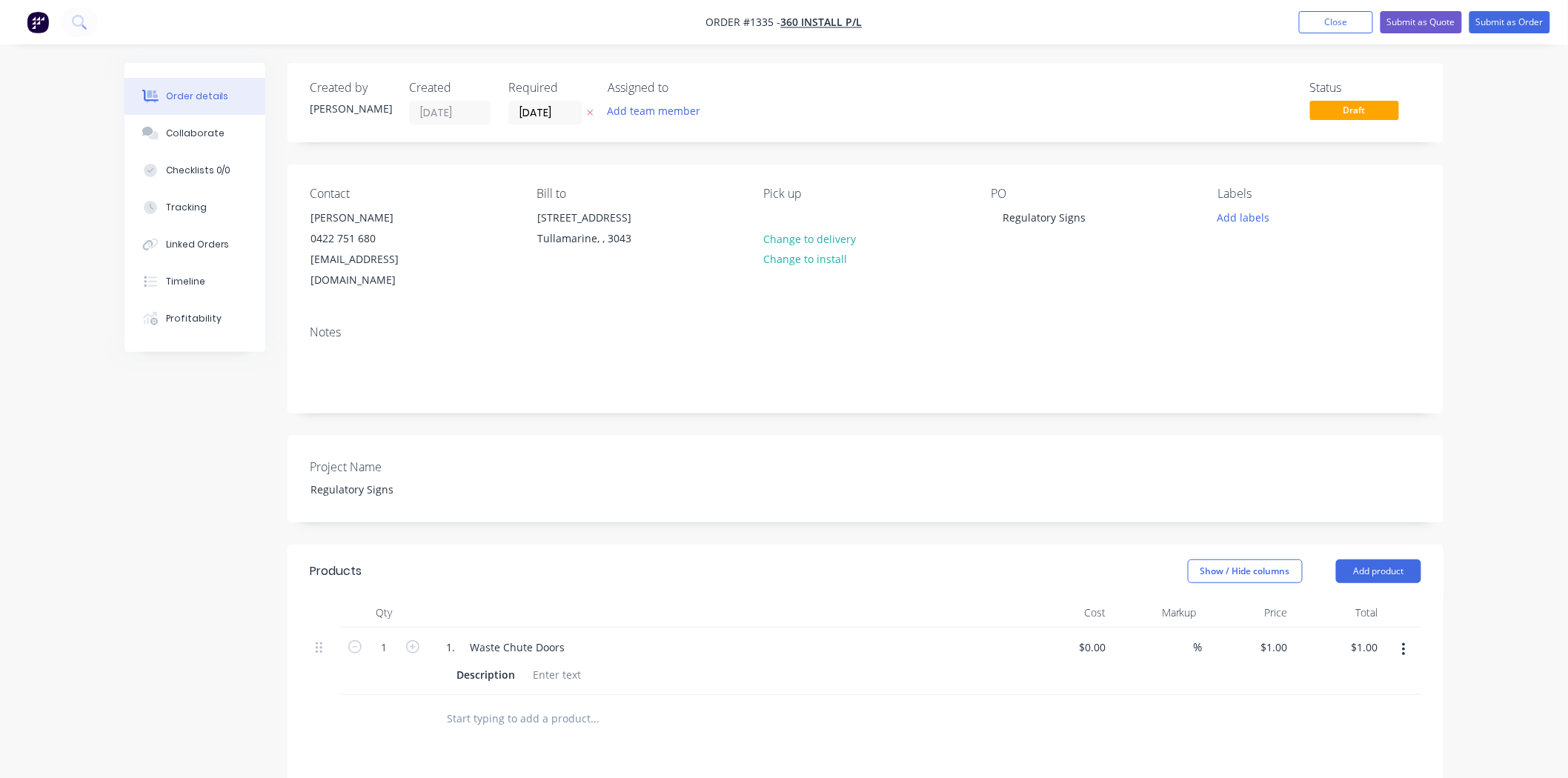
click at [1046, 519] on div "Created by [PERSON_NAME] Created [DATE] Required [DATE] Assigned to Add team me…" at bounding box center [865, 580] width 1156 height 1036
click at [1326, 18] on button "Close" at bounding box center [1336, 22] width 74 height 22
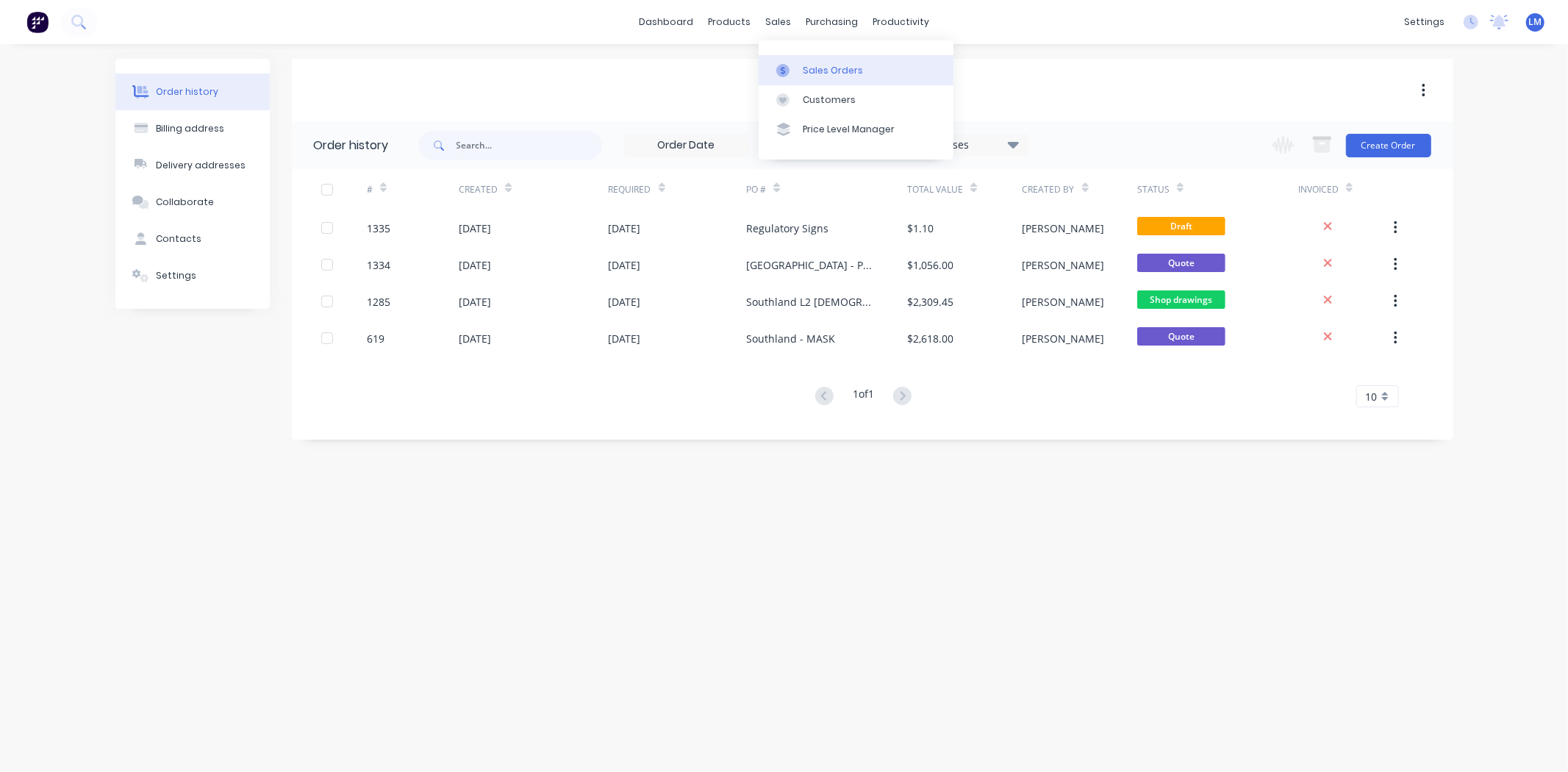
click at [811, 71] on div "Sales Orders" at bounding box center [832, 70] width 60 height 14
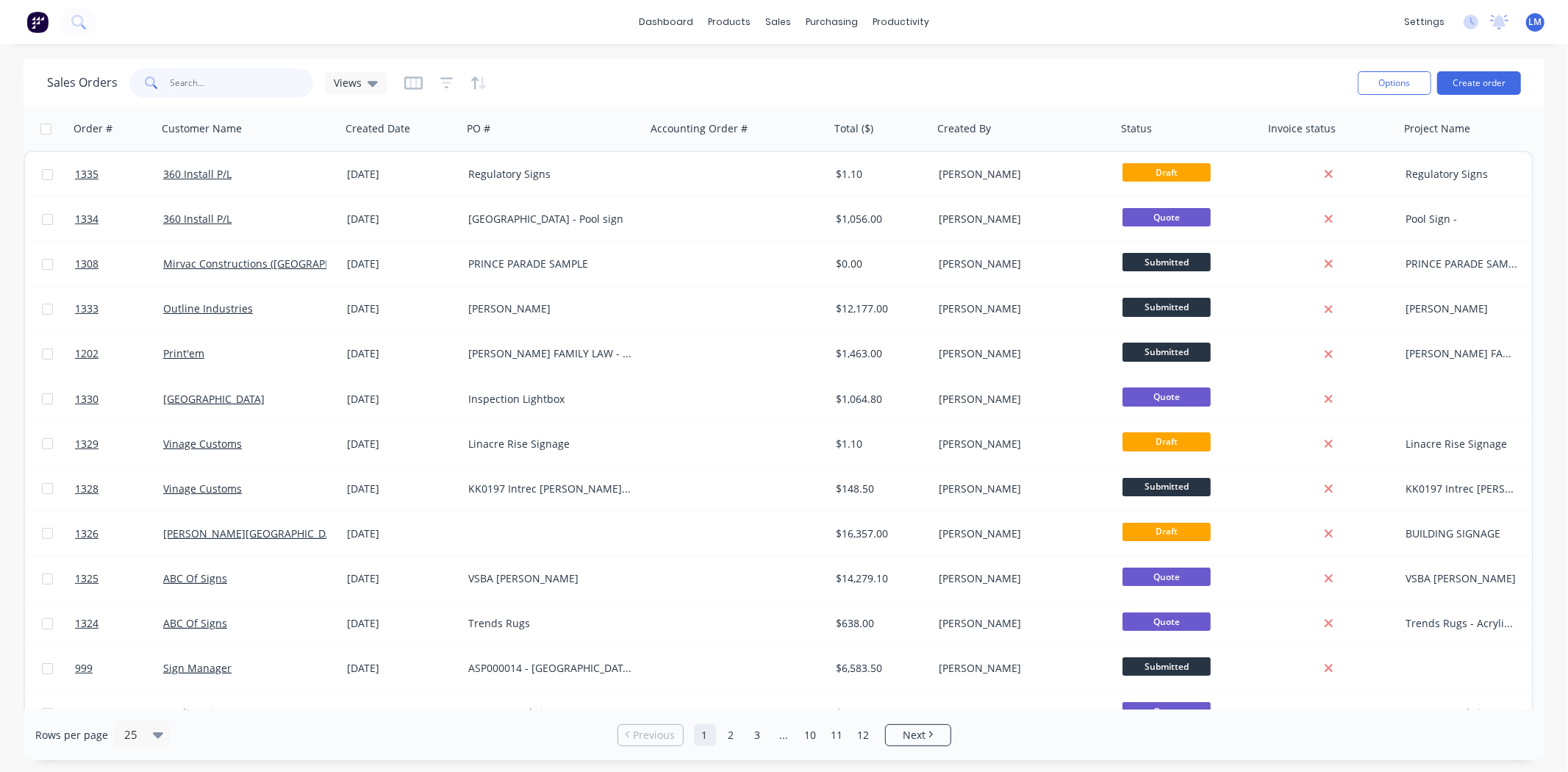
click at [282, 86] on input "text" at bounding box center [241, 83] width 143 height 30
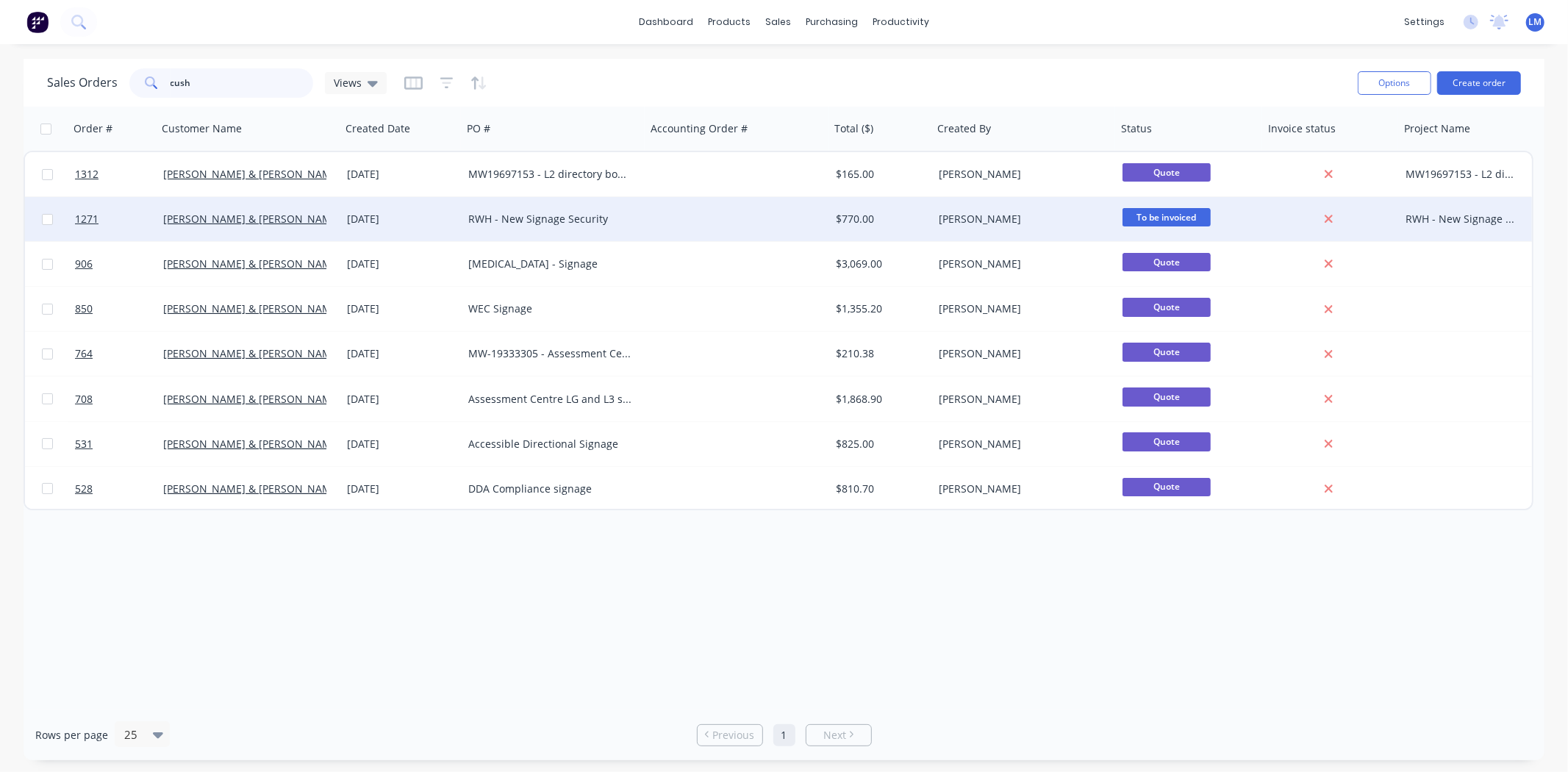
type input "cush"
click at [393, 228] on div "[DATE]" at bounding box center [402, 219] width 122 height 44
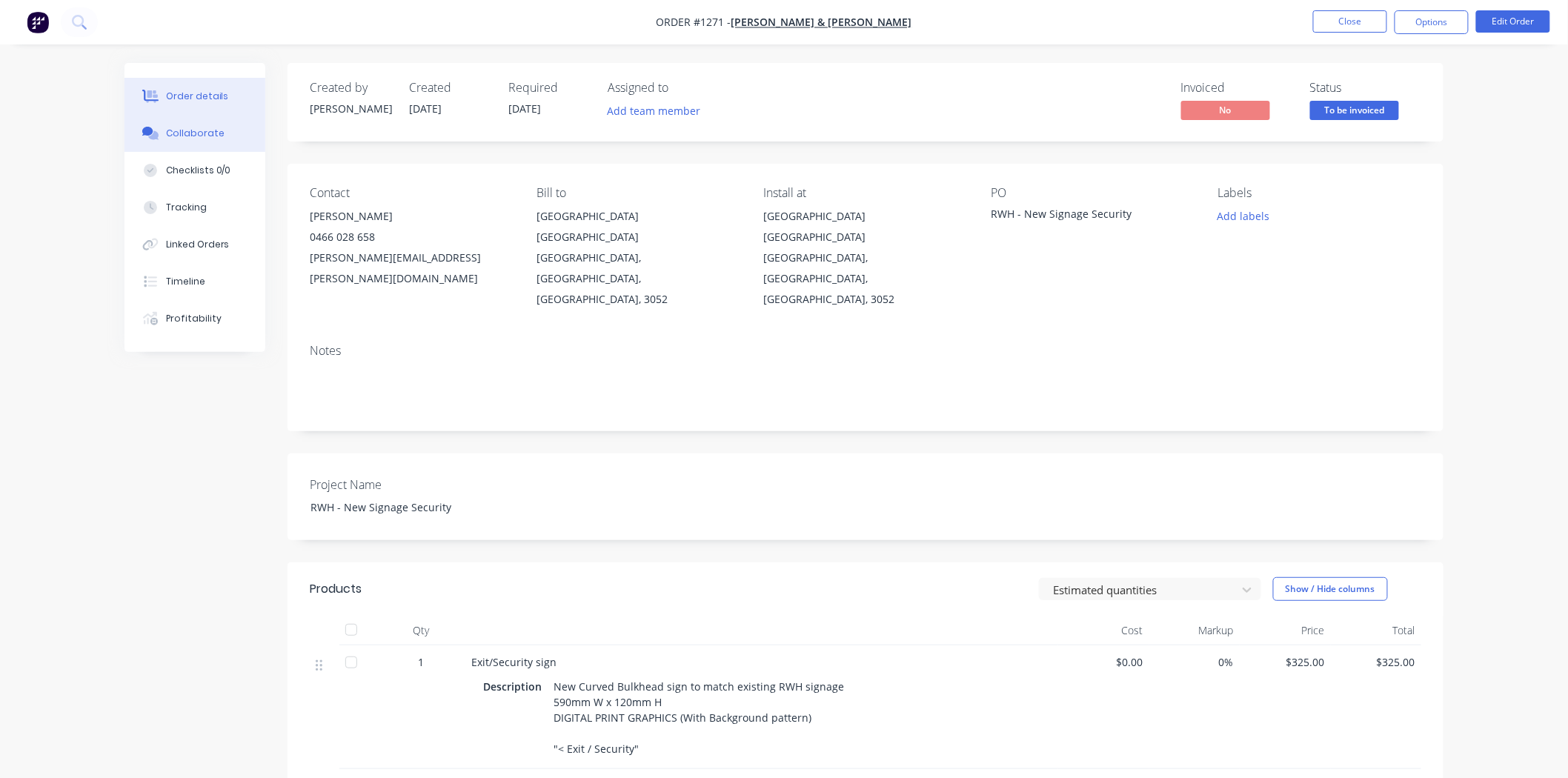
click at [212, 137] on div "Collaborate" at bounding box center [195, 133] width 58 height 14
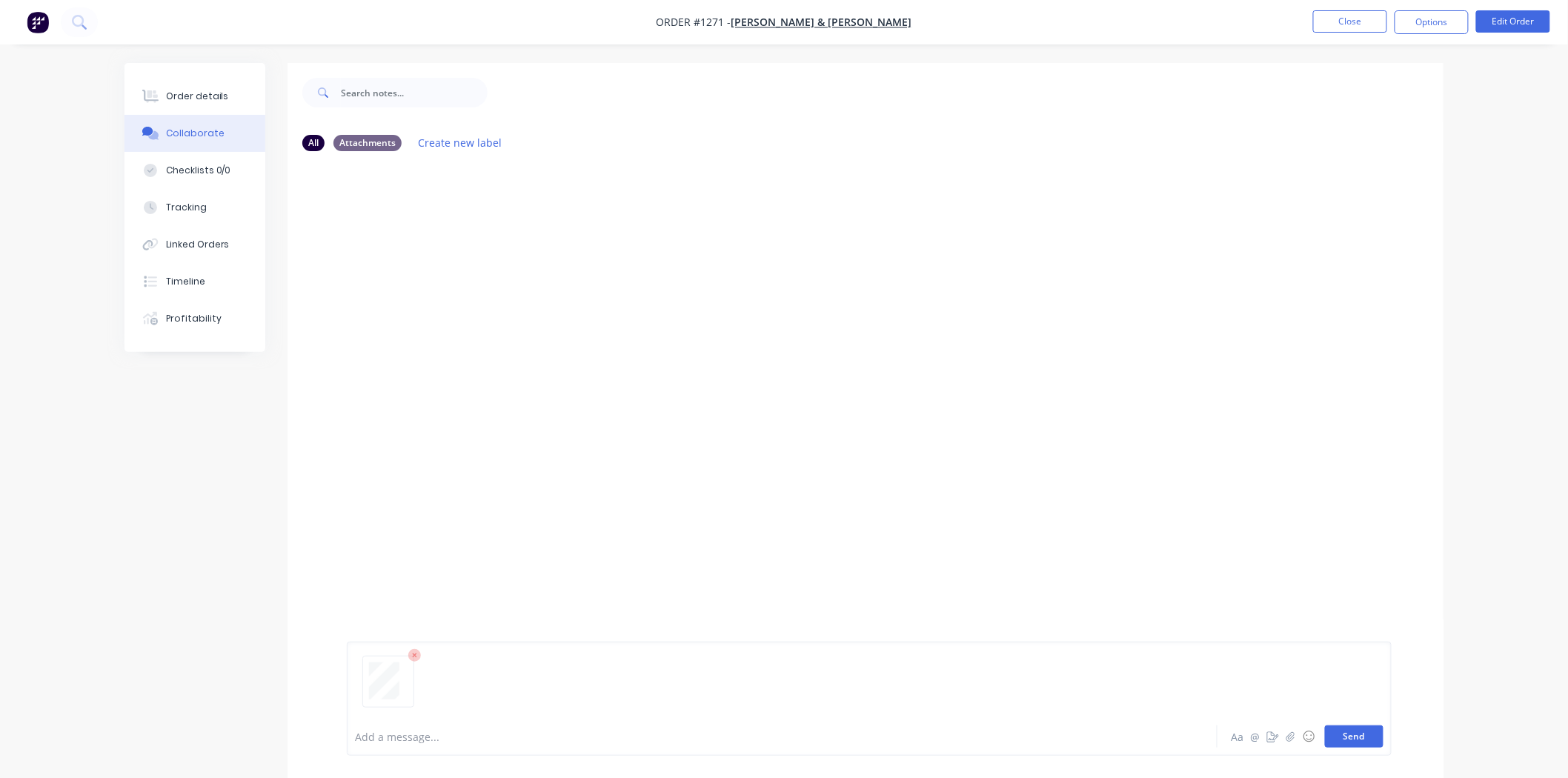
click at [1366, 738] on button "Send" at bounding box center [1354, 736] width 58 height 22
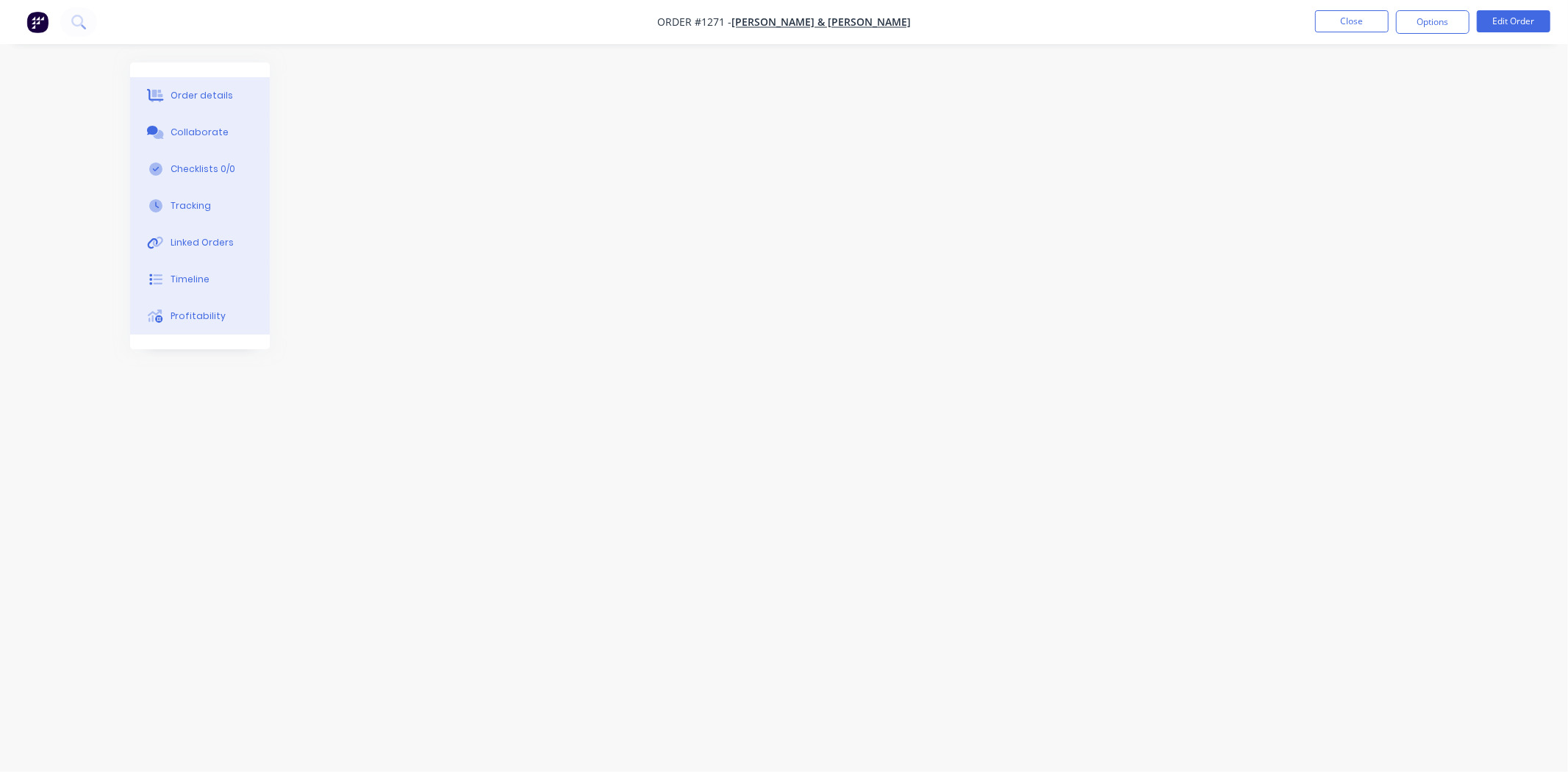
click at [41, 20] on img "button" at bounding box center [37, 22] width 22 height 22
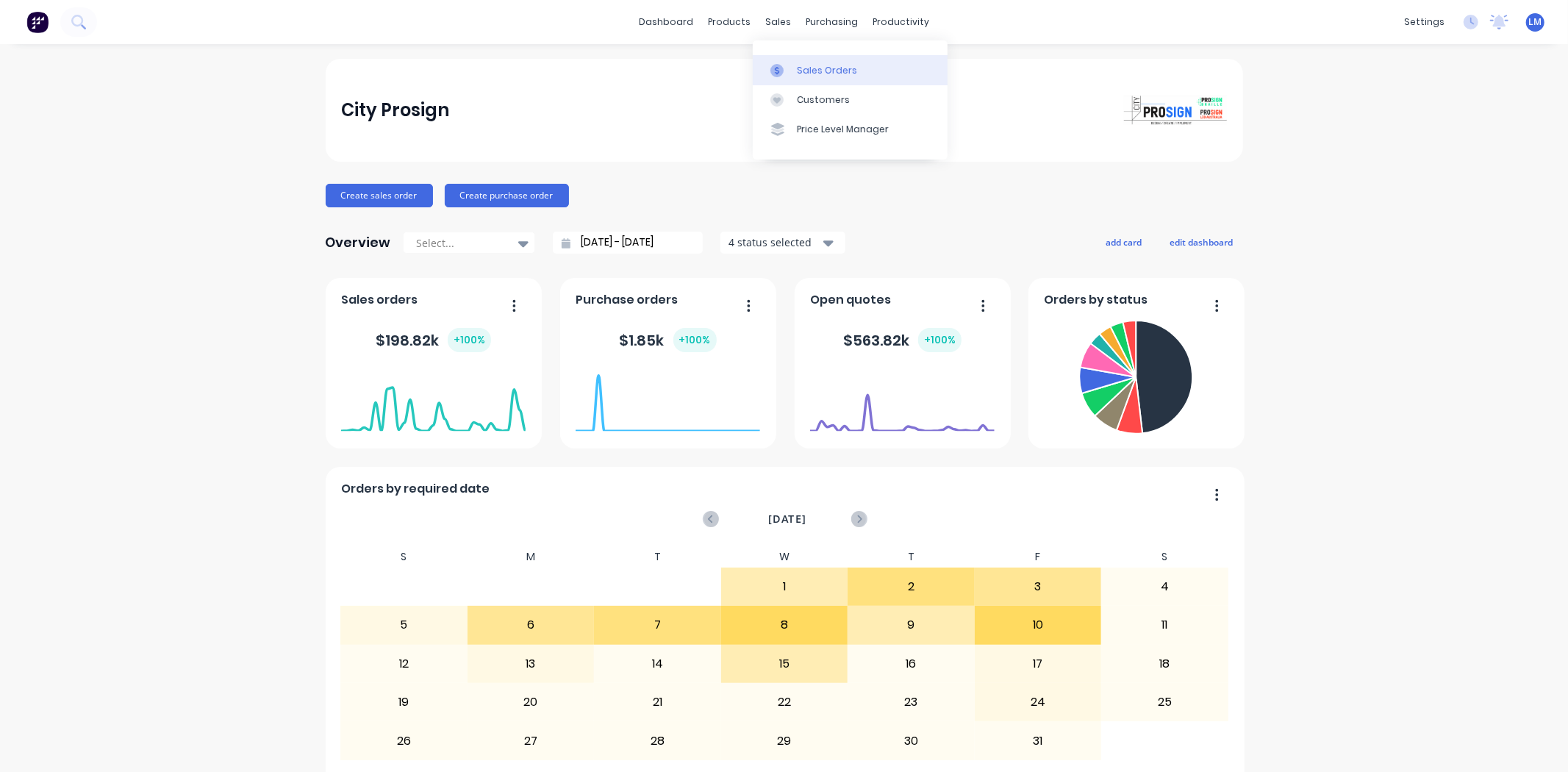
click at [818, 69] on div "Sales Orders" at bounding box center [827, 70] width 60 height 14
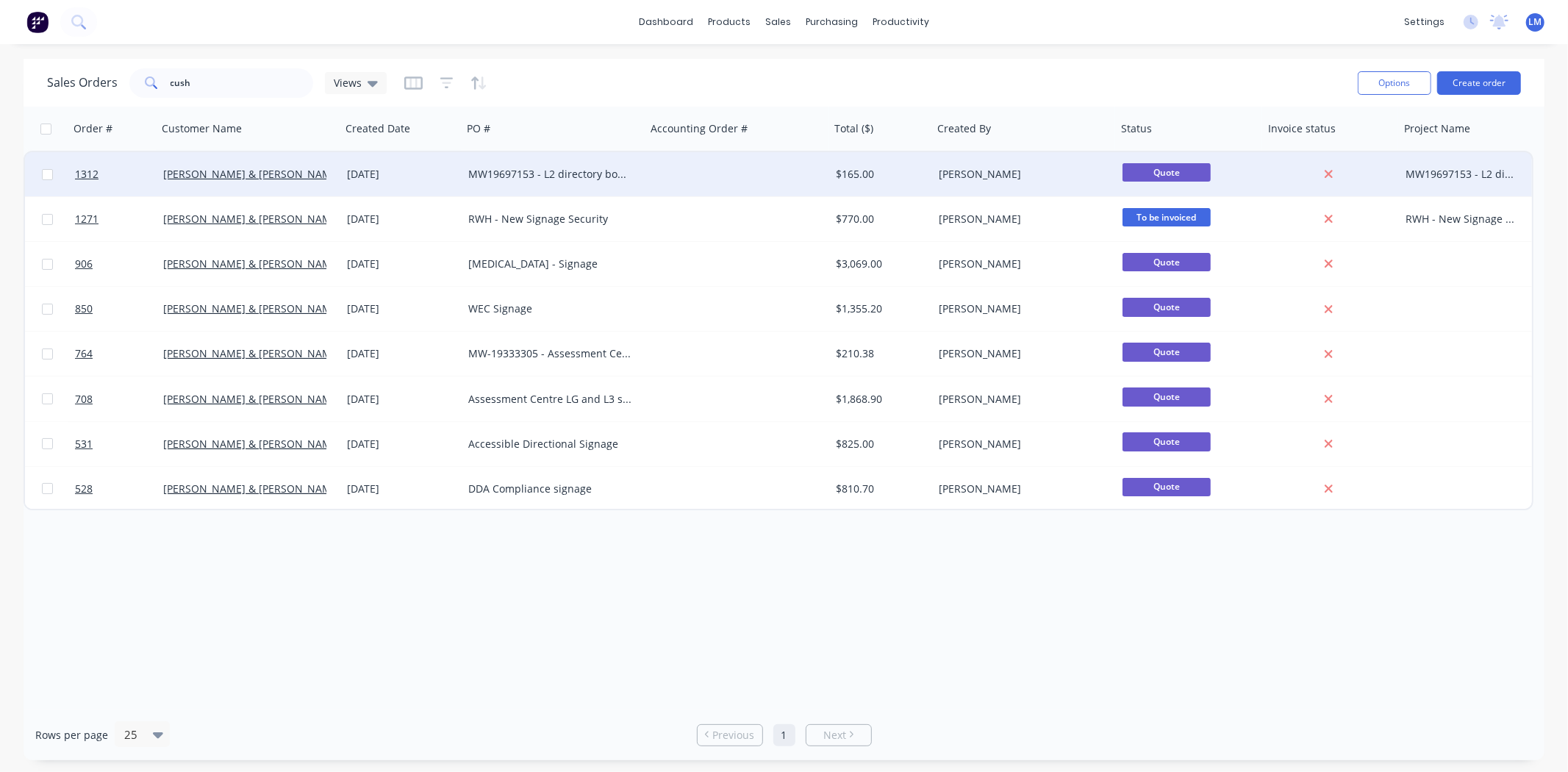
click at [514, 171] on div "MW19697153 - L2 directory board updates" at bounding box center [549, 174] width 163 height 14
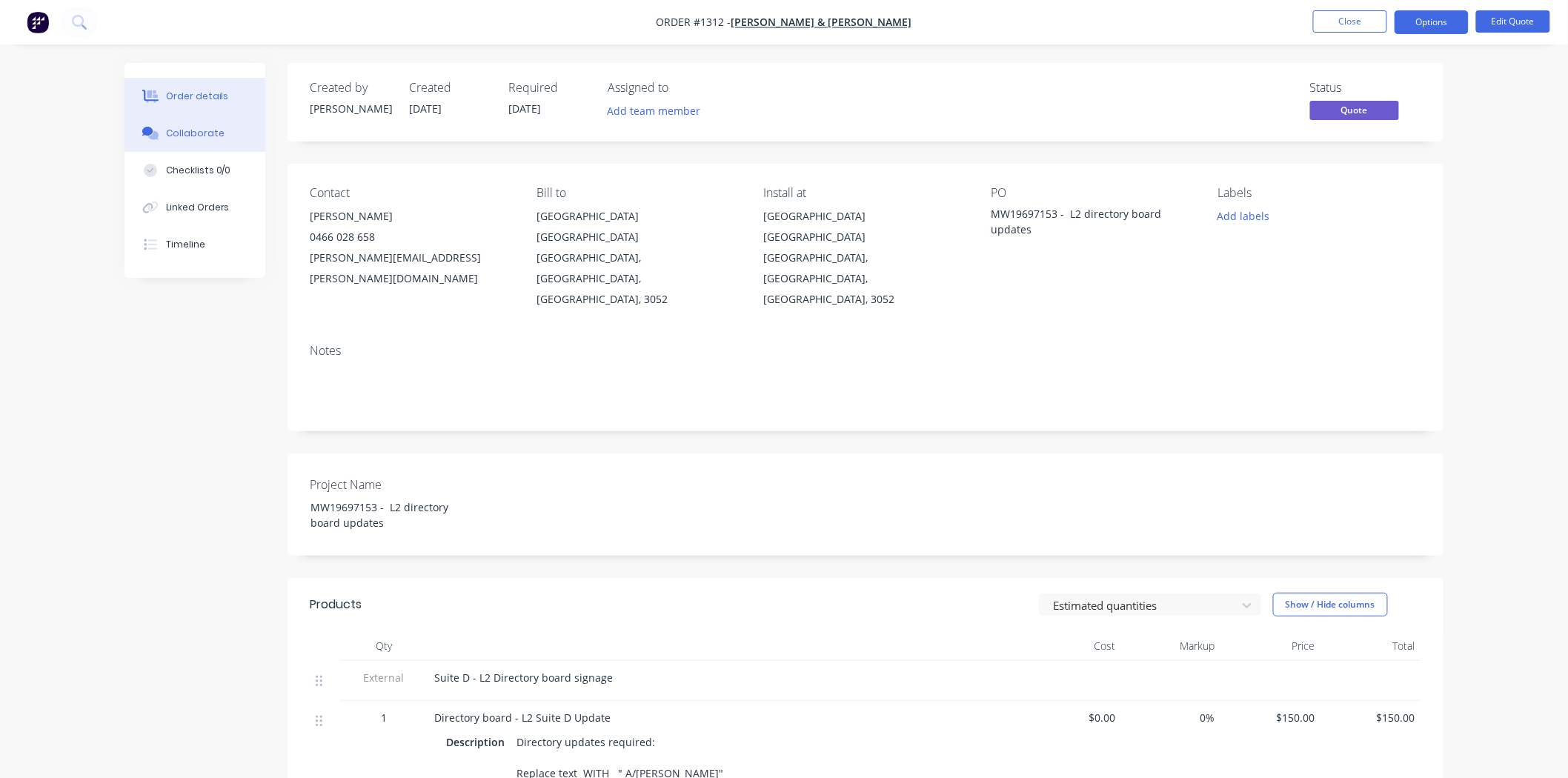
click at [172, 131] on div "Collaborate" at bounding box center [195, 133] width 58 height 14
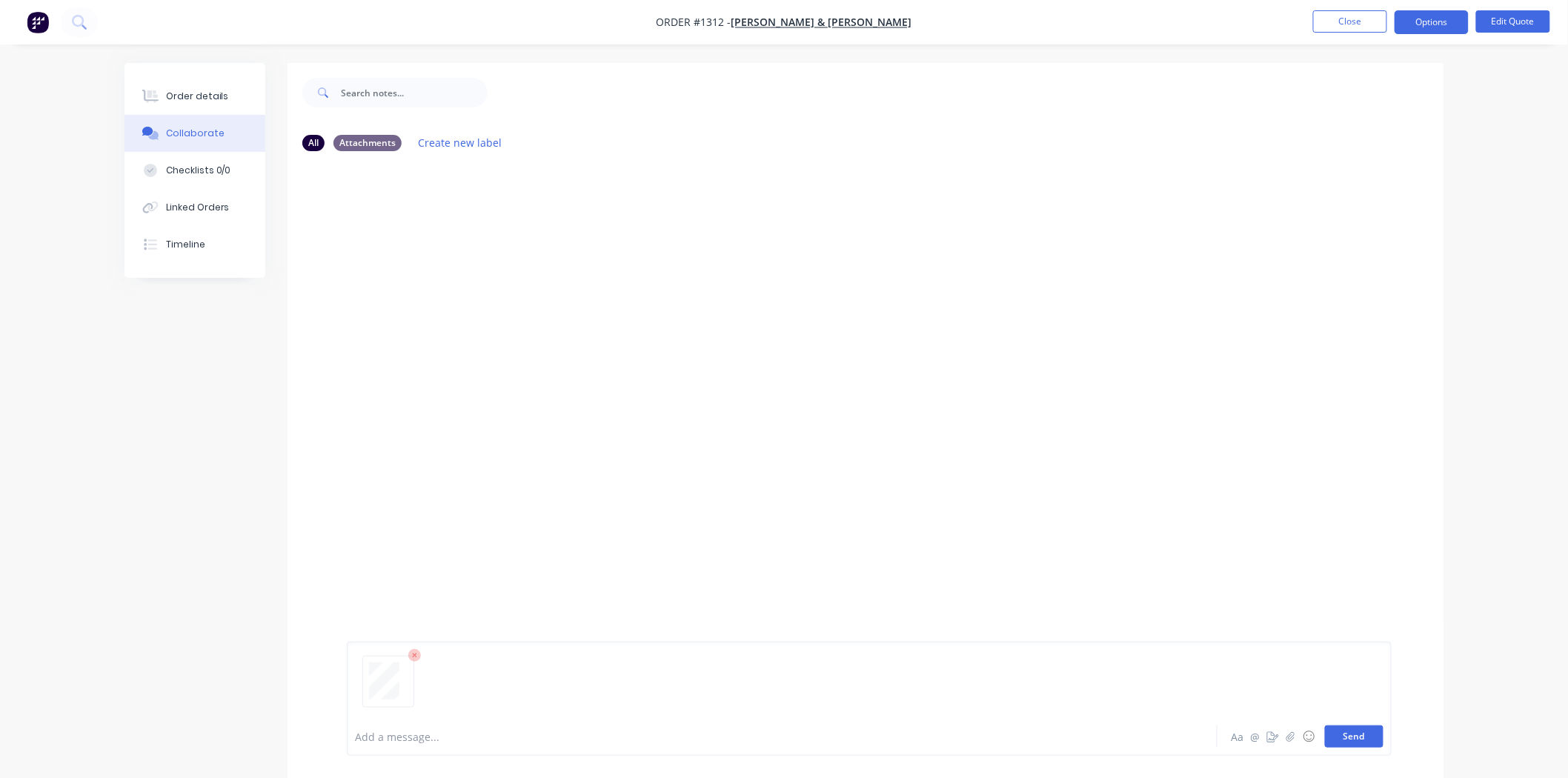
click at [1362, 735] on button "Send" at bounding box center [1354, 736] width 58 height 22
click at [1346, 27] on button "Close" at bounding box center [1350, 21] width 74 height 22
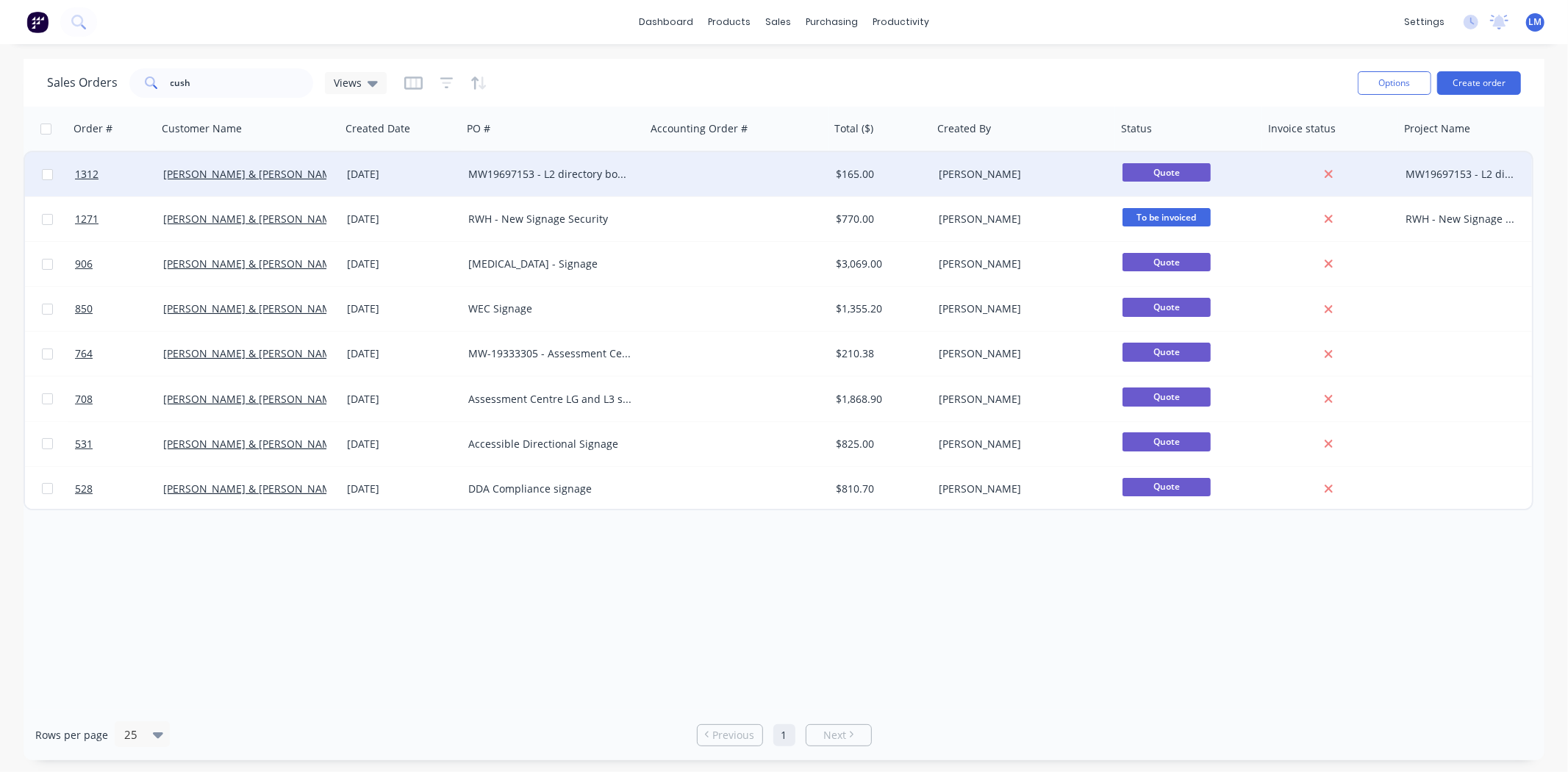
click at [1288, 166] on div at bounding box center [1331, 174] width 136 height 44
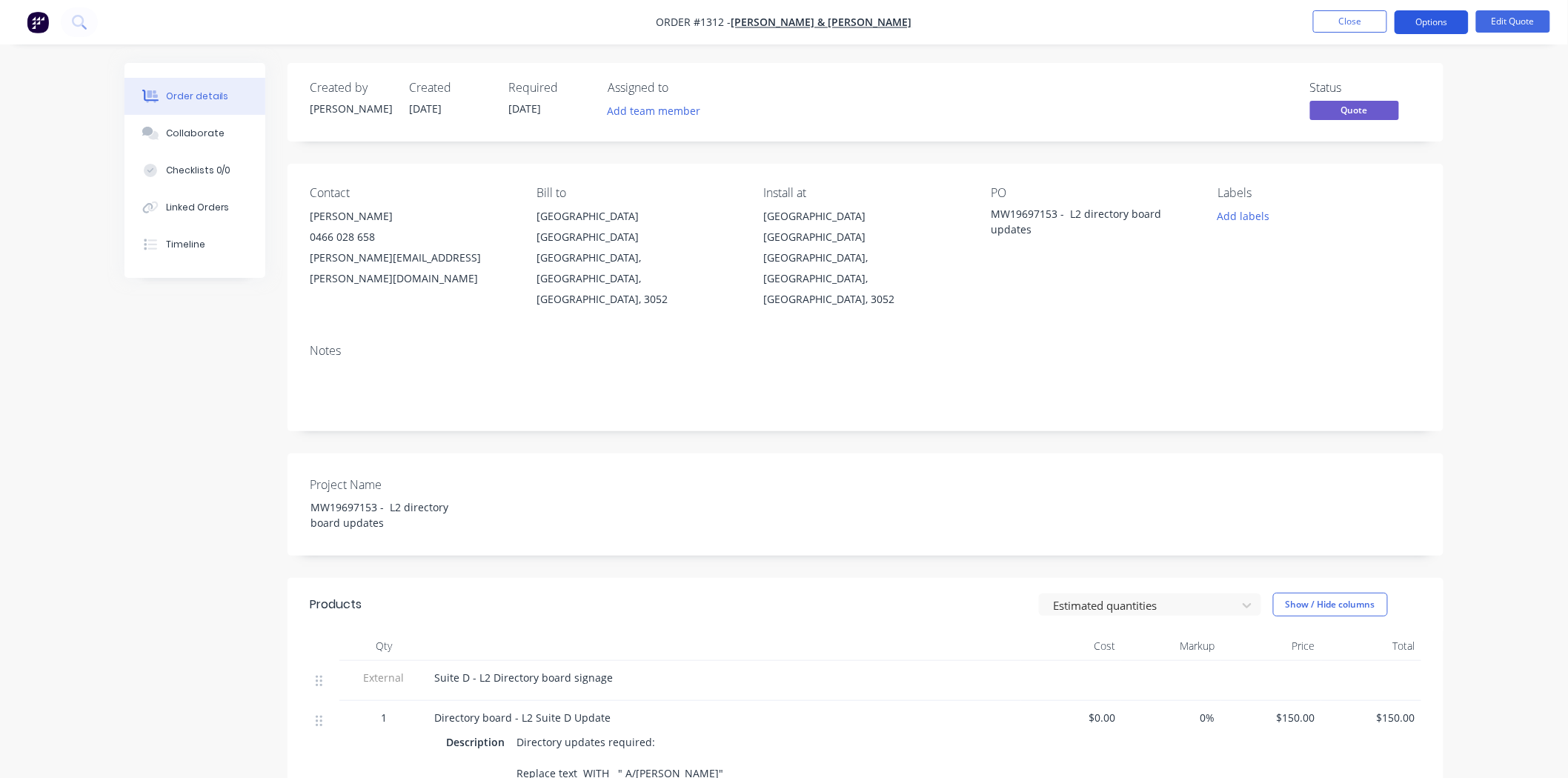
click at [1420, 24] on button "Options" at bounding box center [1432, 22] width 74 height 24
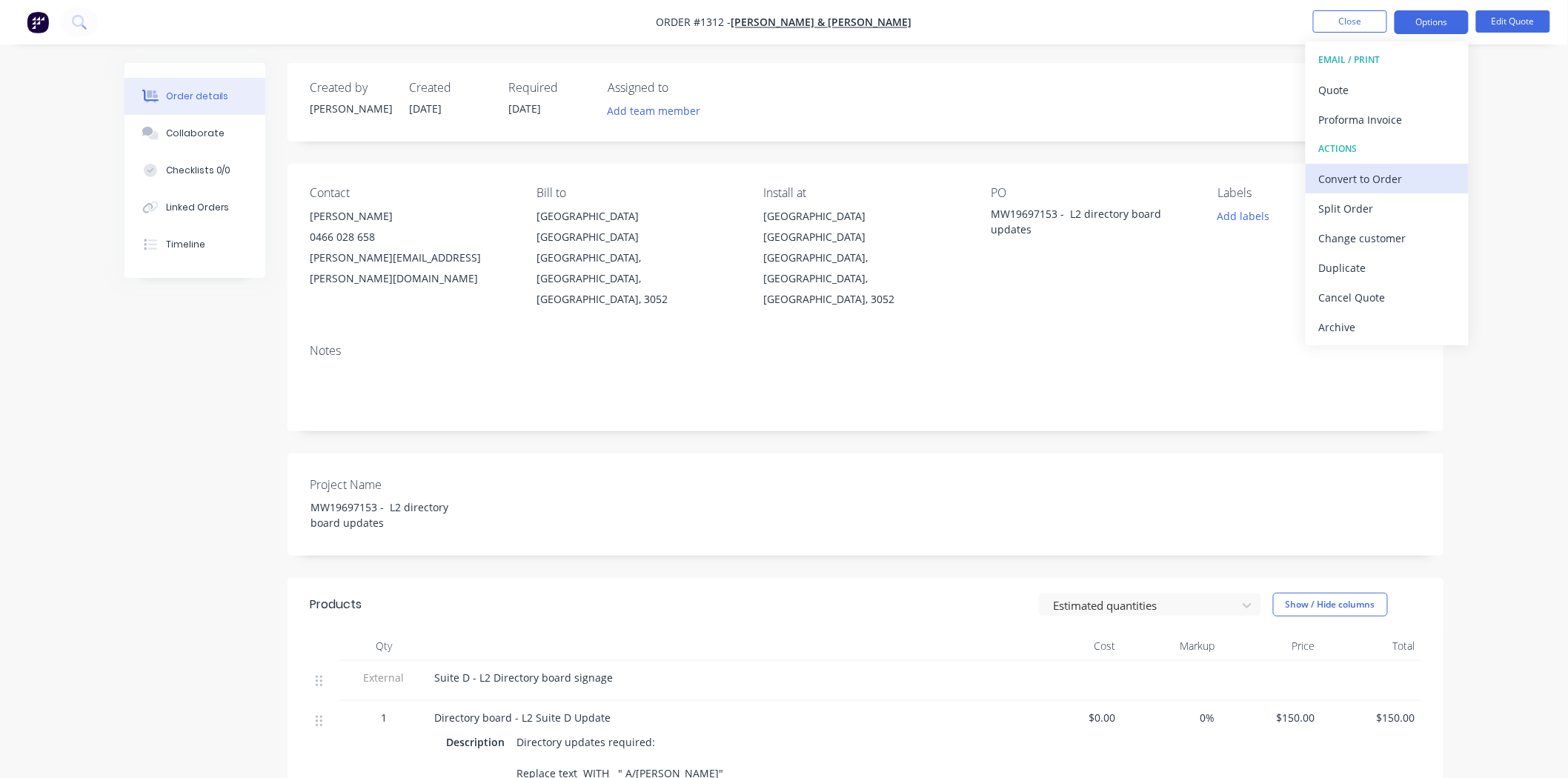
click at [1418, 176] on div "Convert to Order" at bounding box center [1387, 179] width 136 height 22
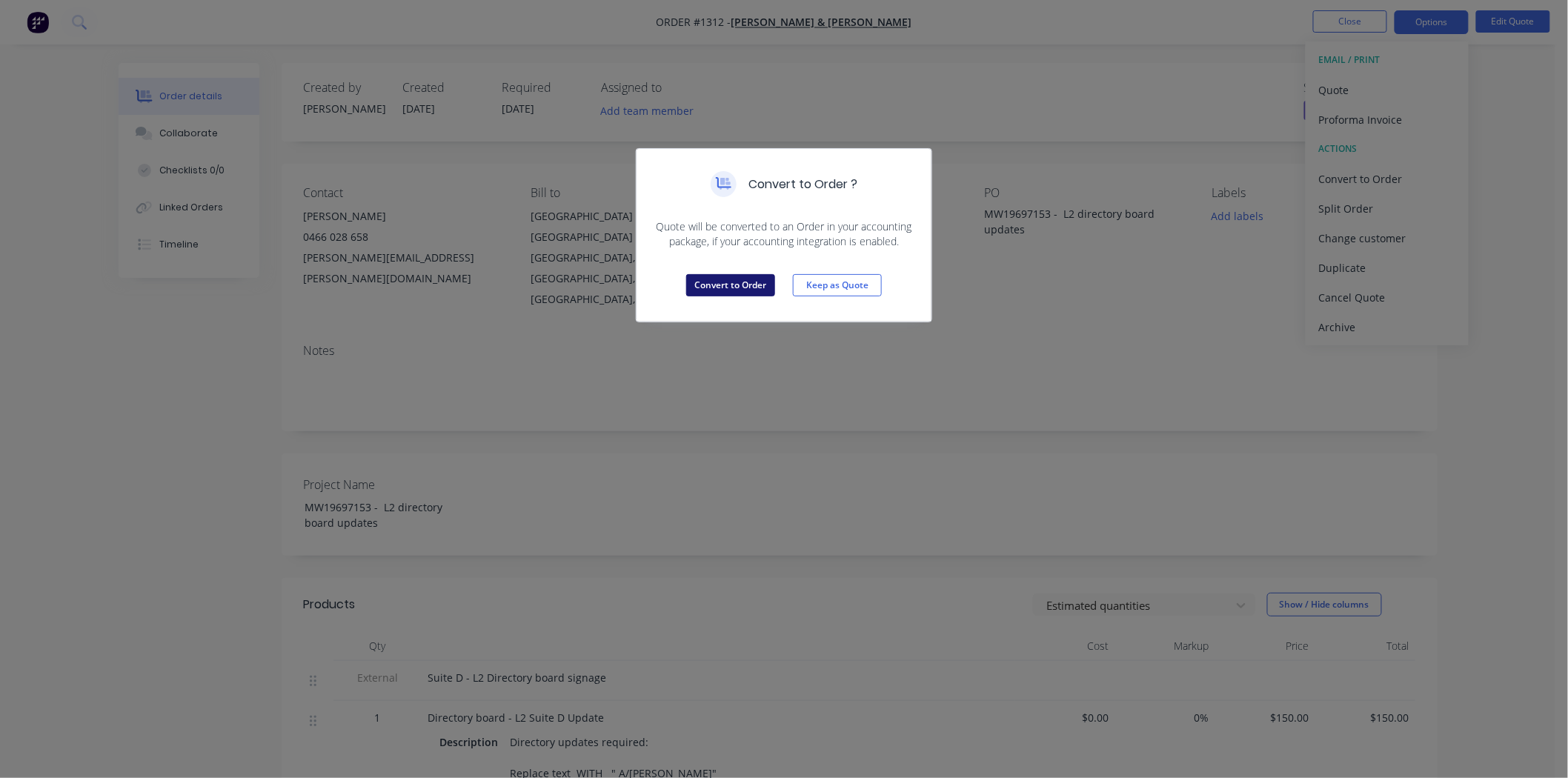
click at [754, 282] on button "Convert to Order" at bounding box center [731, 285] width 89 height 22
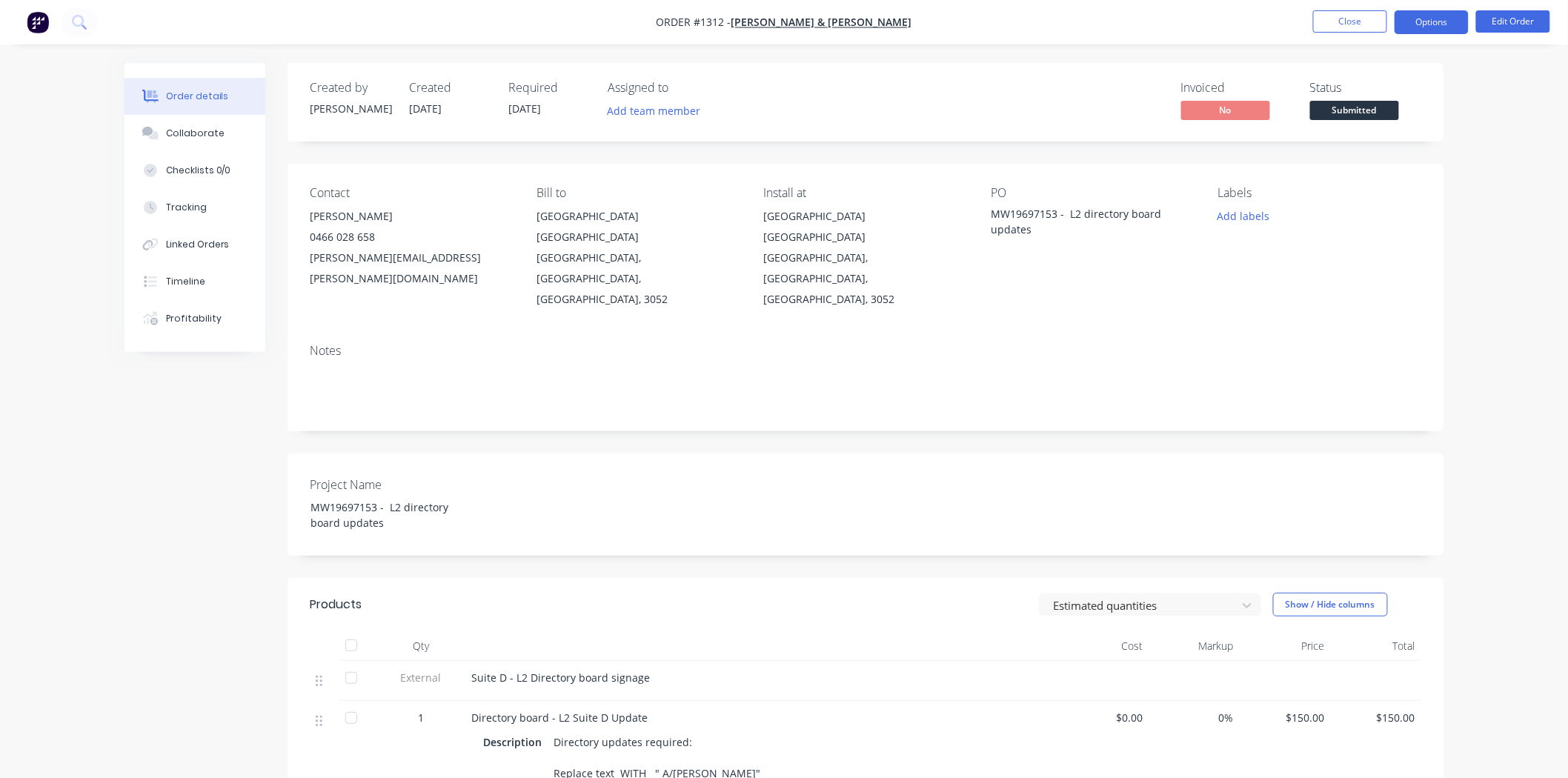
click at [1420, 18] on button "Options" at bounding box center [1432, 22] width 74 height 24
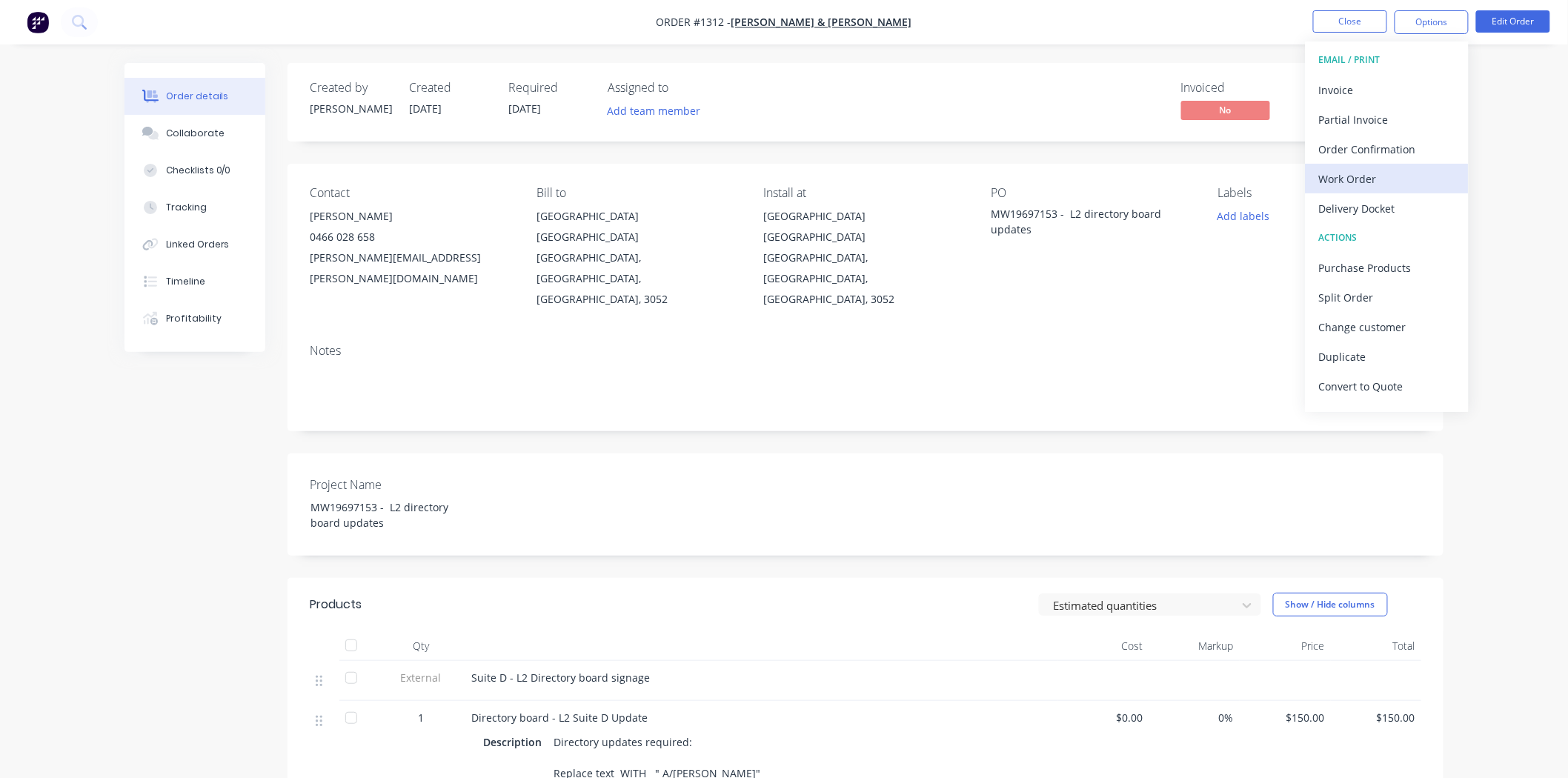
click at [1404, 166] on button "Work Order" at bounding box center [1387, 178] width 163 height 30
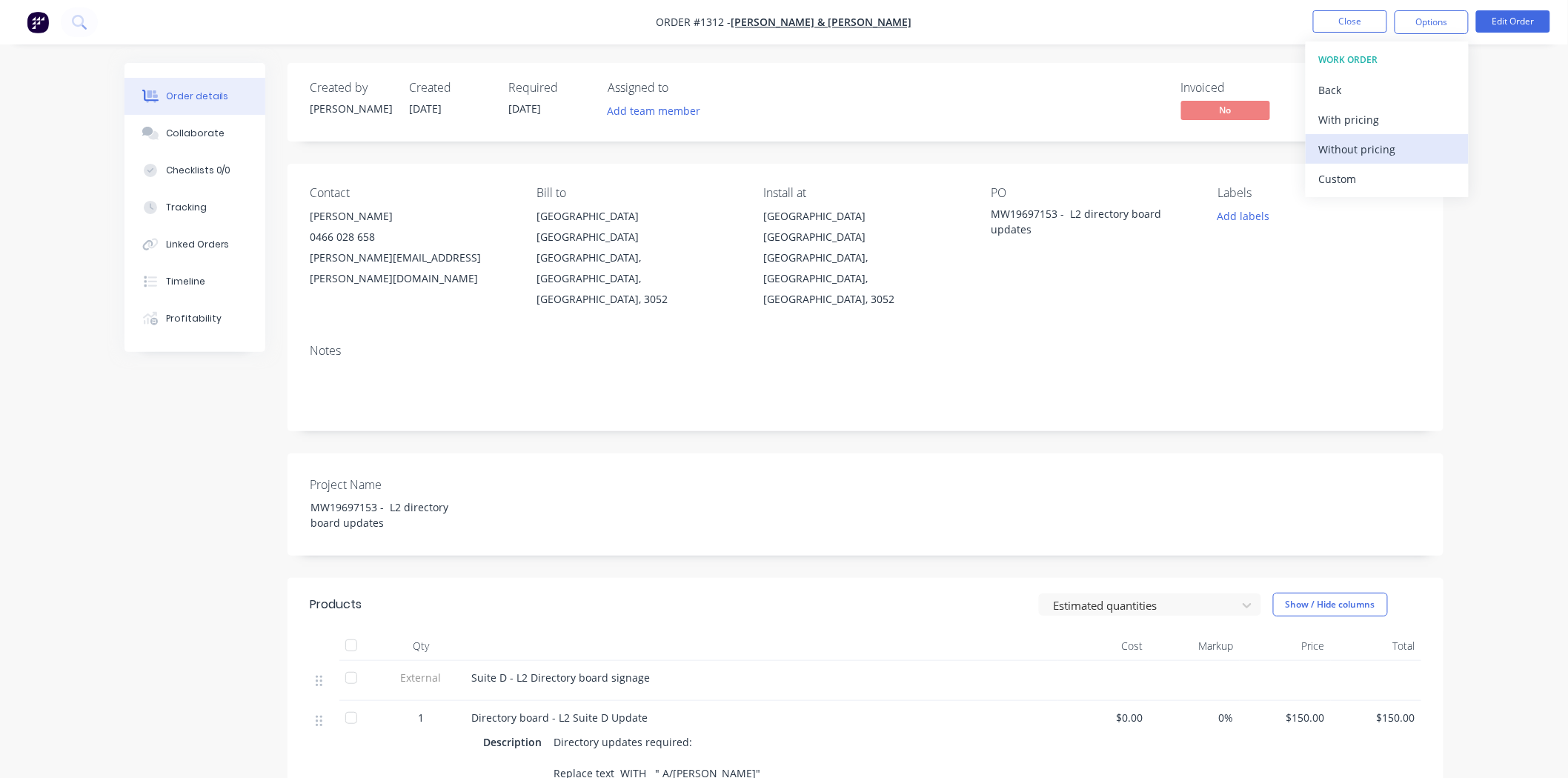
click at [1390, 143] on div "Without pricing" at bounding box center [1387, 150] width 136 height 22
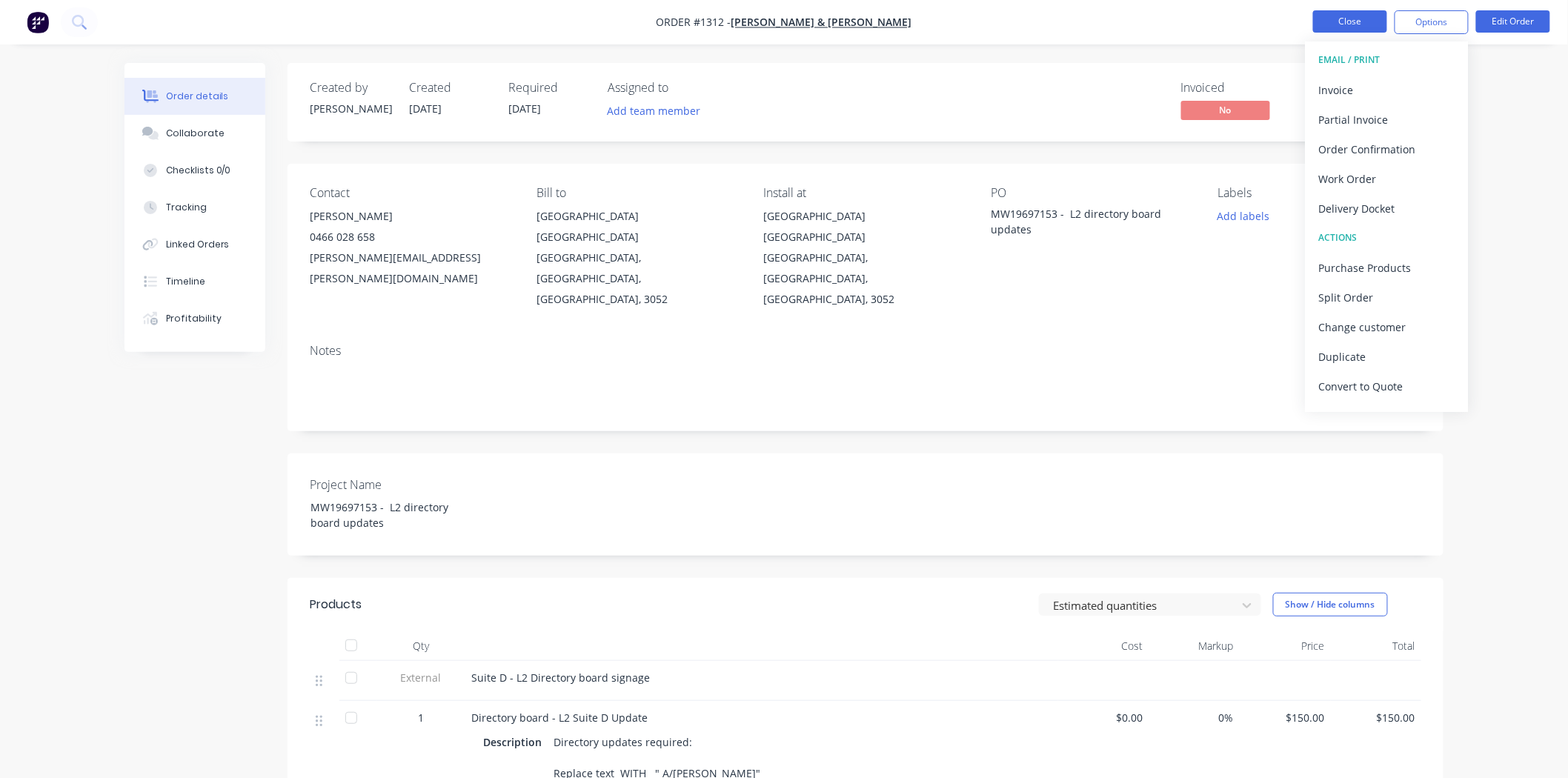
click at [1332, 19] on button "Close" at bounding box center [1350, 21] width 74 height 22
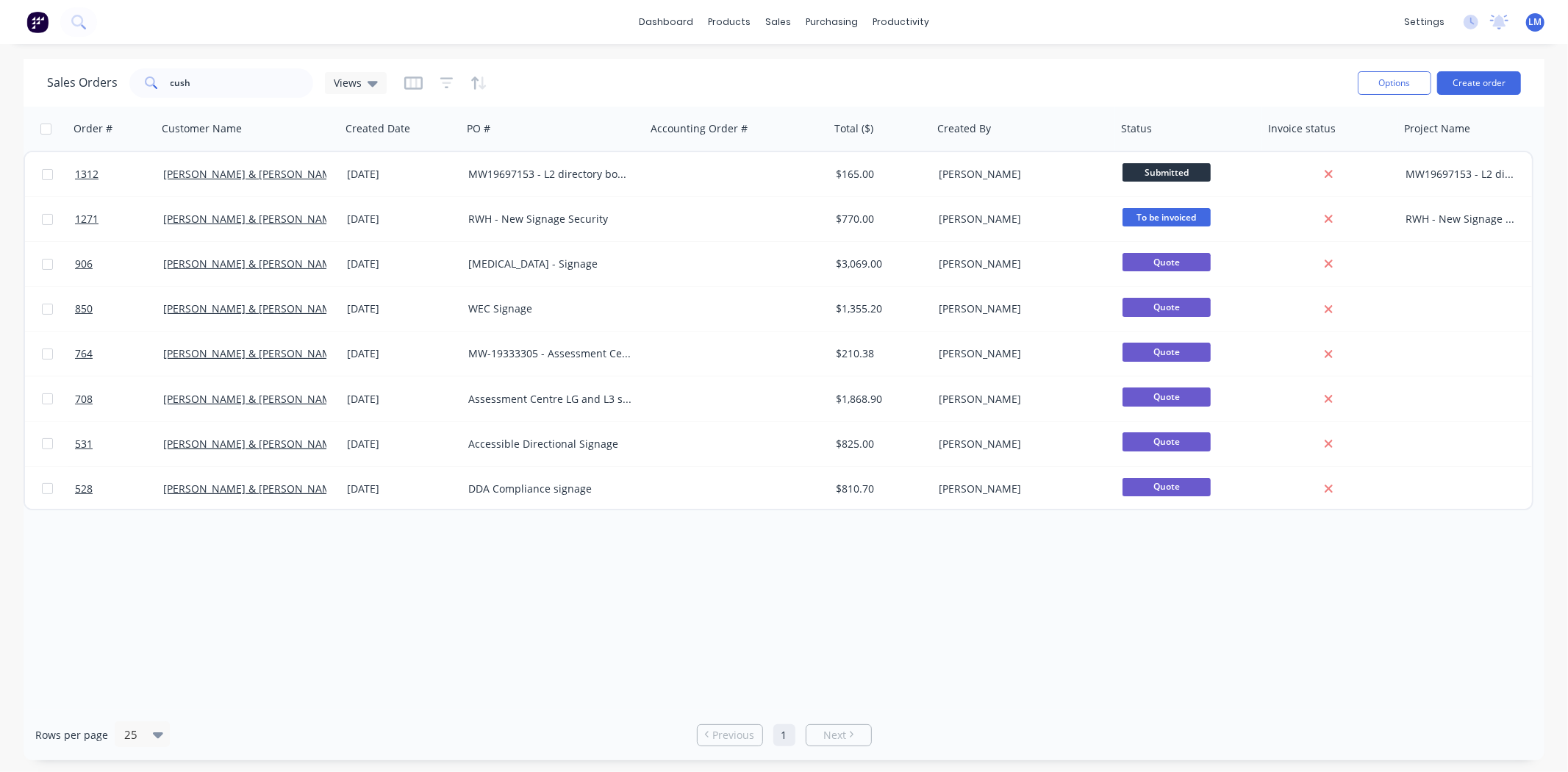
click at [30, 19] on img at bounding box center [37, 22] width 22 height 22
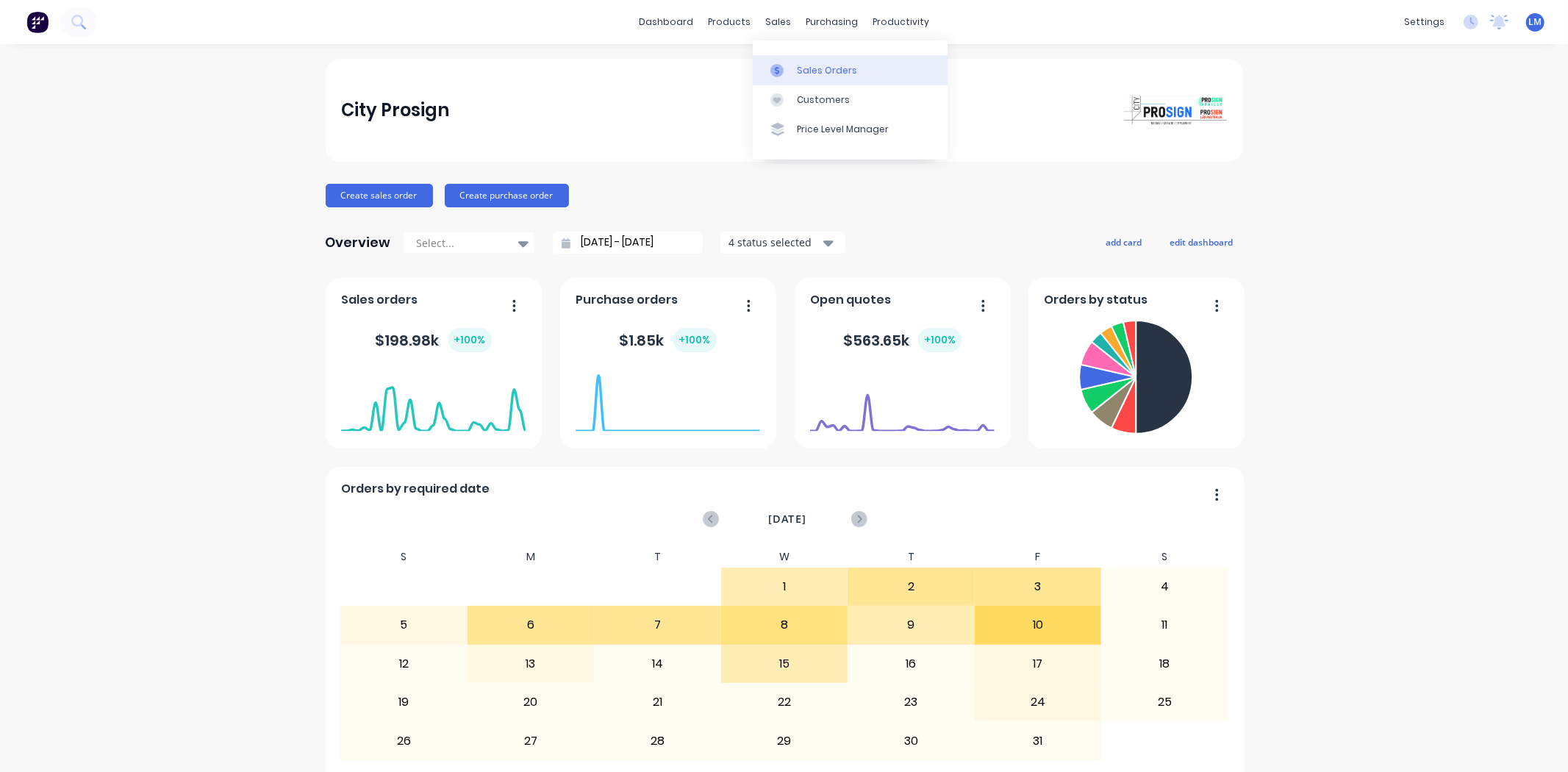
click at [805, 68] on div "Sales Orders" at bounding box center [827, 70] width 60 height 14
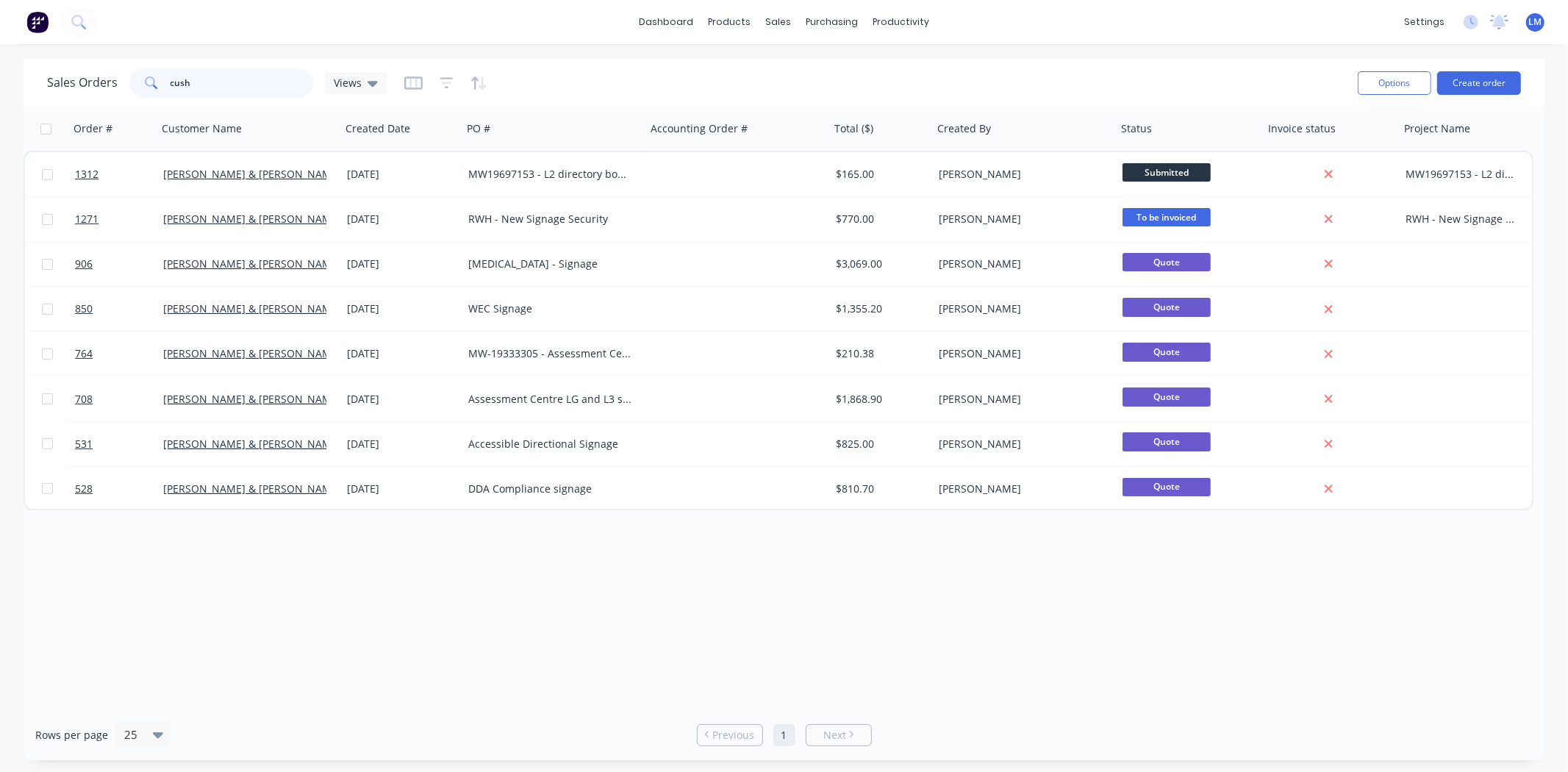
drag, startPoint x: 138, startPoint y: 88, endPoint x: 84, endPoint y: 88, distance: 54.0
click at [84, 88] on div "Sales Orders cush Views" at bounding box center [216, 83] width 340 height 30
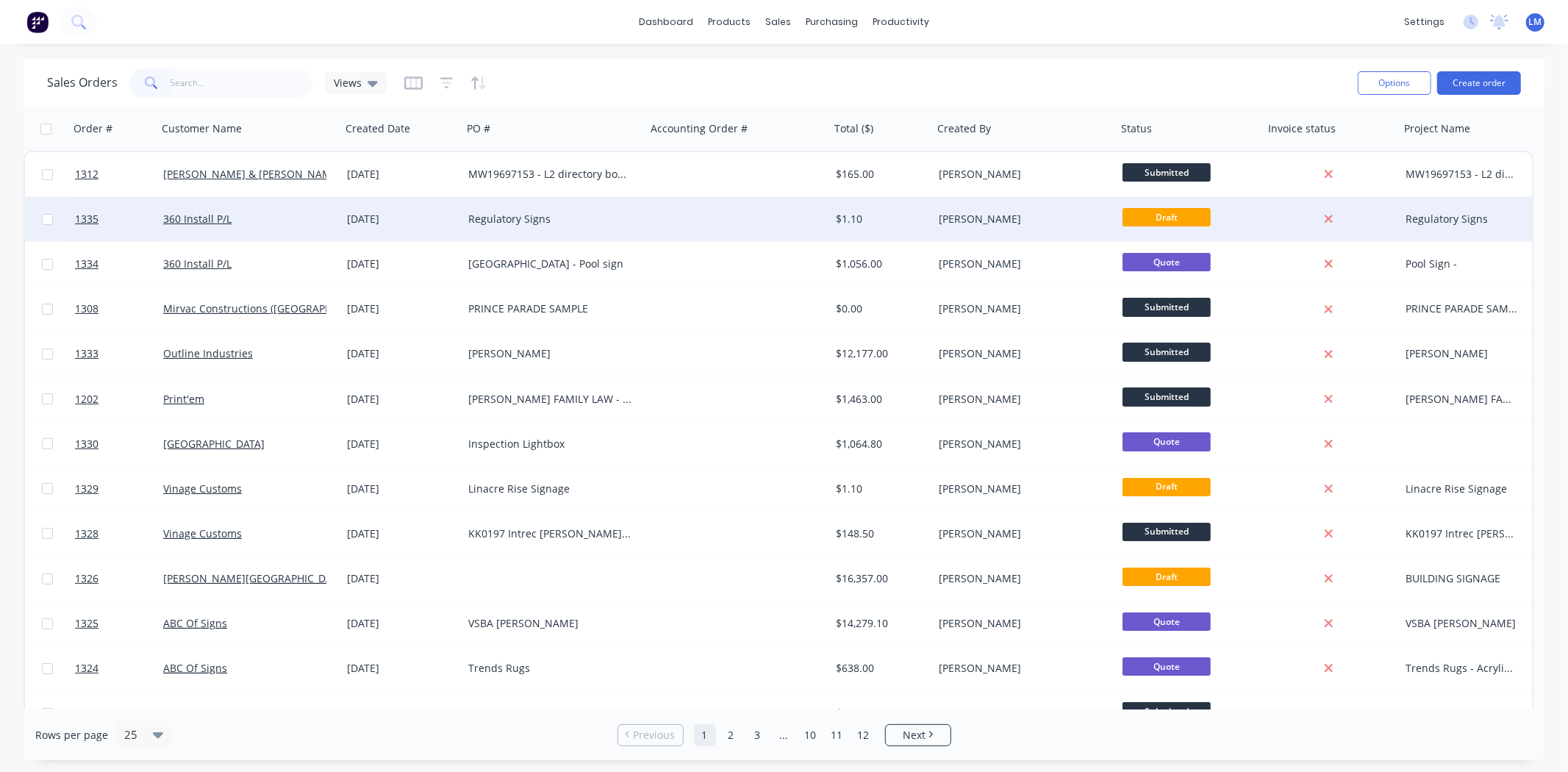
click at [582, 222] on div "Regulatory Signs" at bounding box center [549, 219] width 163 height 14
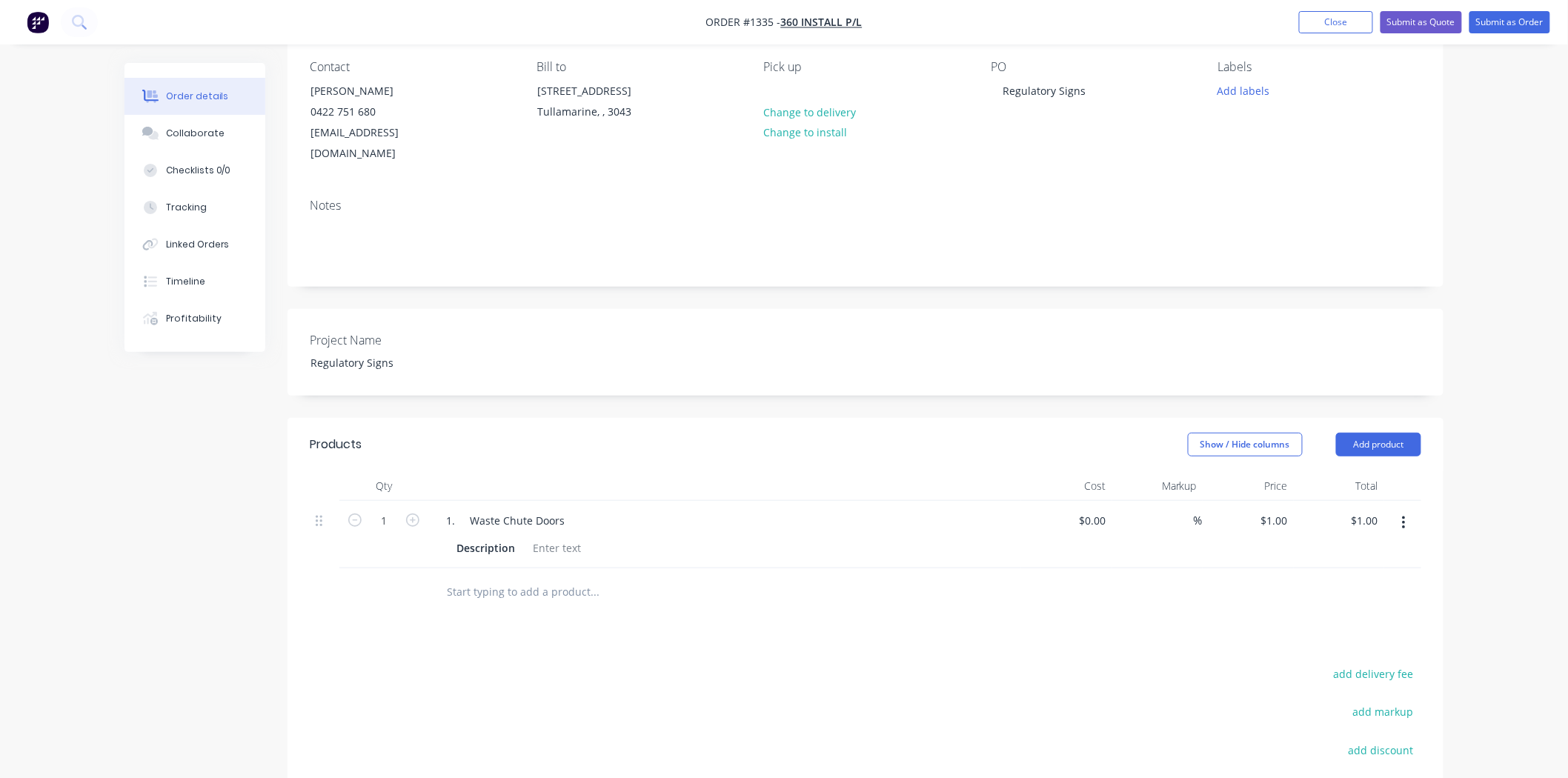
scroll to position [164, 0]
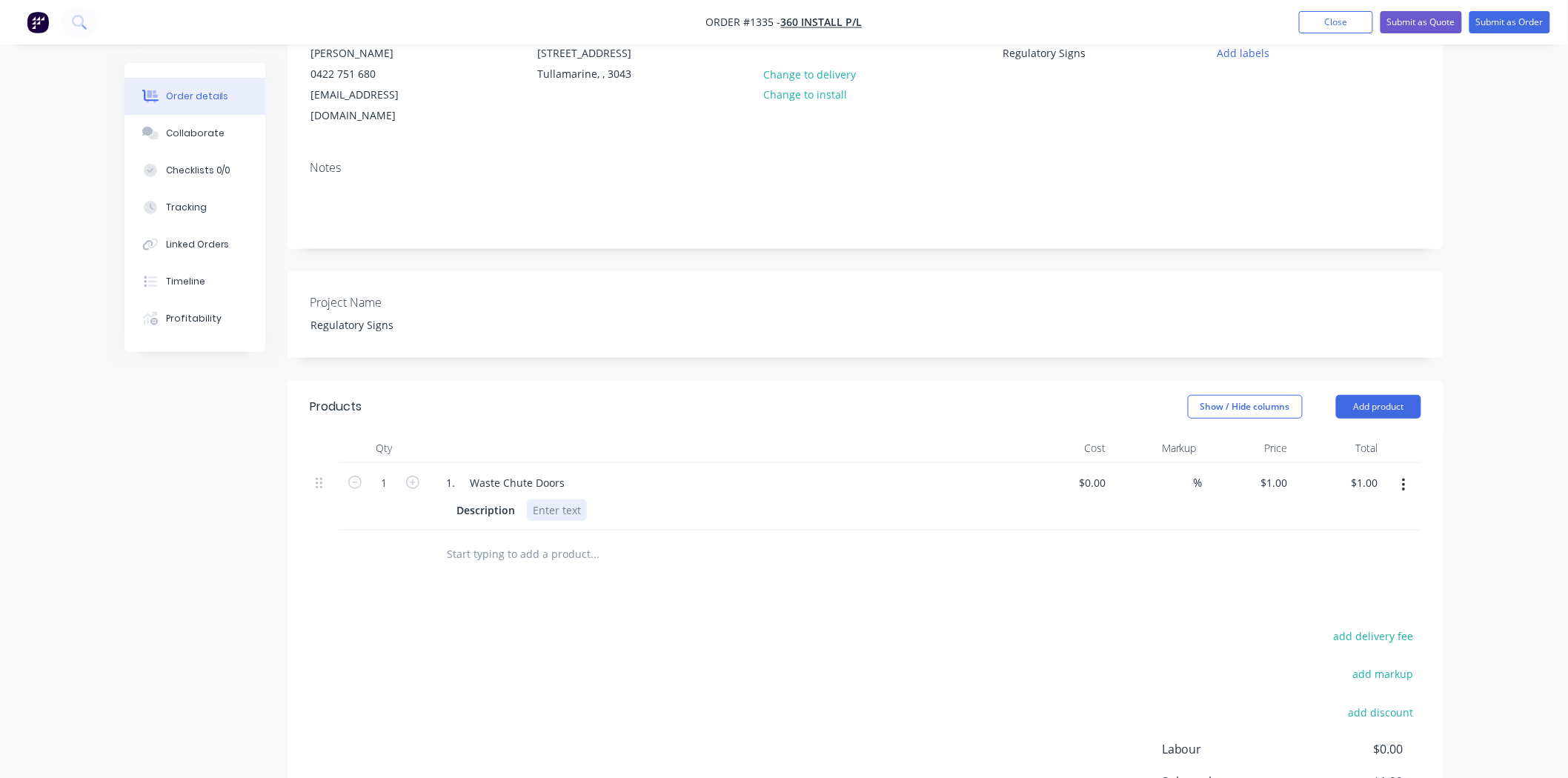
click at [557, 499] on div at bounding box center [557, 510] width 60 height 22
type input "48"
type input "$48.00"
click at [613, 651] on div "add delivery fee add markup add discount Labour $0.00 Sub total $48.00 Margin $…" at bounding box center [865, 769] width 1111 height 286
click at [532, 499] on div at bounding box center [557, 510] width 60 height 22
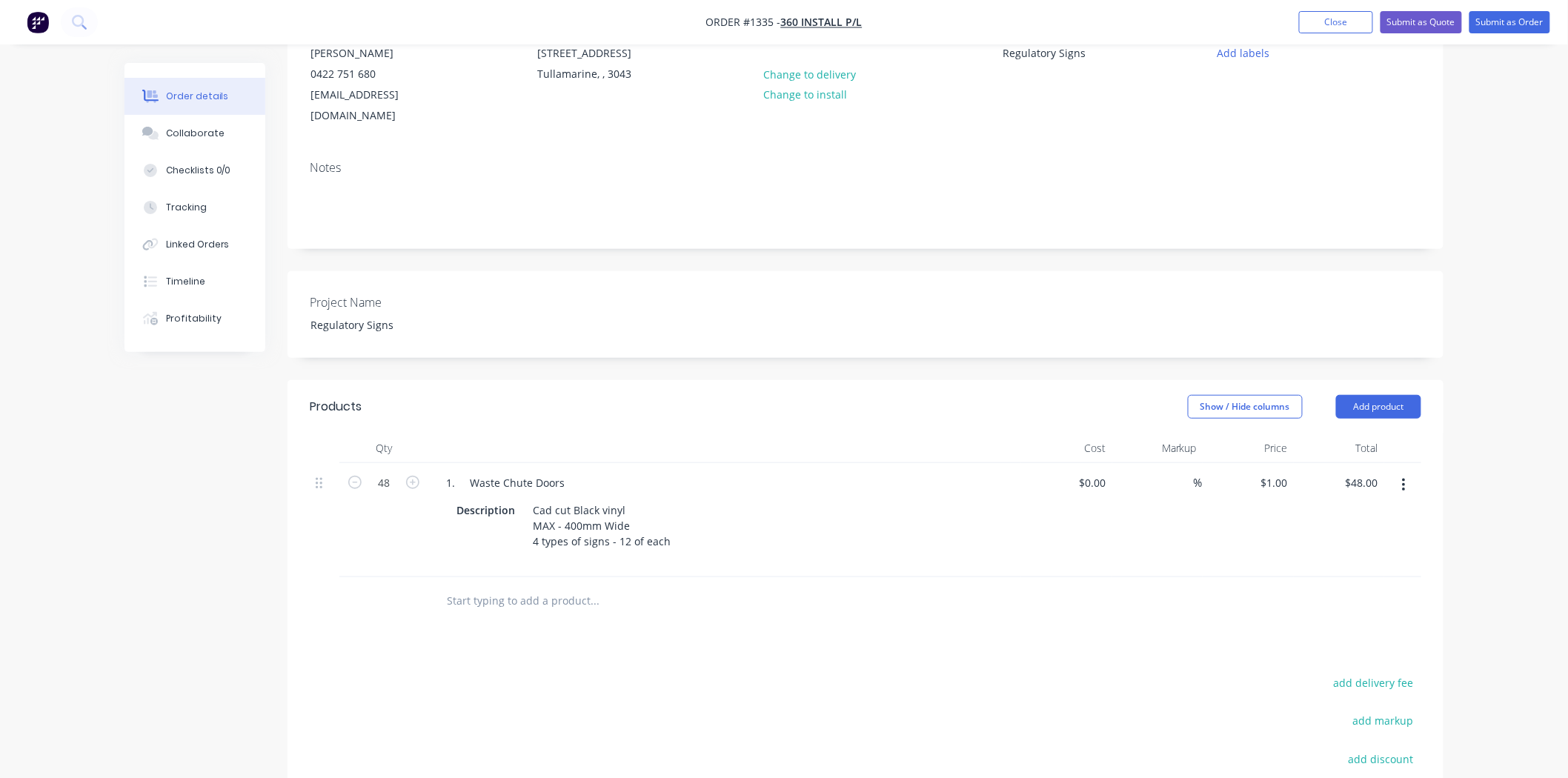
click at [796, 653] on div "Products Show / Hide columns Add product Qty Cost Markup Price Total 48 1. Wast…" at bounding box center [865, 681] width 1156 height 601
click at [1194, 474] on span "%" at bounding box center [1198, 482] width 9 height 17
type input "40"
type input "0"
type input "$0.00"
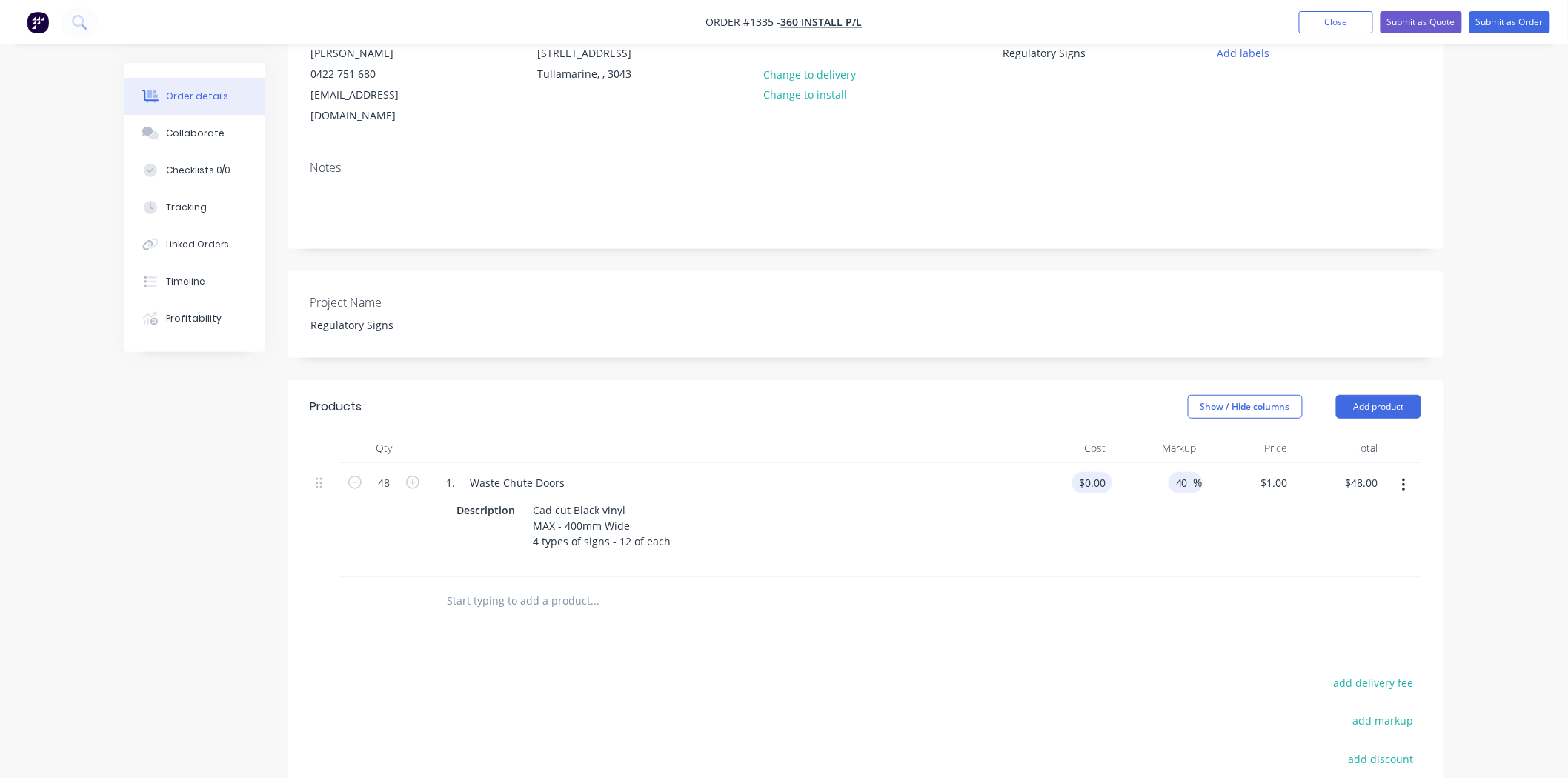
type input "$0.00"
click at [1090, 472] on div "0 $0.00" at bounding box center [1092, 483] width 40 height 22
type input "$15.00"
type input "$21.00"
type input "$1,008.00"
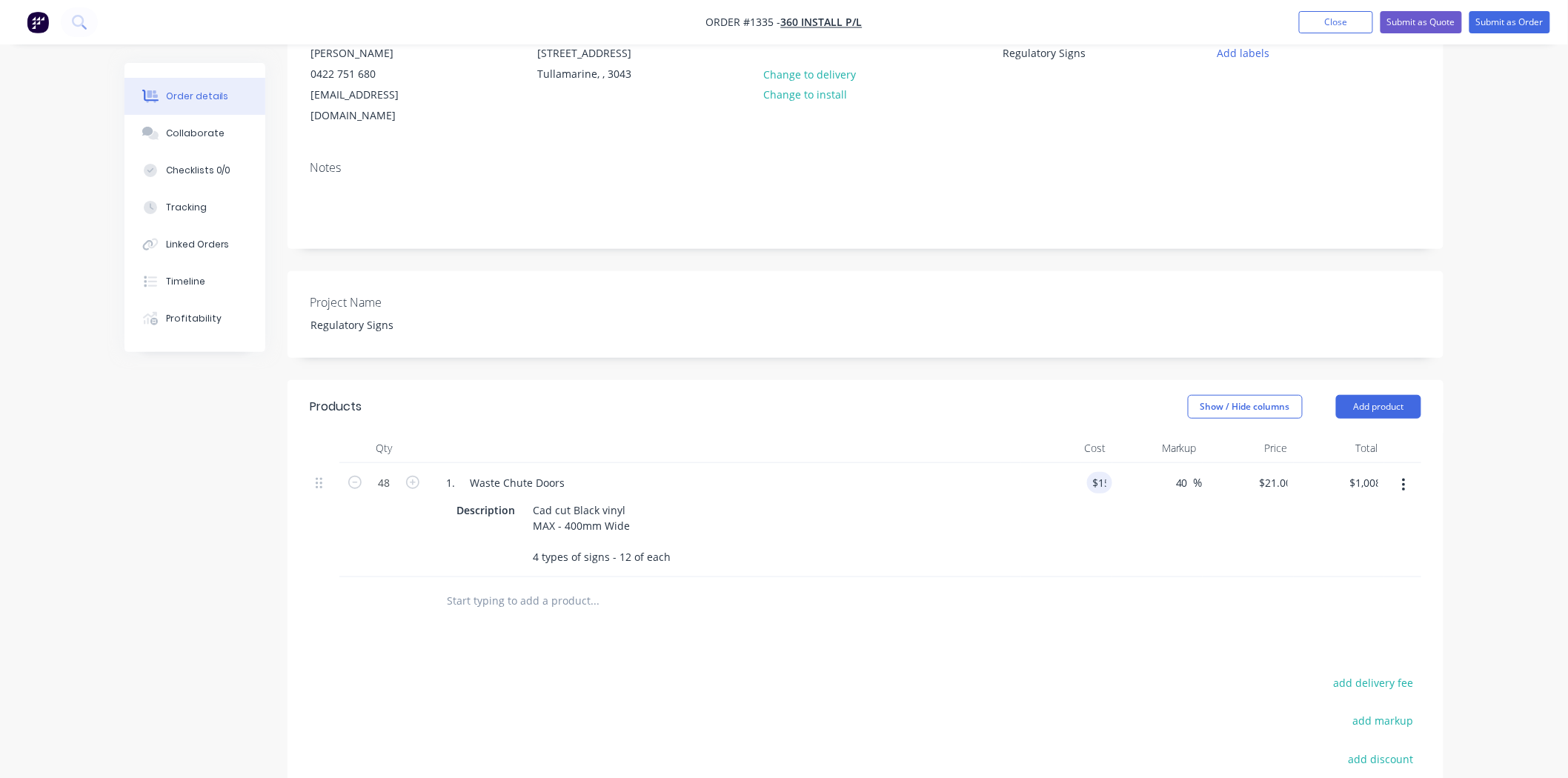
click at [1408, 472] on button "button" at bounding box center [1404, 485] width 35 height 26
click at [1356, 543] on div "Duplicate" at bounding box center [1351, 554] width 114 height 22
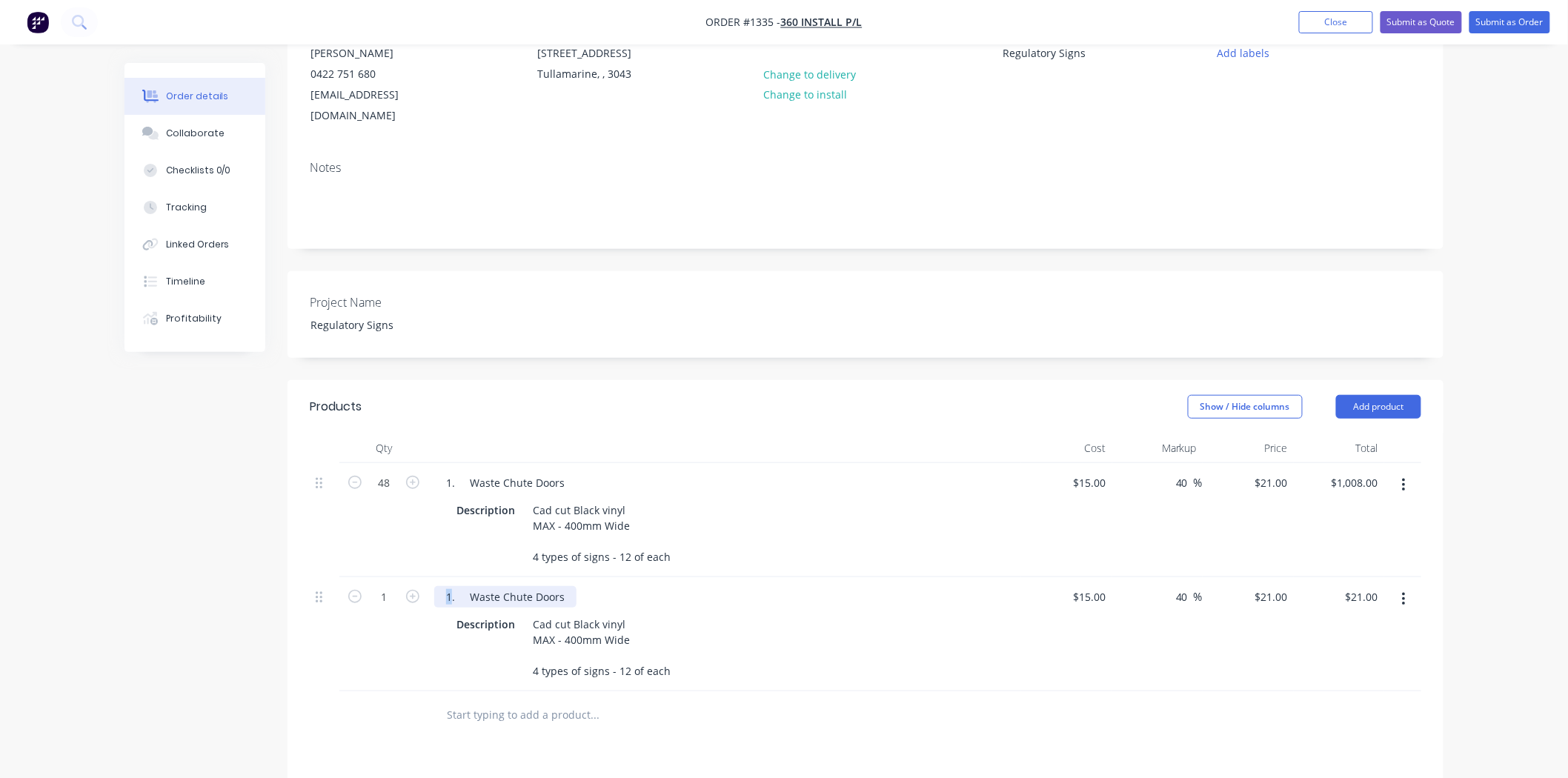
click at [449, 586] on div "1. Waste Chute Doors" at bounding box center [505, 597] width 143 height 22
drag, startPoint x: 468, startPoint y: 589, endPoint x: 655, endPoint y: 586, distance: 187.0
click at [655, 586] on div "2. Waste Chute Doors" at bounding box center [725, 597] width 581 height 22
click at [531, 616] on div "Cad cut Black vinyl MAX - 400mm Wide 4 types of signs - 12 of each" at bounding box center [601, 647] width 150 height 68
click at [530, 623] on div "Cad cut Black vinyl MAX - 400mm Wide 4 types of signs - 12 of each" at bounding box center [601, 647] width 150 height 68
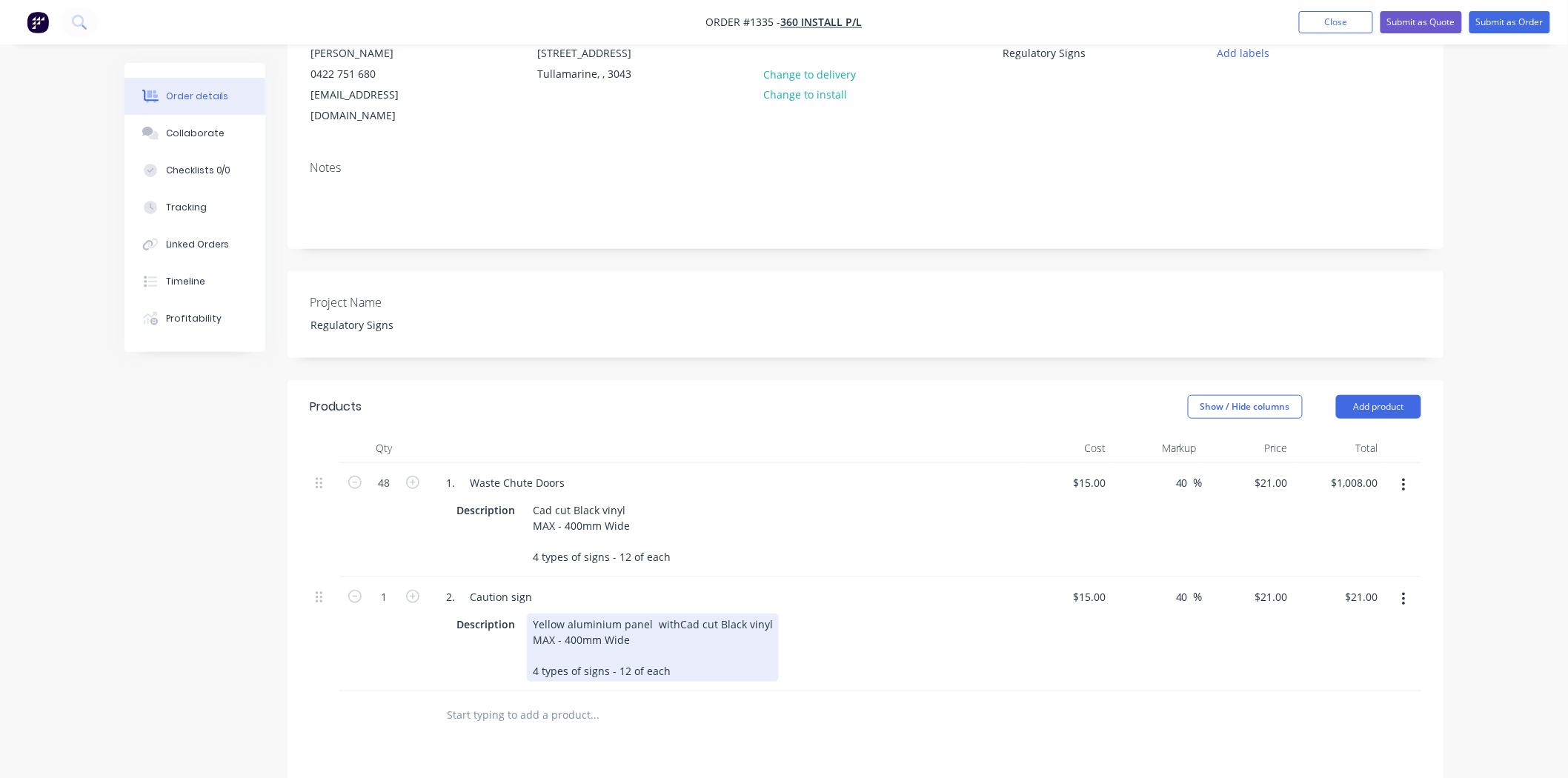
click at [671, 616] on div "Yellow aluminium panel withCad cut Black vinyl MAX - 400mm Wide 4 types of sign…" at bounding box center [652, 647] width 251 height 68
click at [654, 641] on div "Yellow aluminium panel with Cad cut Black vinyl MAX - 400mm Wide 4 types of sig…" at bounding box center [654, 647] width 255 height 68
drag, startPoint x: 561, startPoint y: 635, endPoint x: 519, endPoint y: 637, distance: 42.0
click at [519, 637] on div "Description Yellow aluminium panel with Cad cut Black vinyl MAX - 400mm Wide 4 …" at bounding box center [721, 647] width 542 height 68
drag, startPoint x: 531, startPoint y: 647, endPoint x: 646, endPoint y: 702, distance: 127.5
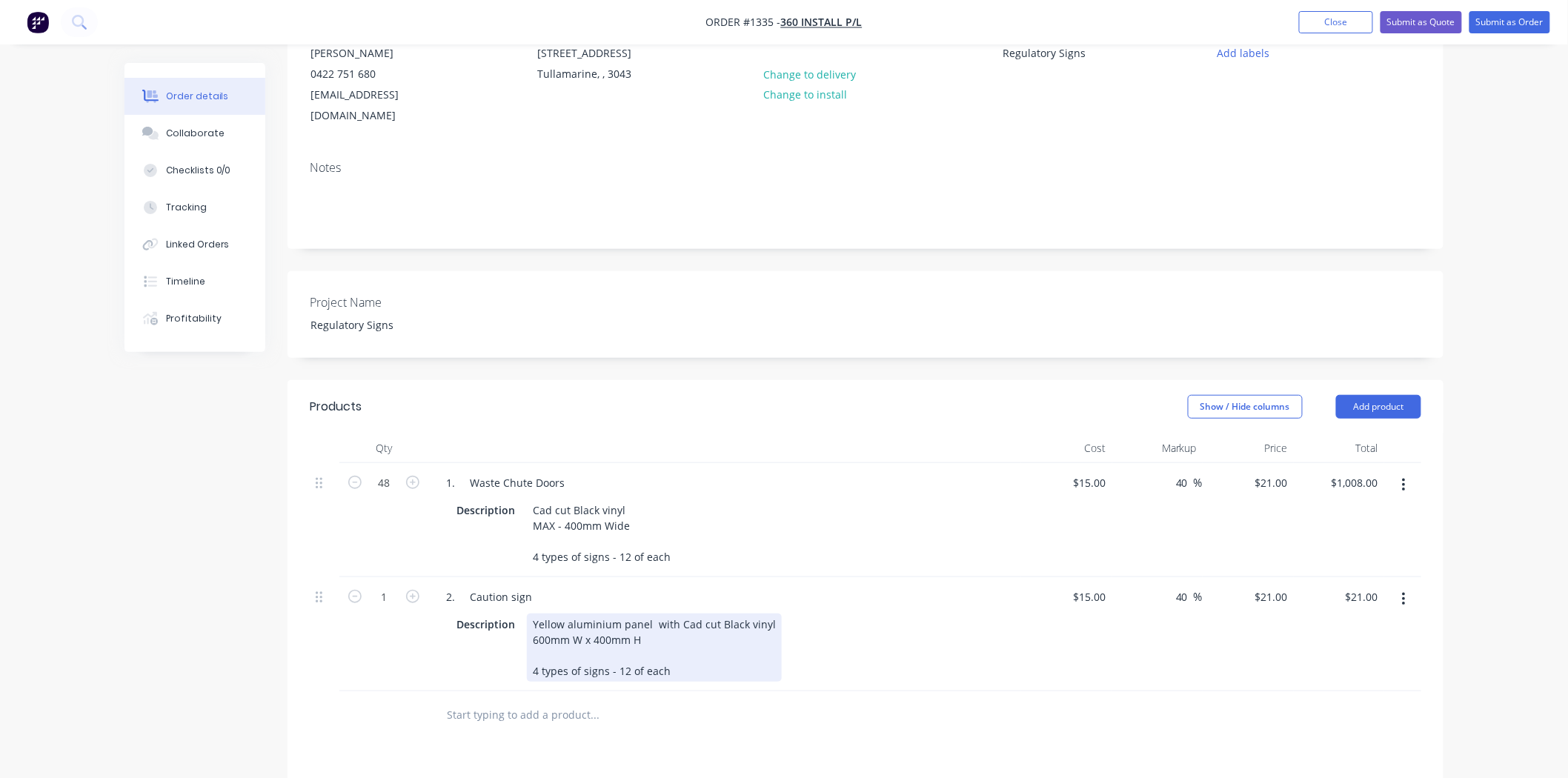
click at [646, 702] on div "Qty Cost Markup Price Total 48 1. Waste Chute Doors Description Cad cut Black v…" at bounding box center [865, 586] width 1156 height 306
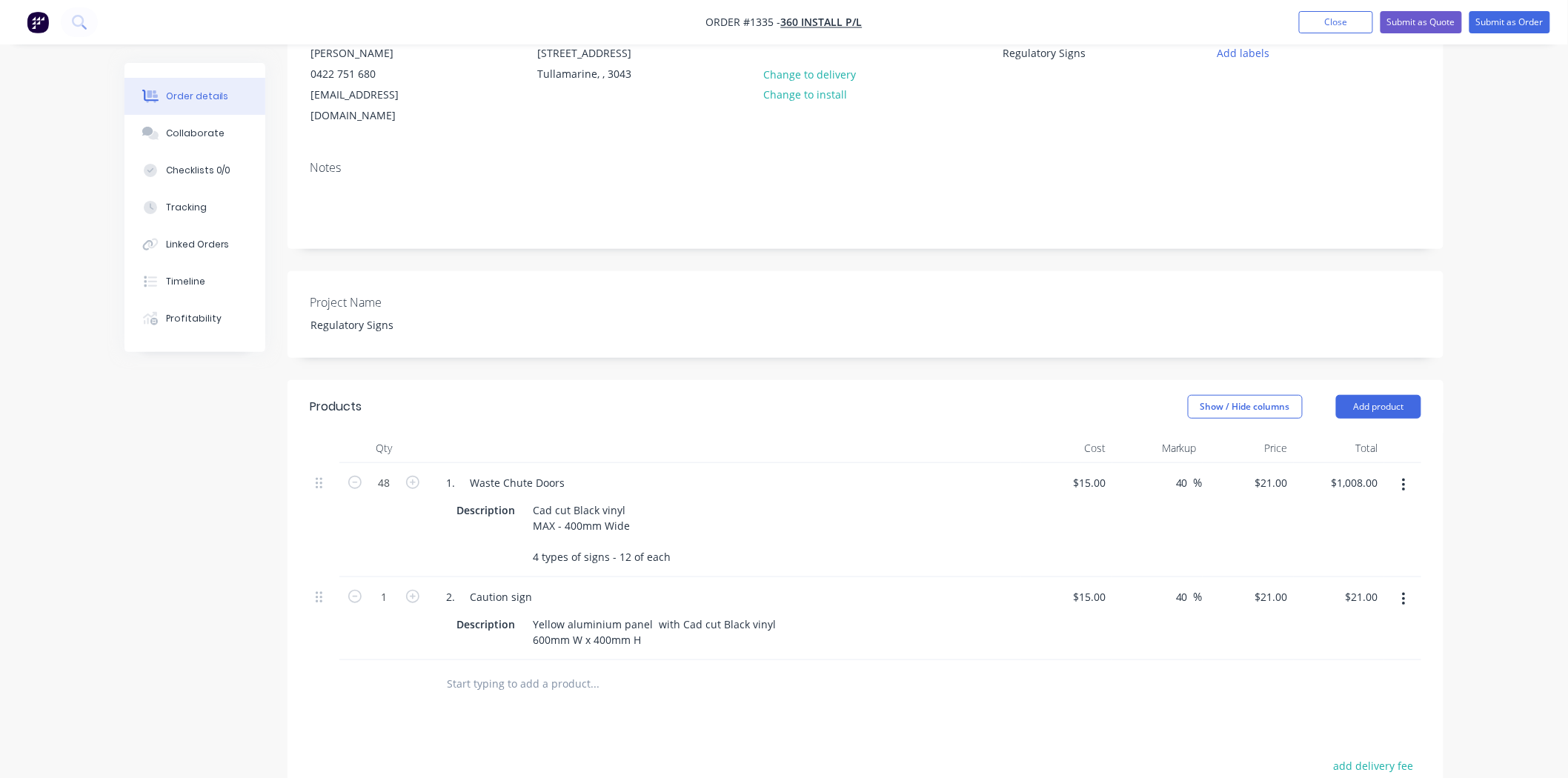
click at [646, 699] on input "text" at bounding box center [594, 684] width 296 height 30
click at [1086, 587] on div "15 15" at bounding box center [1067, 618] width 91 height 83
type input "$60.00"
type input "$84.00"
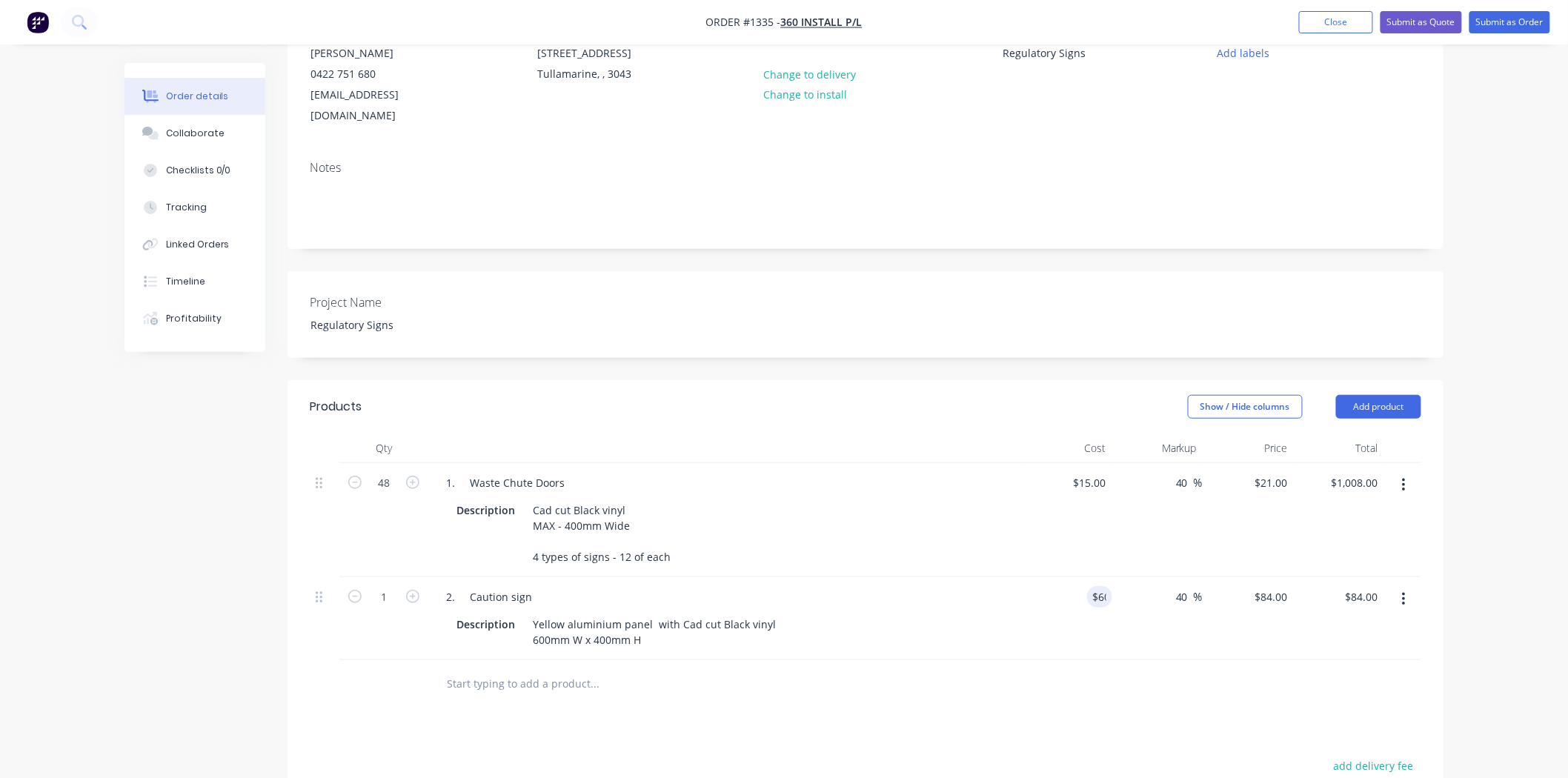
click at [871, 696] on div at bounding box center [656, 684] width 445 height 30
click at [1396, 472] on button "button" at bounding box center [1404, 485] width 35 height 26
click at [1353, 543] on div "Duplicate" at bounding box center [1351, 554] width 114 height 22
drag, startPoint x: 494, startPoint y: 689, endPoint x: 657, endPoint y: 689, distance: 163.0
click at [655, 689] on div "1. Waste Chute Doors" at bounding box center [725, 680] width 581 height 22
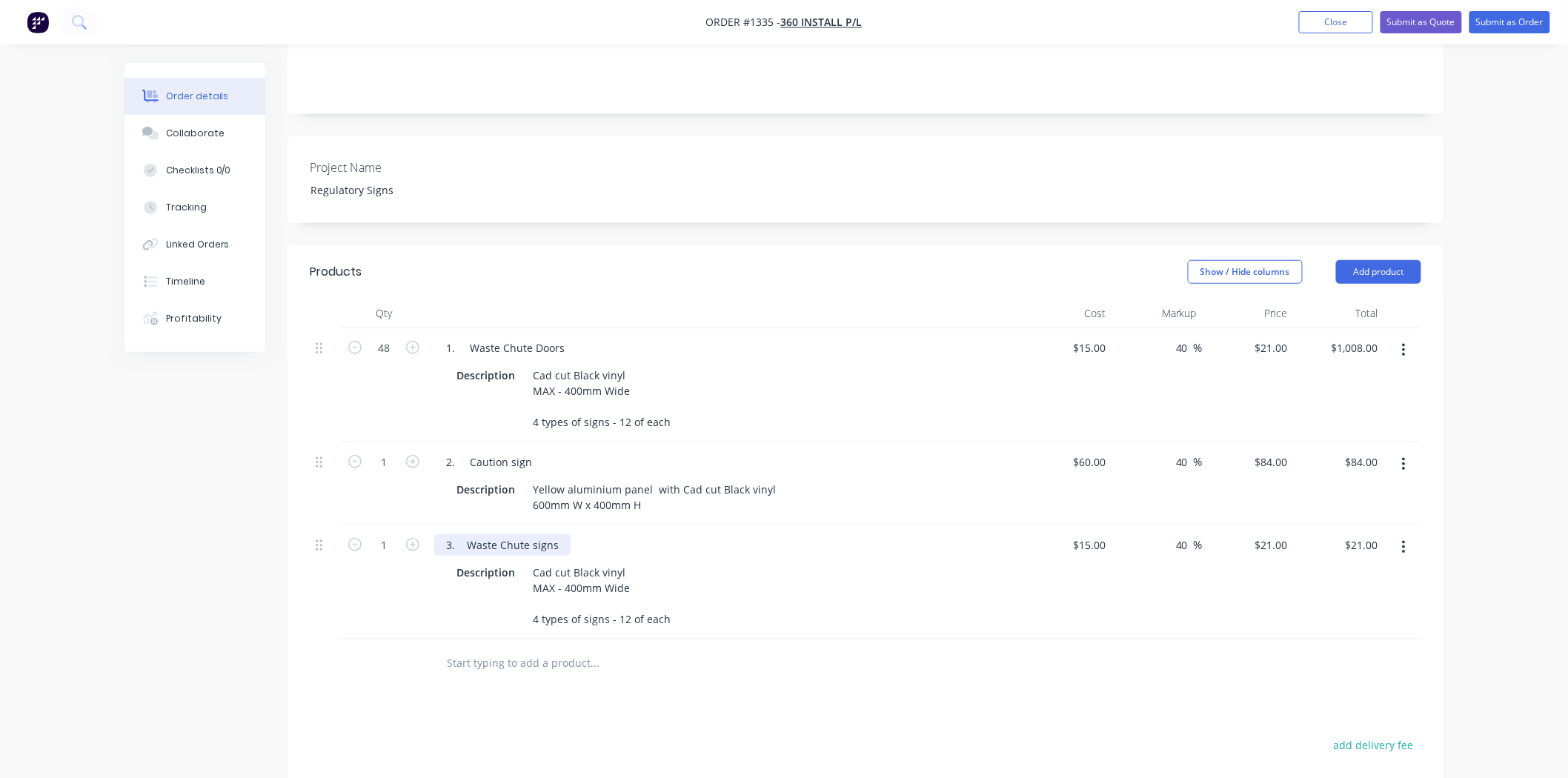
scroll to position [329, 0]
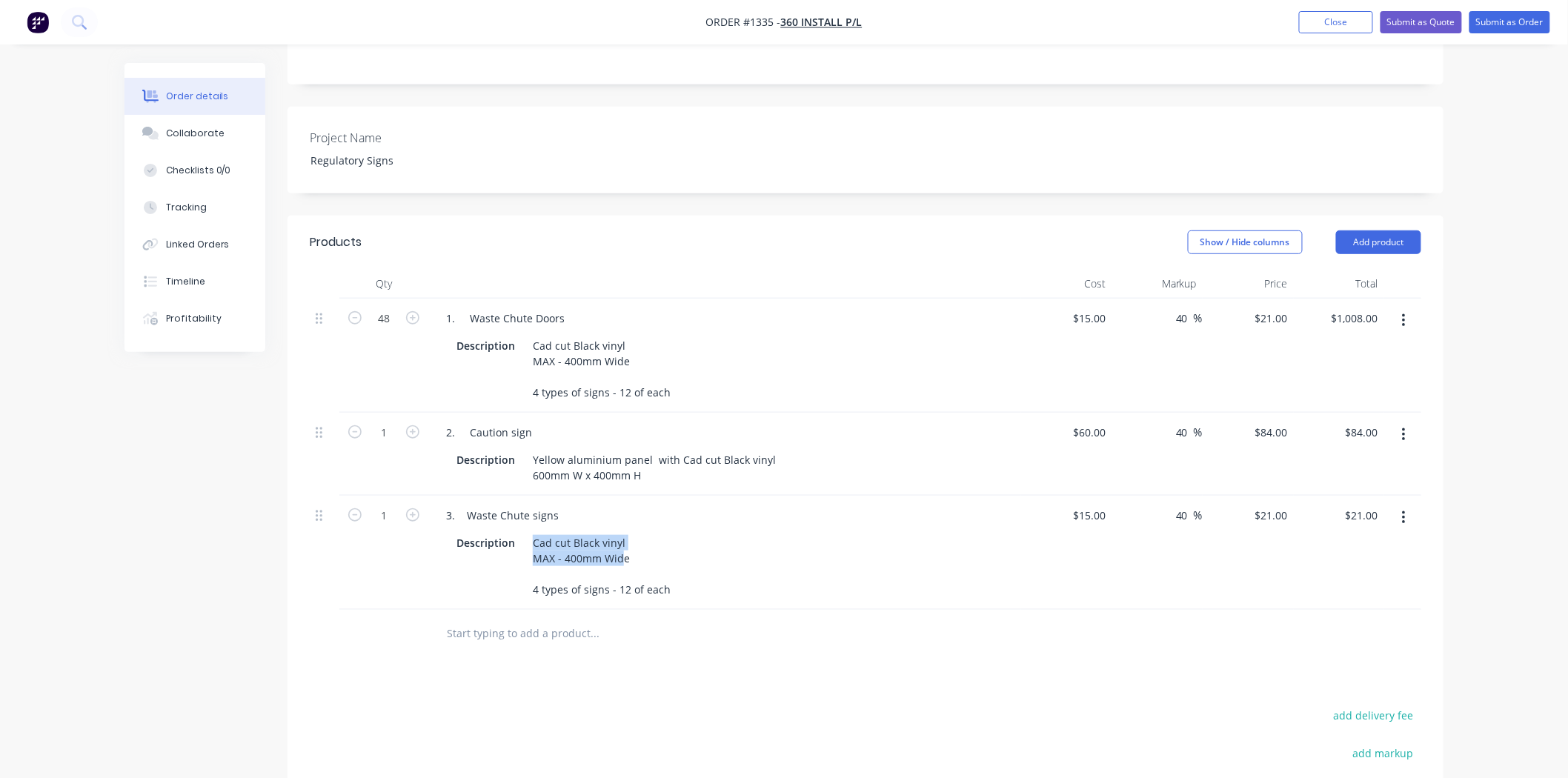
drag, startPoint x: 532, startPoint y: 548, endPoint x: 672, endPoint y: 600, distance: 149.3
click at [672, 600] on div "Description Cad cut Black vinyl MAX - 400mm Wide 4 types of signs - 12 of each" at bounding box center [721, 566] width 542 height 68
drag, startPoint x: 669, startPoint y: 598, endPoint x: 537, endPoint y: 544, distance: 142.6
click at [537, 544] on div "Cad cut Black vinyl MAX - 400mm Wide 4 types of signs - 12 of each" at bounding box center [601, 566] width 150 height 68
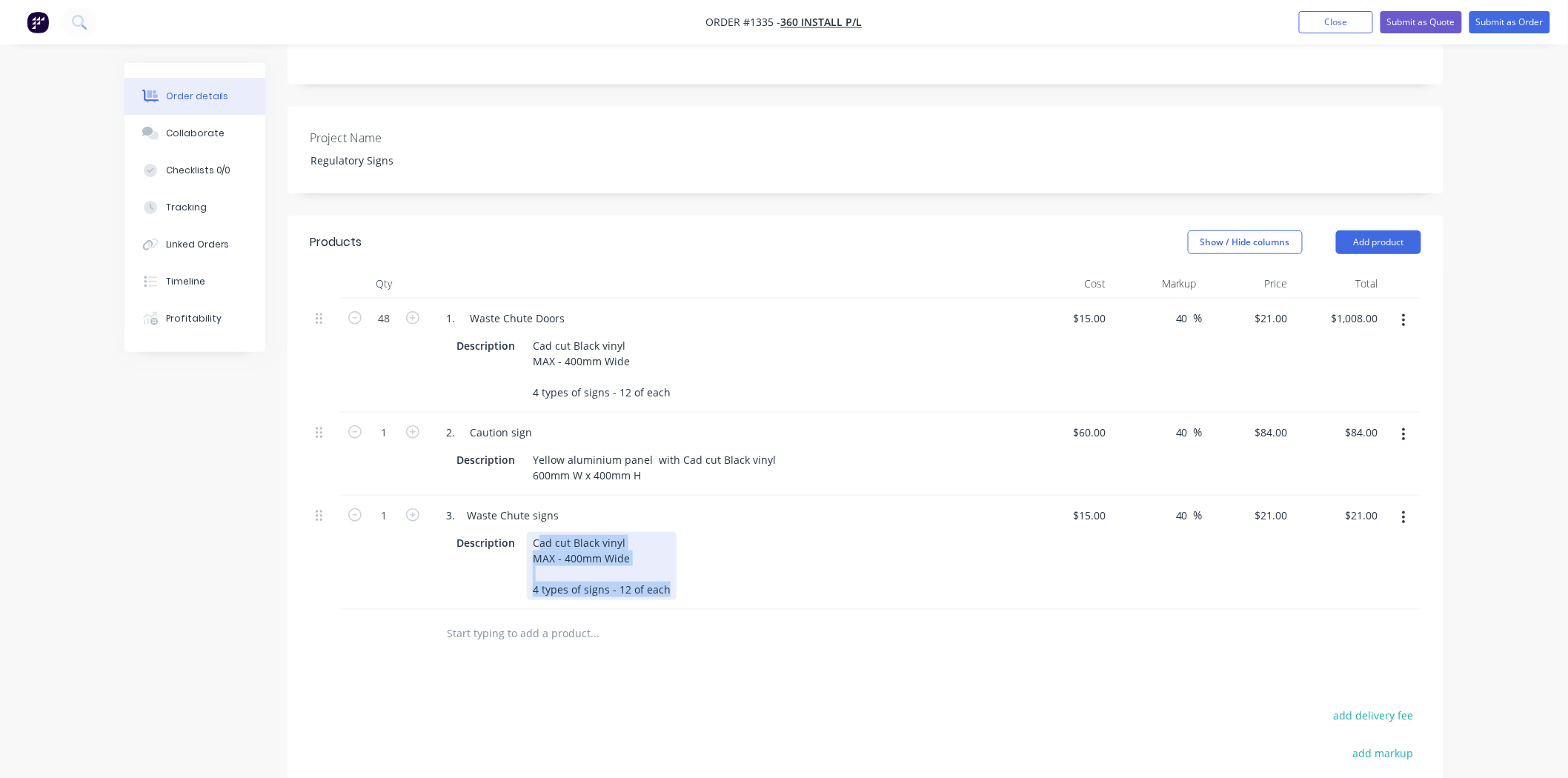
drag, startPoint x: 528, startPoint y: 548, endPoint x: 676, endPoint y: 623, distance: 165.9
click at [676, 600] on div "Description Cad cut Black vinyl MAX - 400mm Wide 4 types of signs - 12 of each" at bounding box center [721, 566] width 542 height 68
click at [412, 522] on icon "button" at bounding box center [412, 515] width 14 height 14
type input "2"
type input "$42.00"
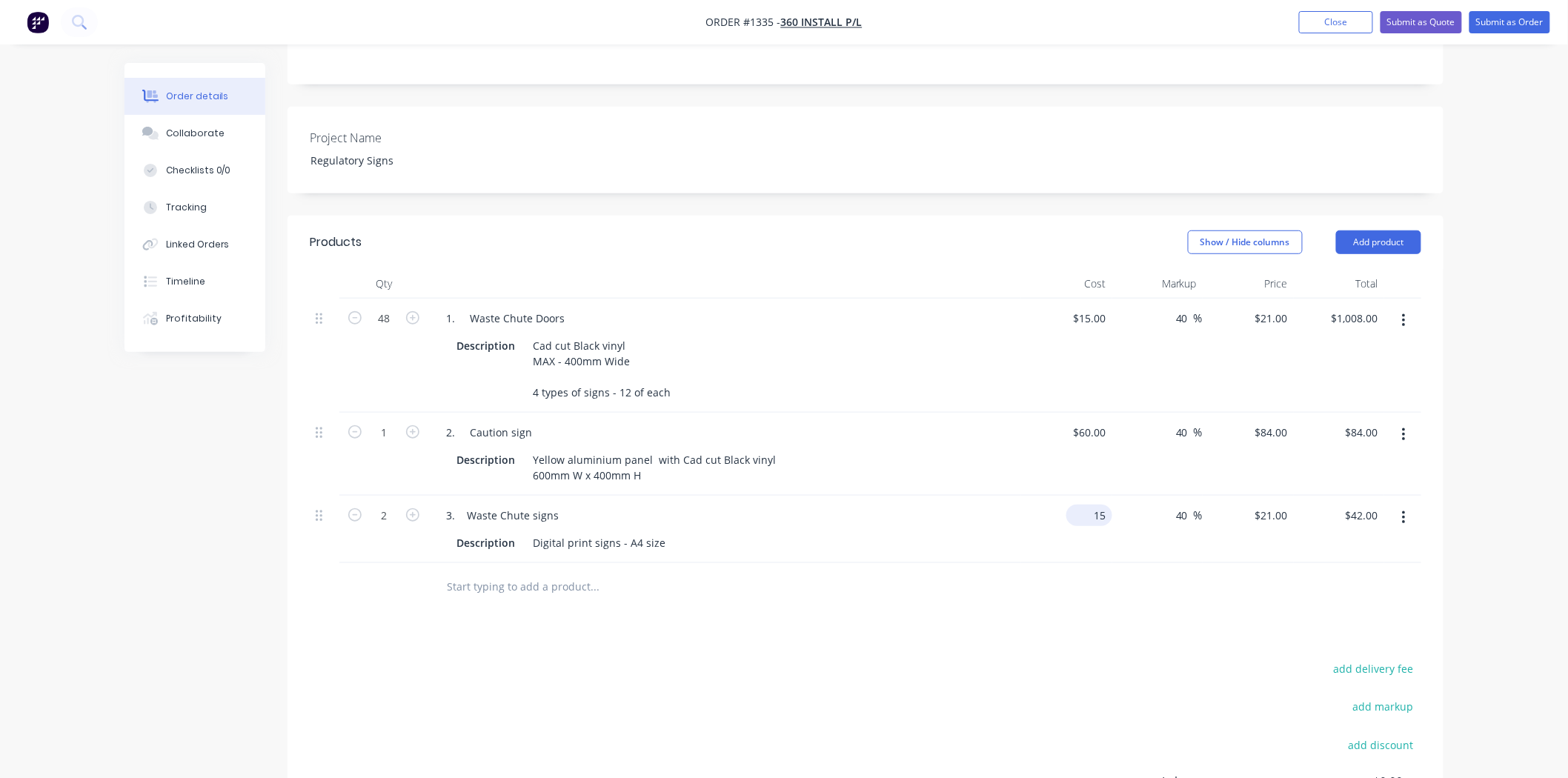
click at [1094, 520] on input "15" at bounding box center [1092, 516] width 40 height 22
type input "$15.00"
click at [933, 655] on div "Products Show / Hide columns Add product Qty Cost Markup Price Total 48 1. Wast…" at bounding box center [865, 591] width 1156 height 752
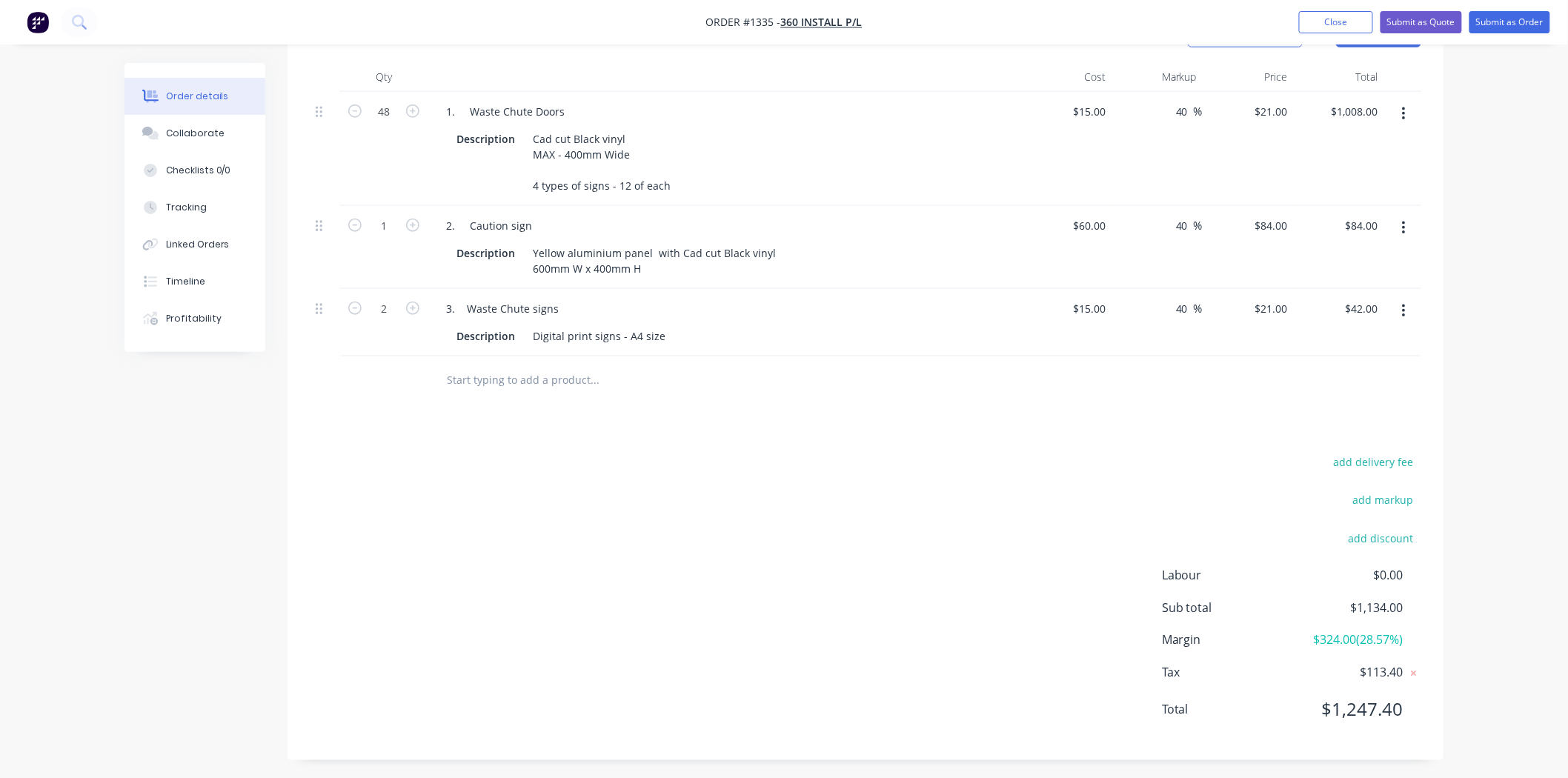
scroll to position [566, 0]
click at [1402, 299] on icon "button" at bounding box center [1404, 307] width 4 height 16
click at [1360, 365] on div "Duplicate" at bounding box center [1351, 376] width 114 height 22
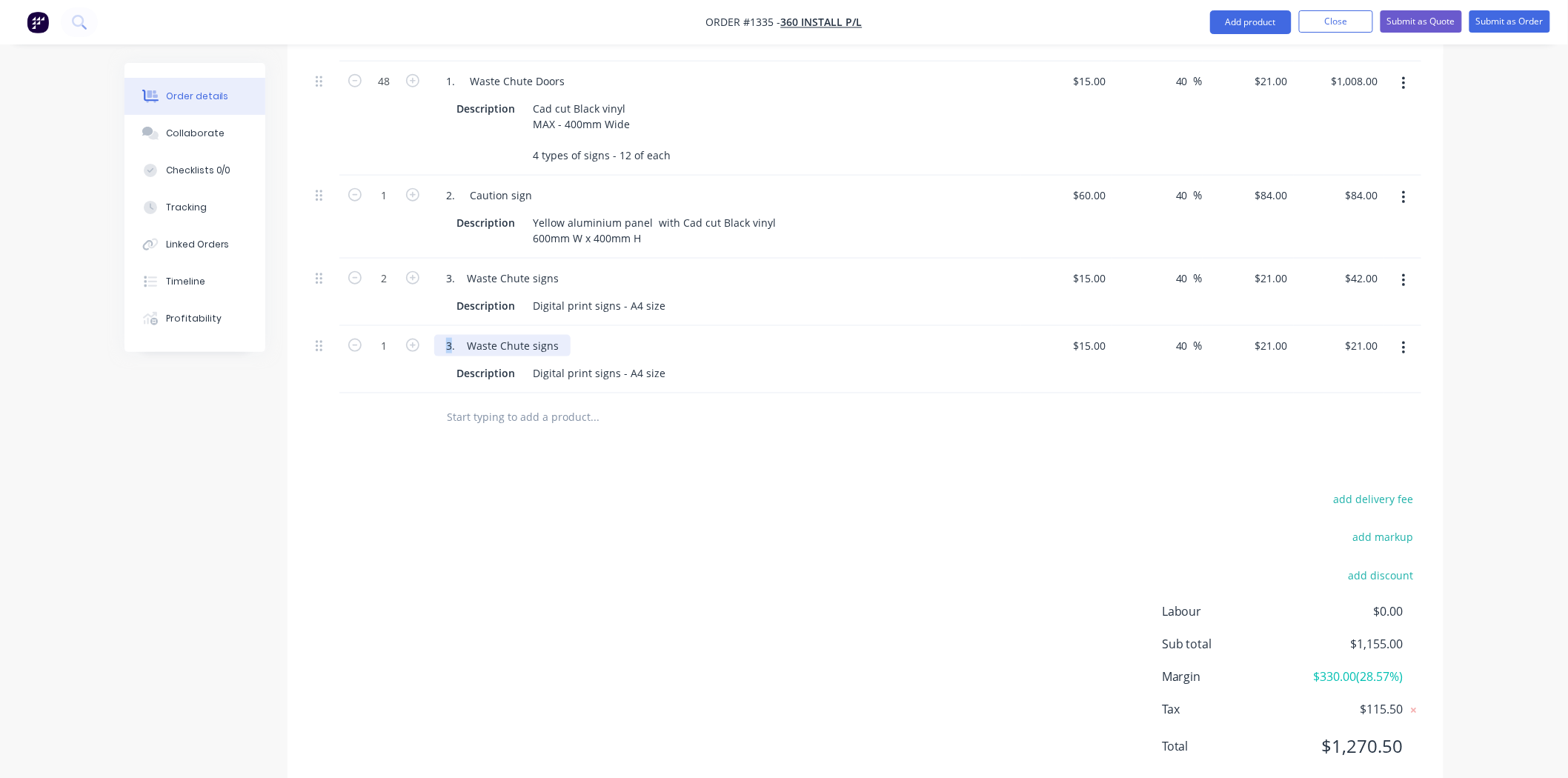
drag, startPoint x: 450, startPoint y: 369, endPoint x: 439, endPoint y: 369, distance: 11.0
click at [439, 357] on div "3. Waste Chute signs" at bounding box center [502, 346] width 136 height 22
drag, startPoint x: 469, startPoint y: 368, endPoint x: 526, endPoint y: 370, distance: 57.0
click at [526, 357] on div "4. Waste Chute signs" at bounding box center [502, 346] width 136 height 22
click at [512, 595] on div "add delivery fee add markup add discount Labour $0.00 Sub total $1,155.00 Margi…" at bounding box center [865, 632] width 1111 height 286
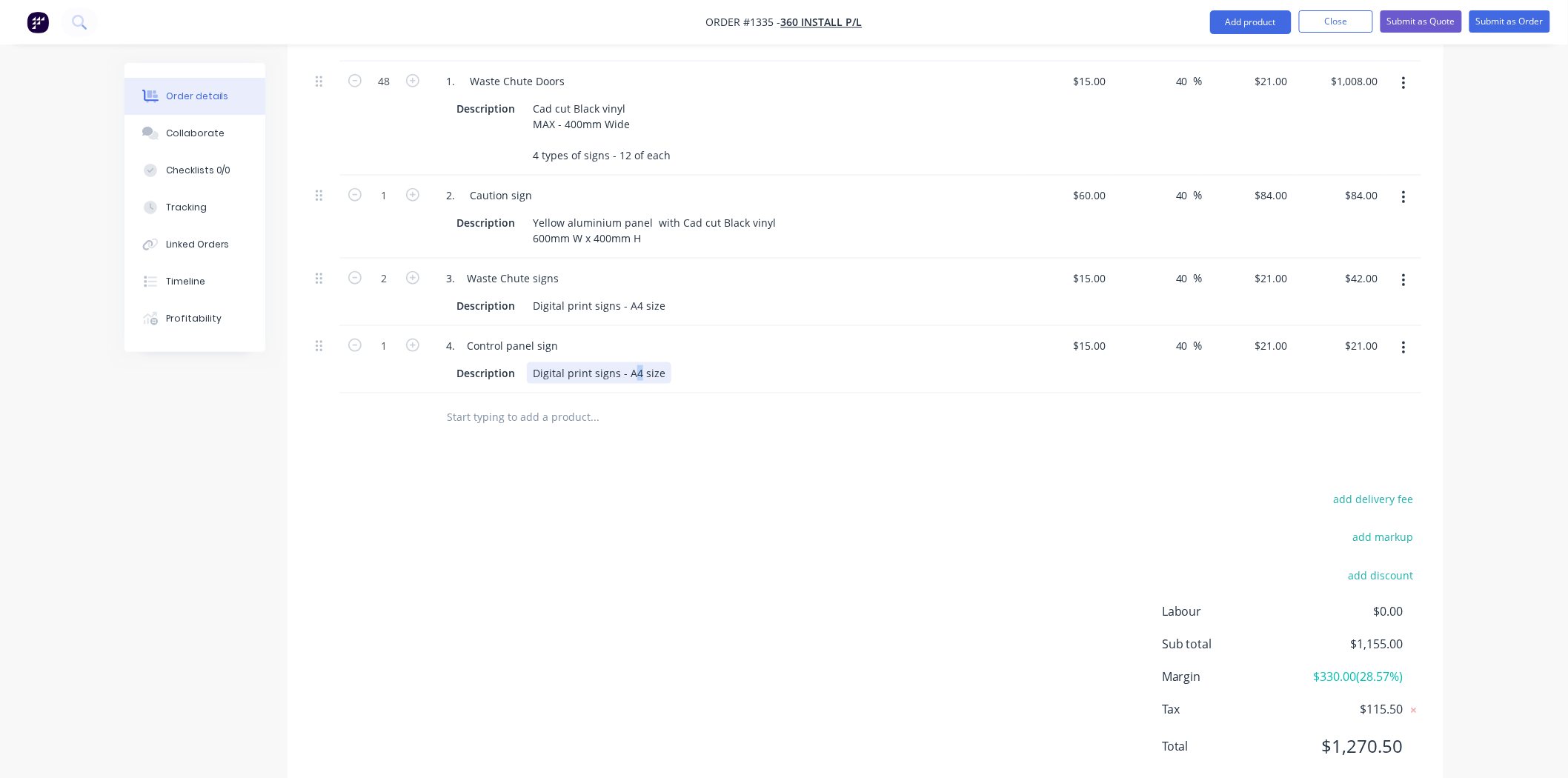
click at [636, 384] on div "Digital print signs - A4 size" at bounding box center [598, 373] width 144 height 22
click at [646, 500] on div "Products Show / Hide columns Add product Qty Cost Markup Price Total 48 1. Wast…" at bounding box center [865, 388] width 1156 height 819
click at [1088, 357] on div "15 $15.00" at bounding box center [1089, 346] width 46 height 22
click at [624, 384] on div "Digital print signs - A2 size" at bounding box center [598, 373] width 144 height 22
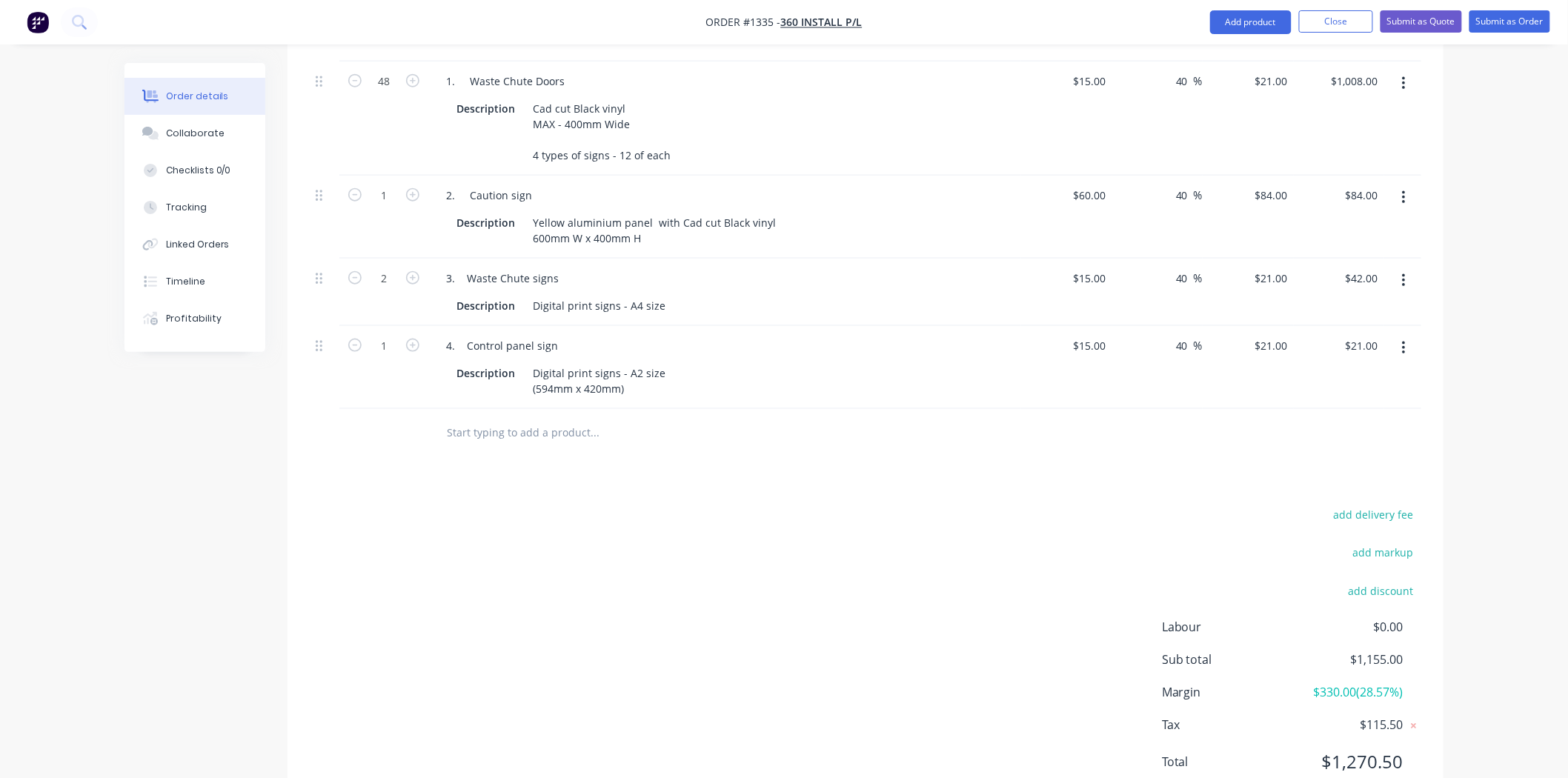
drag, startPoint x: 798, startPoint y: 507, endPoint x: 1143, endPoint y: 418, distance: 356.3
click at [800, 507] on div "Products Show / Hide columns Add product Qty Cost Markup Price Total 48 1. Wast…" at bounding box center [865, 395] width 1156 height 834
click at [1097, 357] on input "15" at bounding box center [1102, 346] width 19 height 22
type input "$30.00"
type input "$42.00"
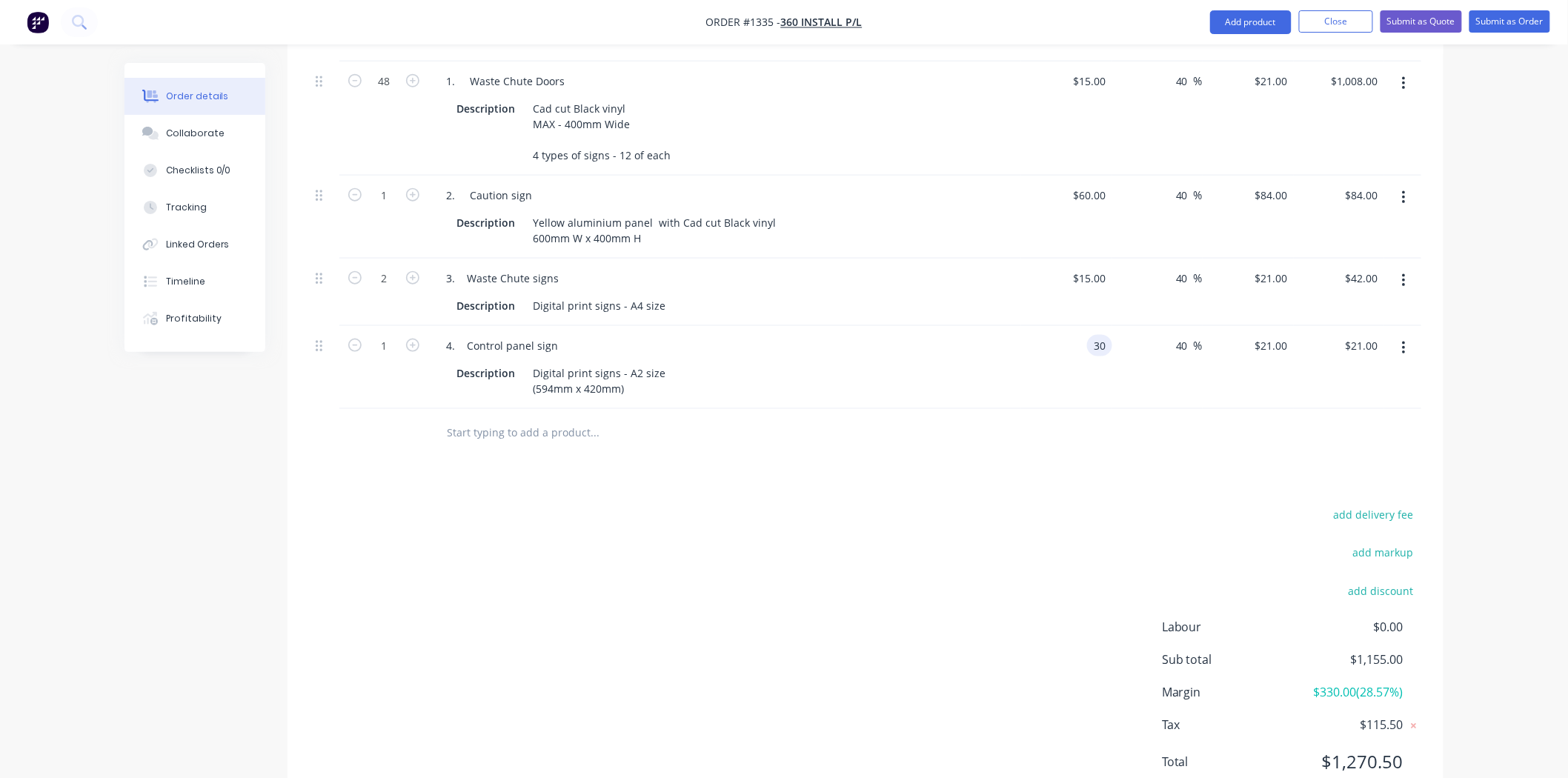
type input "$42.00"
click at [972, 631] on div "add delivery fee add markup add discount Labour $0.00 Sub total $1,176.00 Margi…" at bounding box center [865, 647] width 1111 height 286
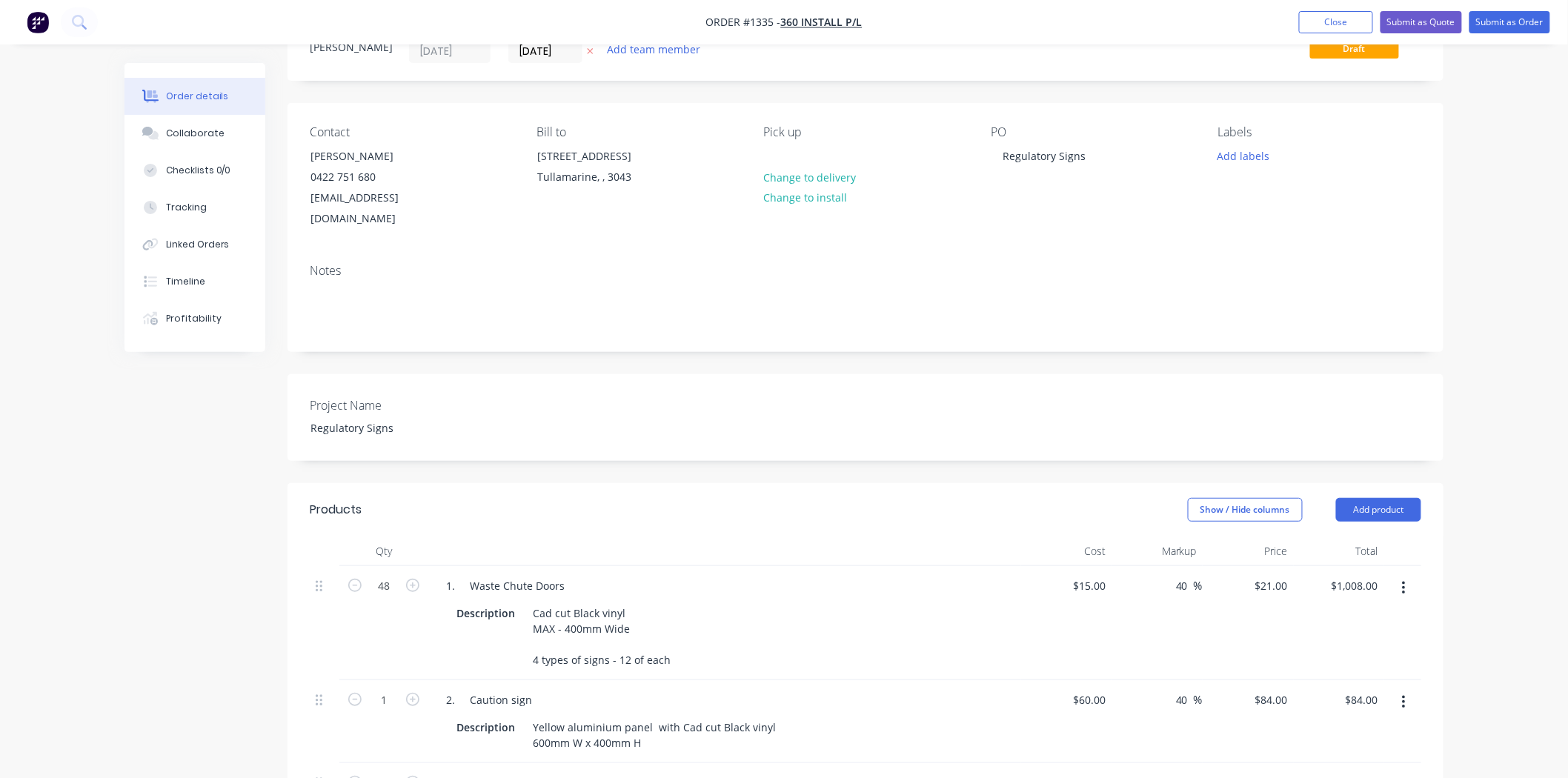
scroll to position [164, 0]
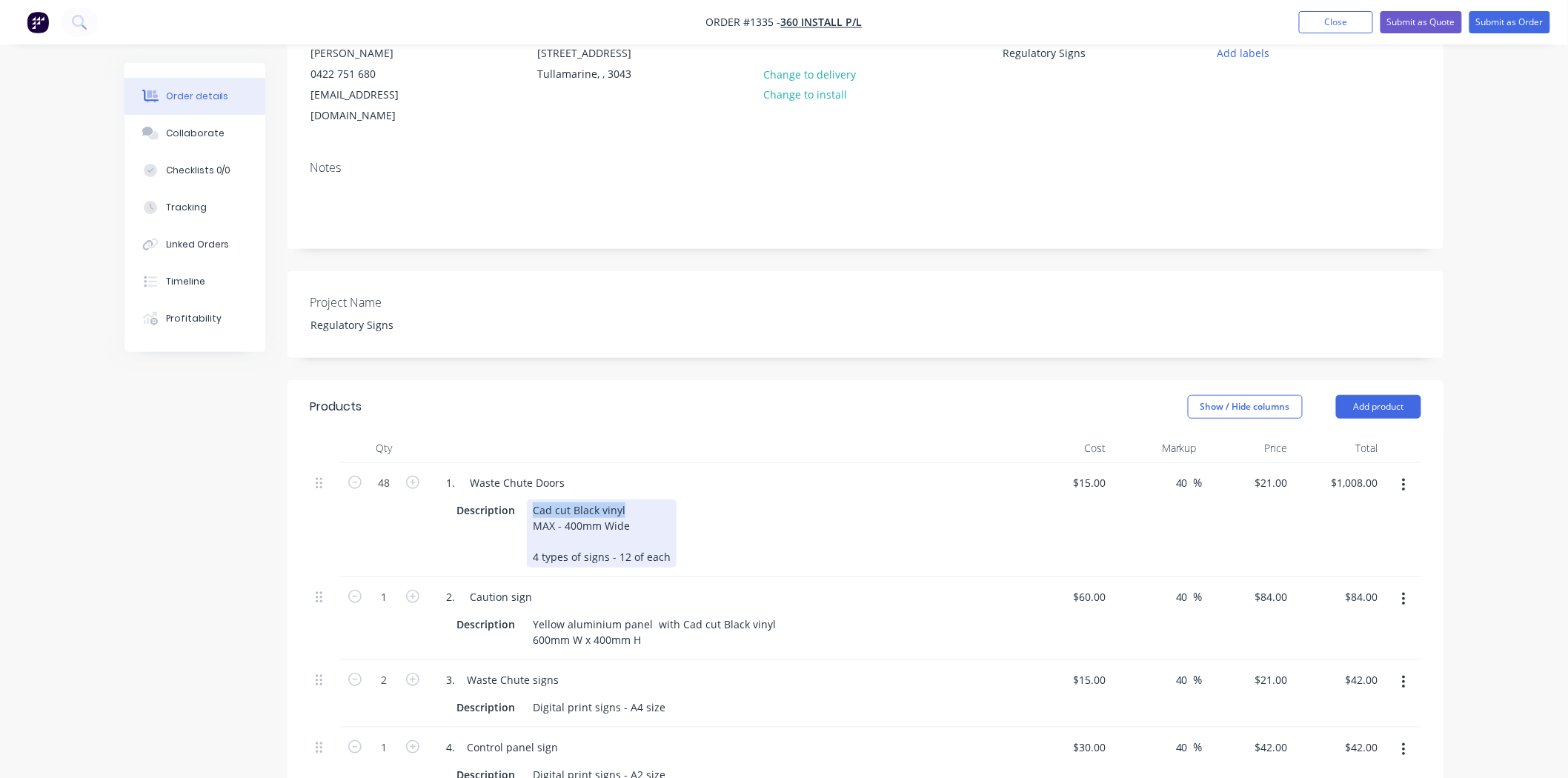
drag, startPoint x: 531, startPoint y: 487, endPoint x: 640, endPoint y: 486, distance: 109.0
click at [640, 499] on div "Cad cut Black vinyl MAX - 400mm Wide 4 types of signs - 12 of each" at bounding box center [601, 533] width 150 height 68
click at [892, 522] on div "Description Digital Printed signs MAX - 400mm Wide 4 types of signs - 12 of each" at bounding box center [721, 533] width 542 height 68
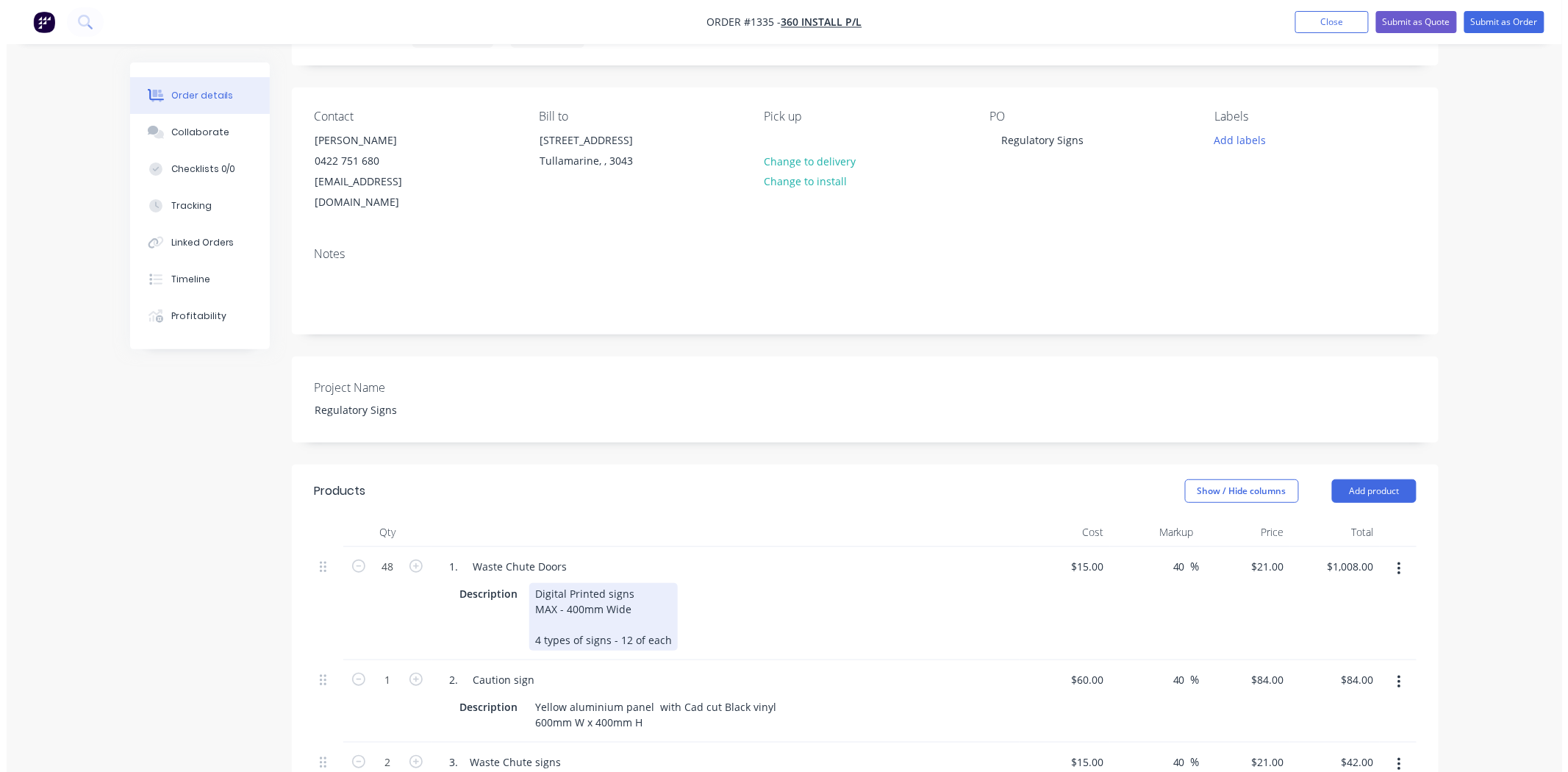
scroll to position [0, 0]
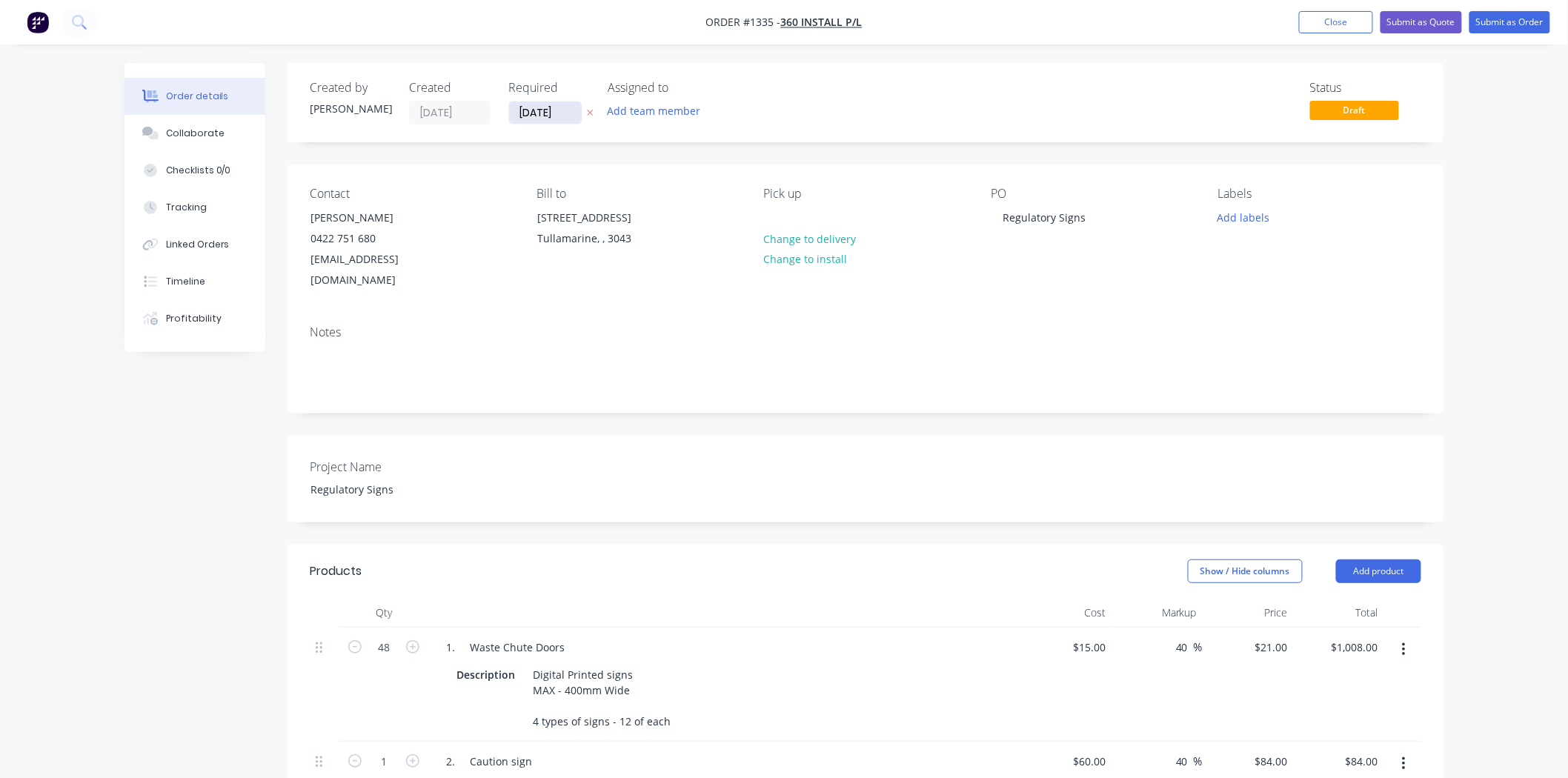
click at [556, 115] on input "[DATE]" at bounding box center [546, 113] width 73 height 22
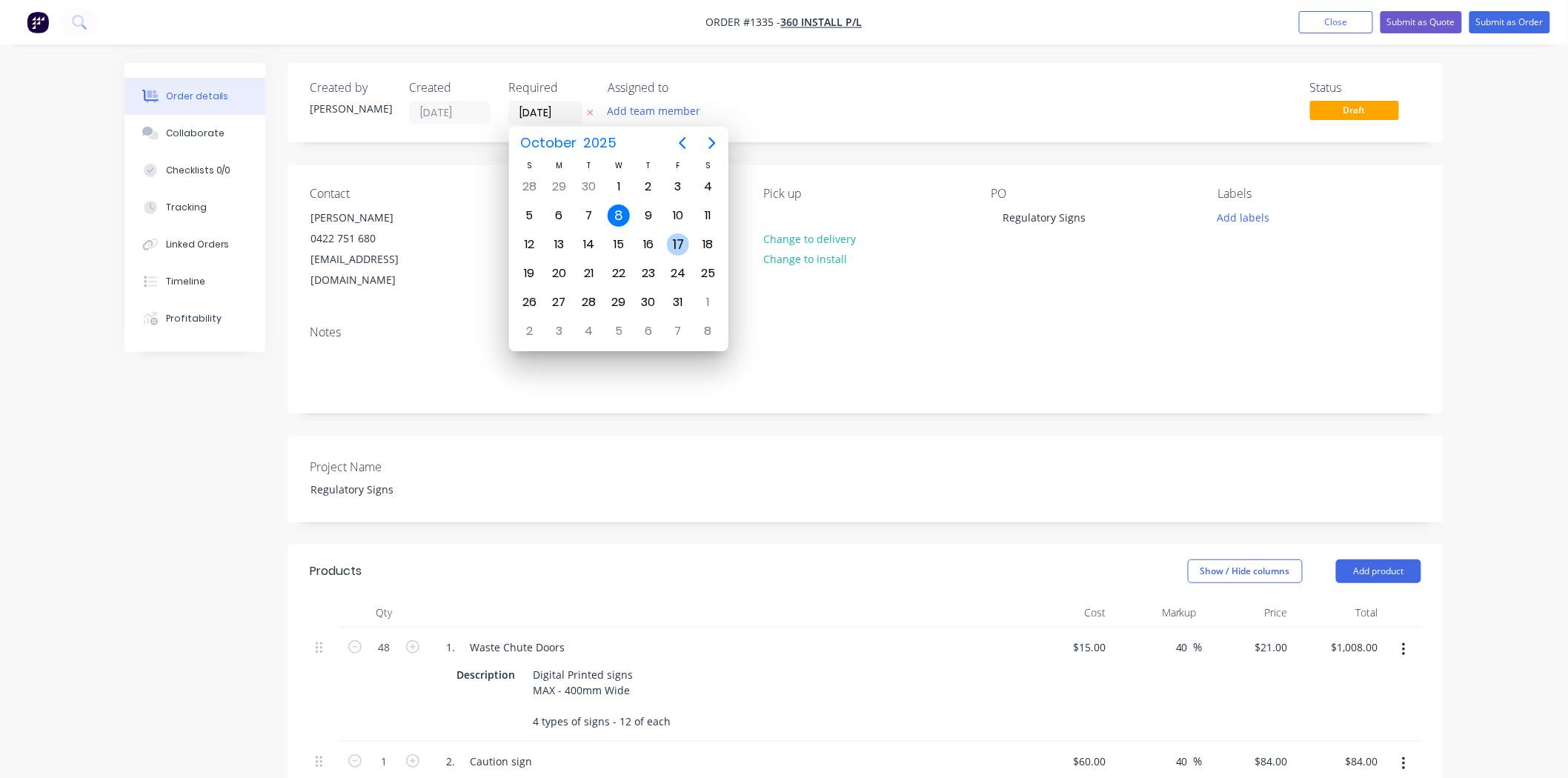
click at [676, 244] on div "17" at bounding box center [678, 244] width 22 height 22
type input "[DATE]"
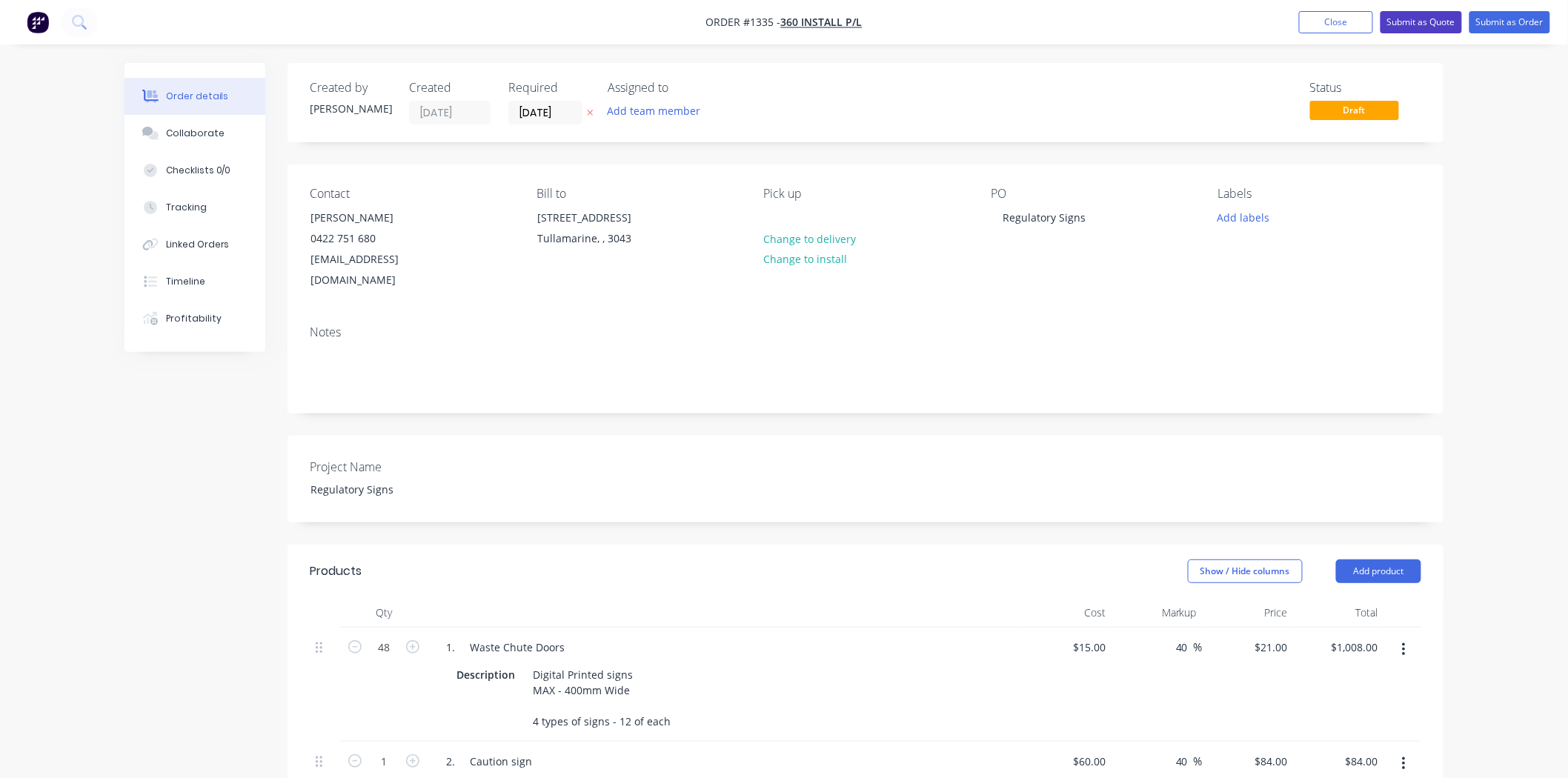
click at [1410, 25] on button "Submit as Quote" at bounding box center [1421, 22] width 82 height 22
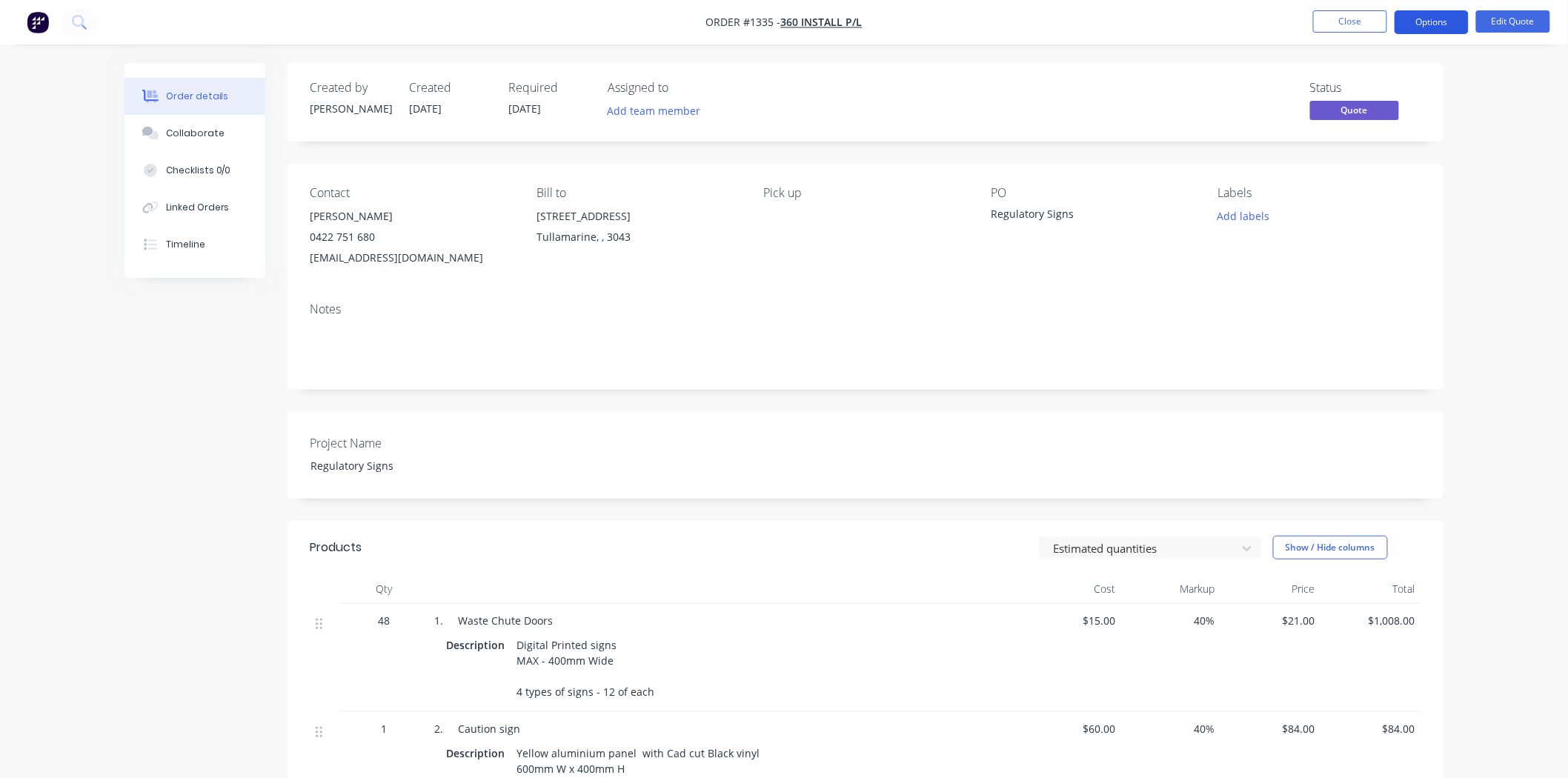
click at [1419, 25] on button "Options" at bounding box center [1432, 22] width 74 height 24
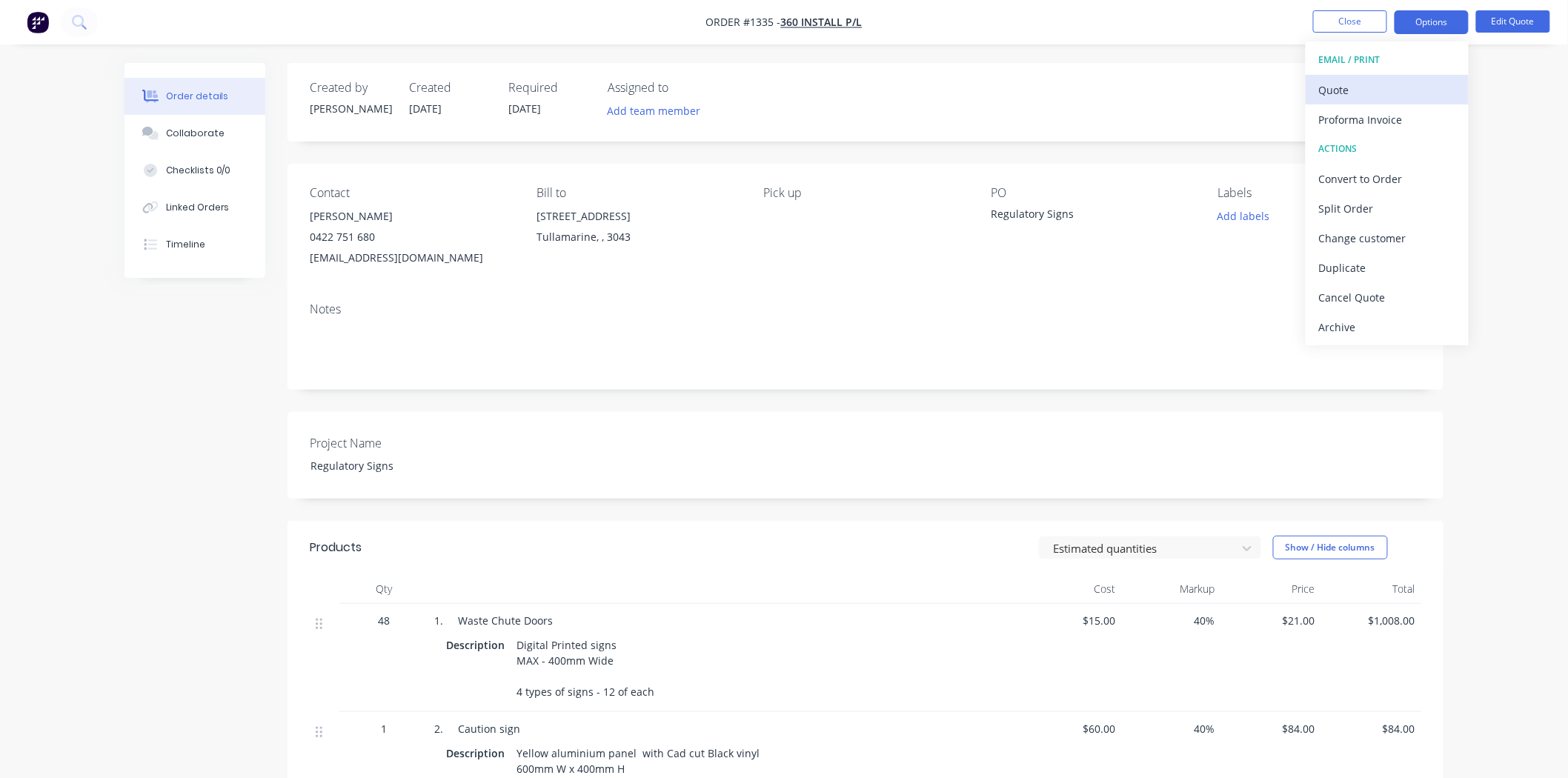
click at [1381, 91] on div "Quote" at bounding box center [1387, 90] width 136 height 22
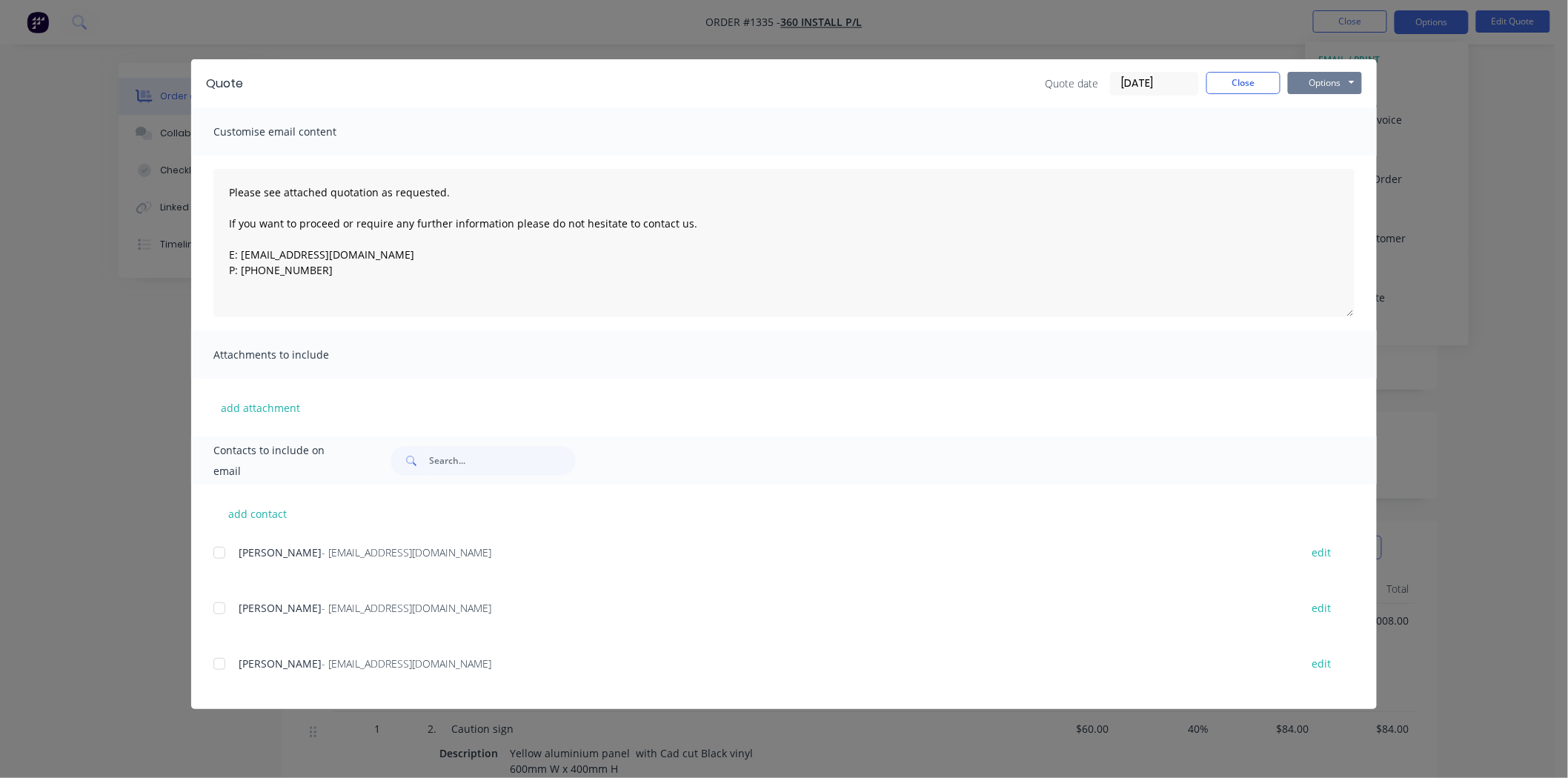
click at [1319, 78] on button "Options" at bounding box center [1325, 83] width 74 height 22
click at [1315, 131] on button "Print" at bounding box center [1335, 133] width 94 height 25
click at [1257, 83] on button "Close" at bounding box center [1244, 83] width 74 height 22
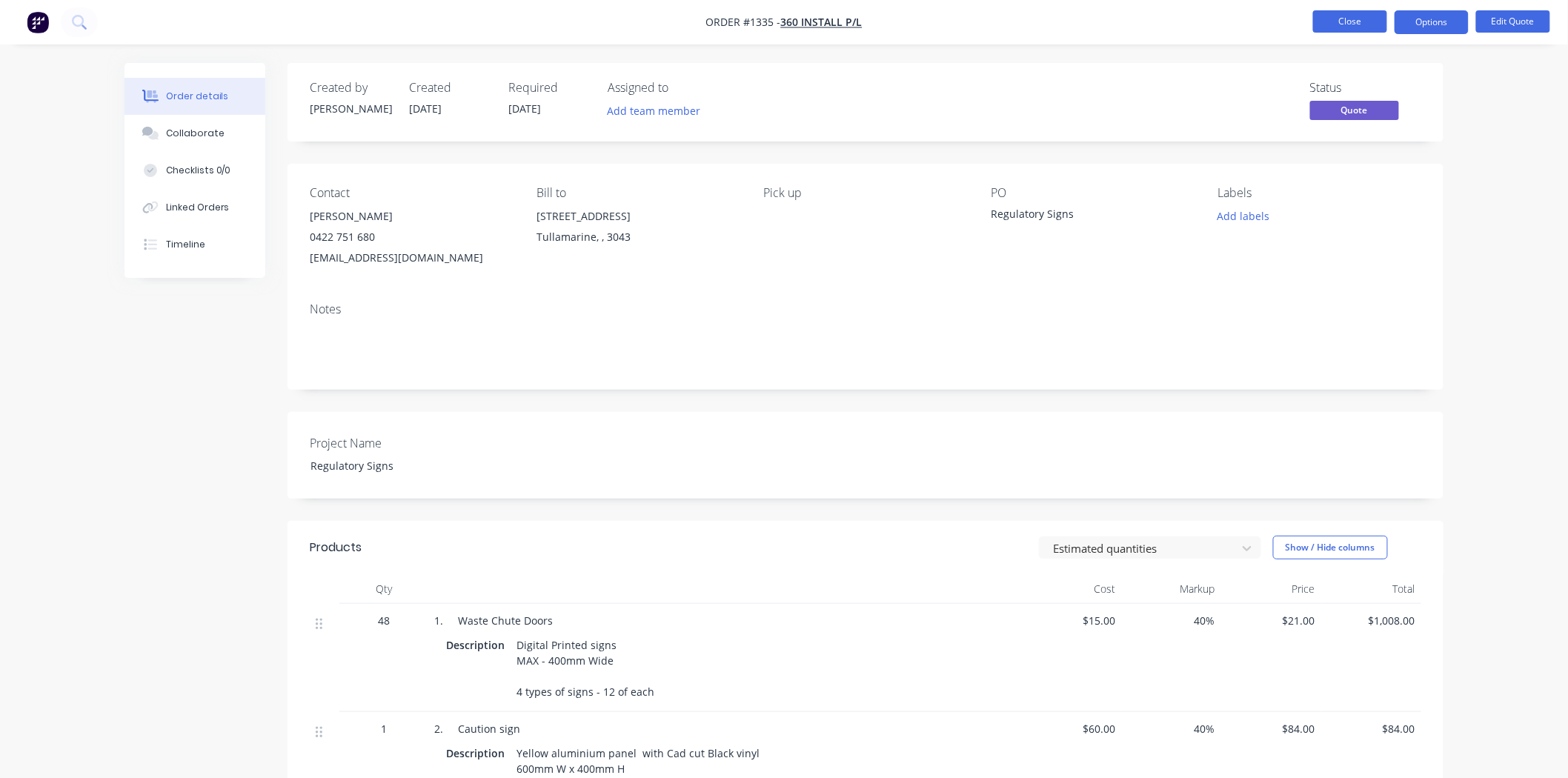
click at [1334, 19] on button "Close" at bounding box center [1350, 21] width 74 height 22
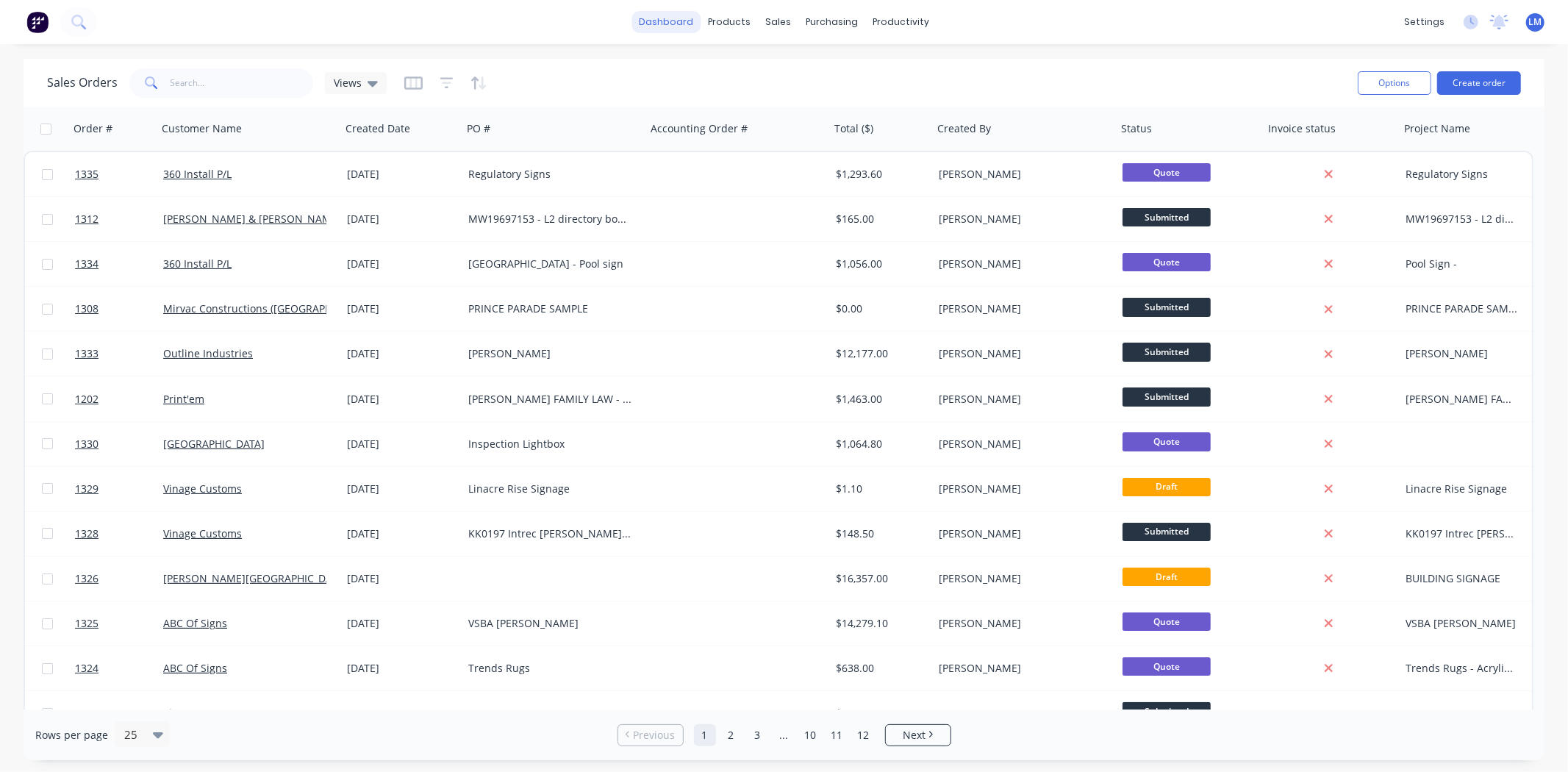
click at [666, 23] on link "dashboard" at bounding box center [666, 22] width 69 height 22
